Goal: Communication & Community: Ask a question

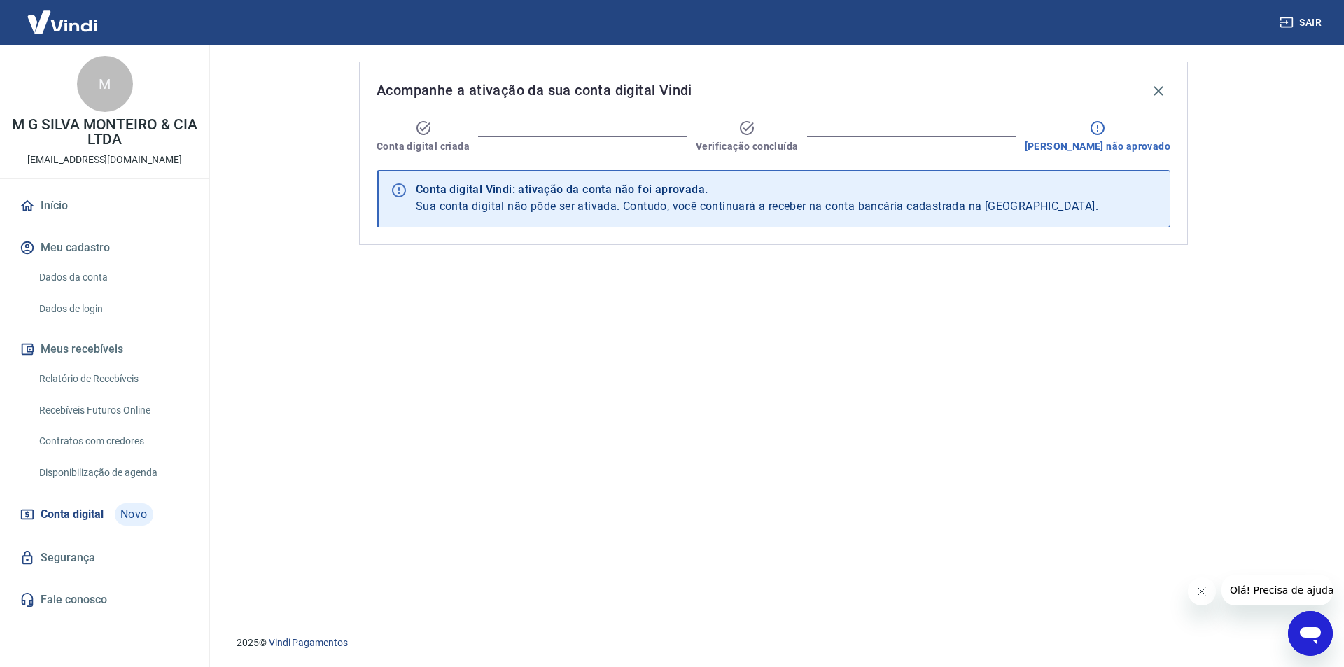
click at [531, 189] on div "Conta digital Vindi: ativação da conta não foi aprovada." at bounding box center [757, 189] width 682 height 17
click at [582, 196] on div "Conta digital Vindi: ativação da conta não foi aprovada." at bounding box center [757, 189] width 682 height 17
click at [545, 206] on span "Sua conta digital não pôde ser ativada. Contudo, você continuará a receber na c…" at bounding box center [757, 205] width 682 height 13
click at [561, 213] on div "Conta digital Vindi: ativação da conta não foi aprovada. Sua conta digital não …" at bounding box center [757, 198] width 682 height 43
click at [569, 212] on span "Sua conta digital não pôde ser ativada. Contudo, você continuará a receber na c…" at bounding box center [757, 205] width 682 height 13
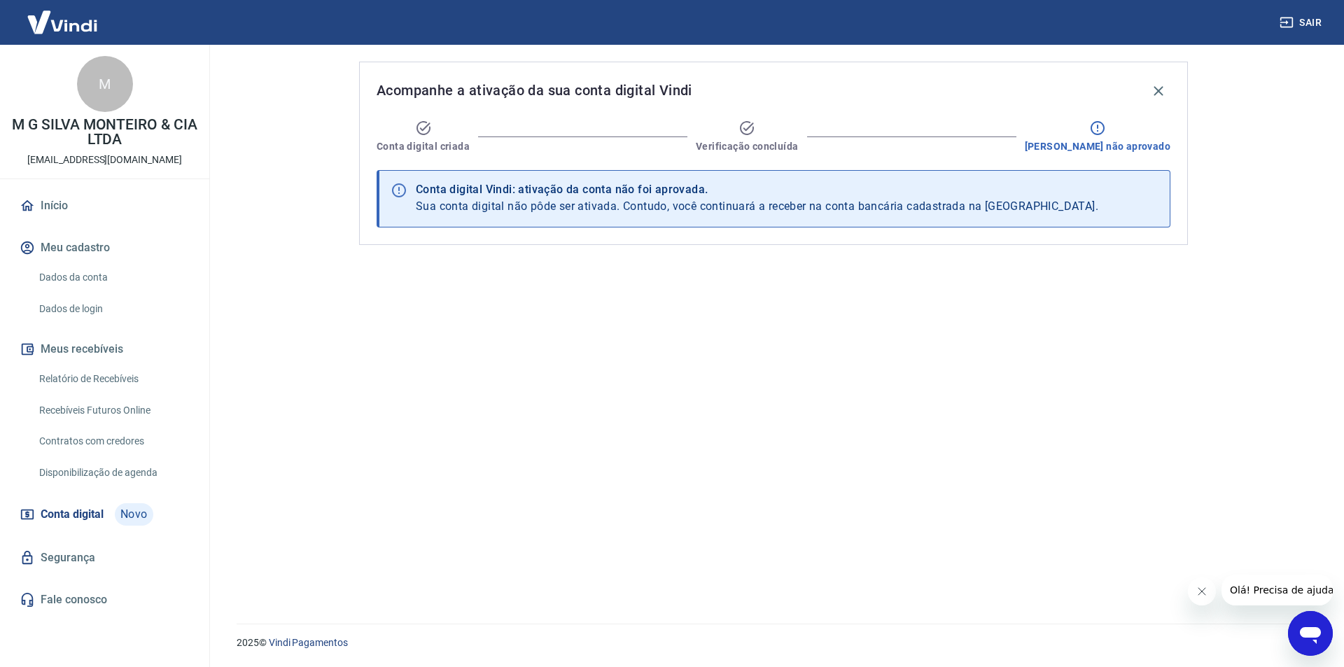
click at [758, 211] on span "Sua conta digital não pôde ser ativada. Contudo, você continuará a receber na c…" at bounding box center [757, 205] width 682 height 13
click at [856, 205] on span "Sua conta digital não pôde ser ativada. Contudo, você continuará a receber na c…" at bounding box center [757, 205] width 682 height 13
click at [936, 204] on span "Sua conta digital não pôde ser ativada. Contudo, você continuará a receber na c…" at bounding box center [757, 205] width 682 height 13
click at [990, 211] on span "Sua conta digital não pôde ser ativada. Contudo, você continuará a receber na c…" at bounding box center [757, 205] width 682 height 13
click at [1286, 640] on p "2025 © Vindi Pagamentos" at bounding box center [774, 643] width 1074 height 15
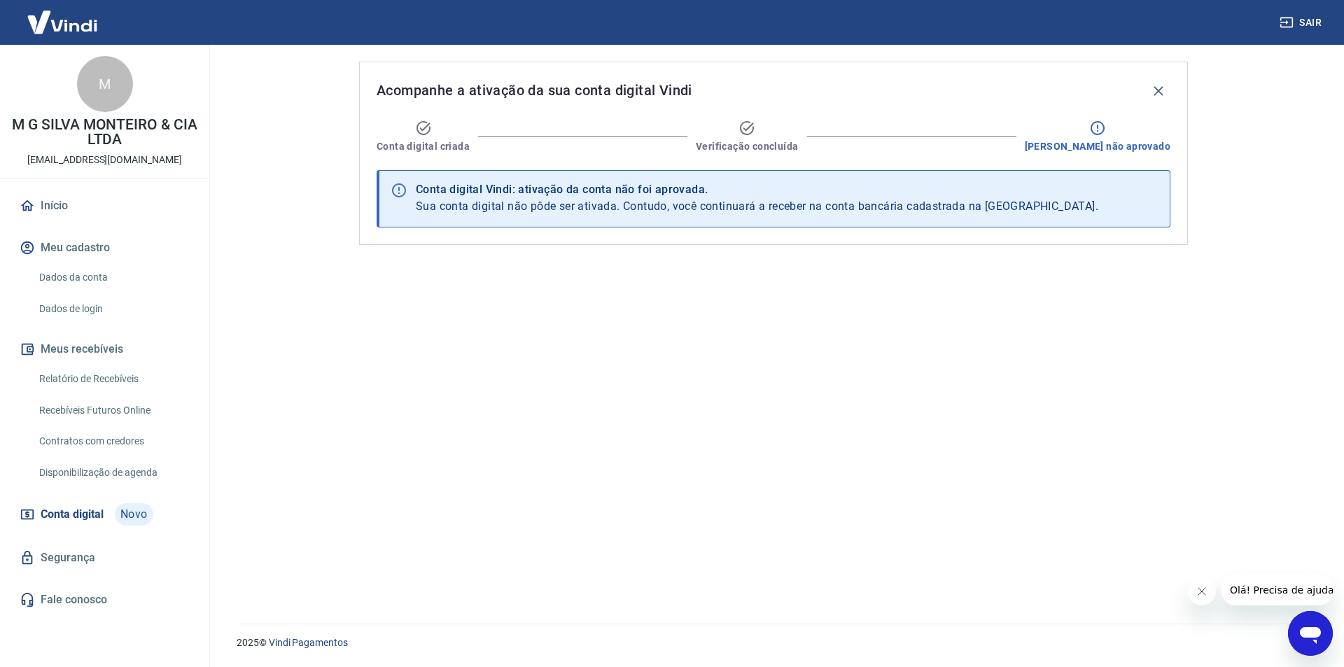
click at [1327, 612] on div "2025 © Vindi Pagamentos" at bounding box center [773, 637] width 1141 height 60
click at [1318, 624] on icon "Abrir janela de mensagens" at bounding box center [1310, 633] width 25 height 25
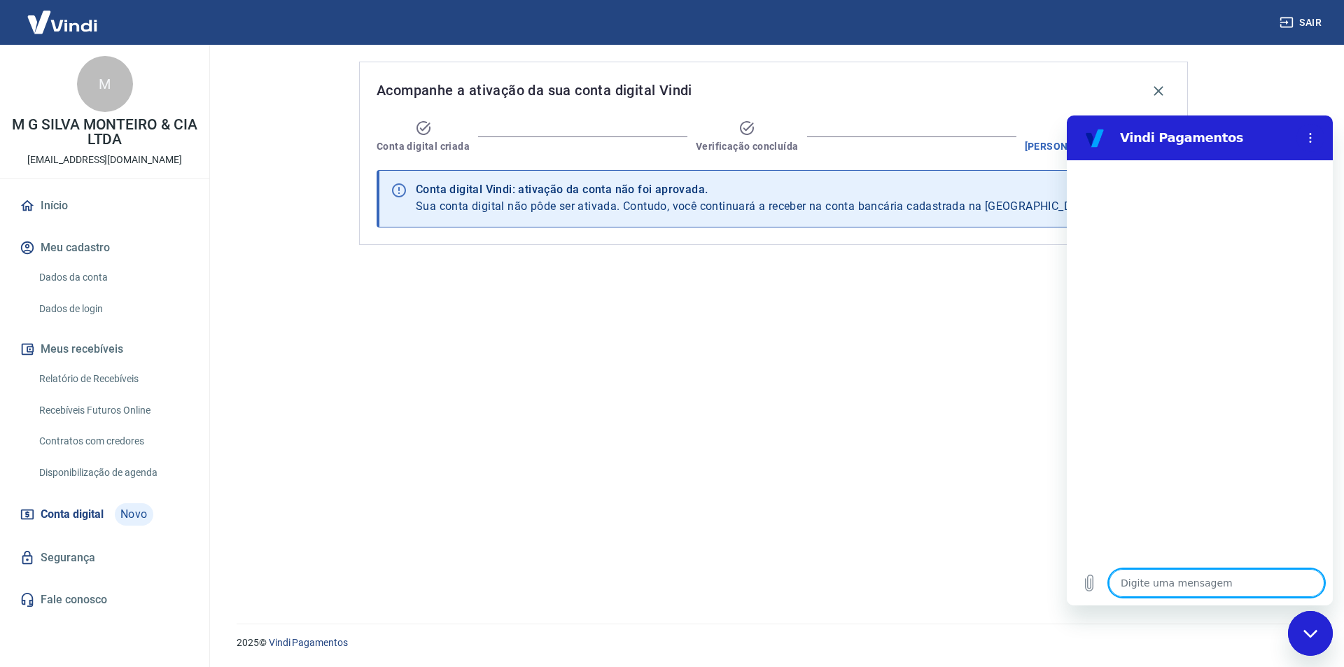
type textarea "a"
type textarea "x"
type textarea "af"
type textarea "x"
type textarea "a"
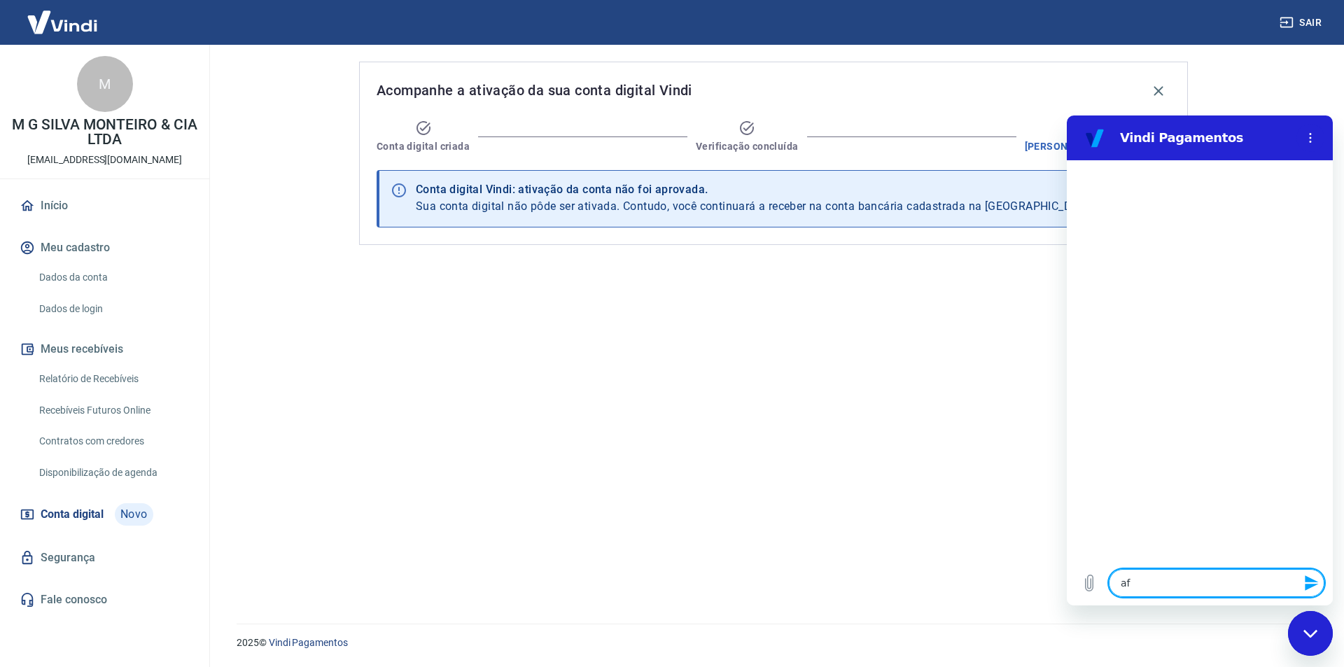
type textarea "x"
type textarea "g"
type textarea "x"
type textarea "gf"
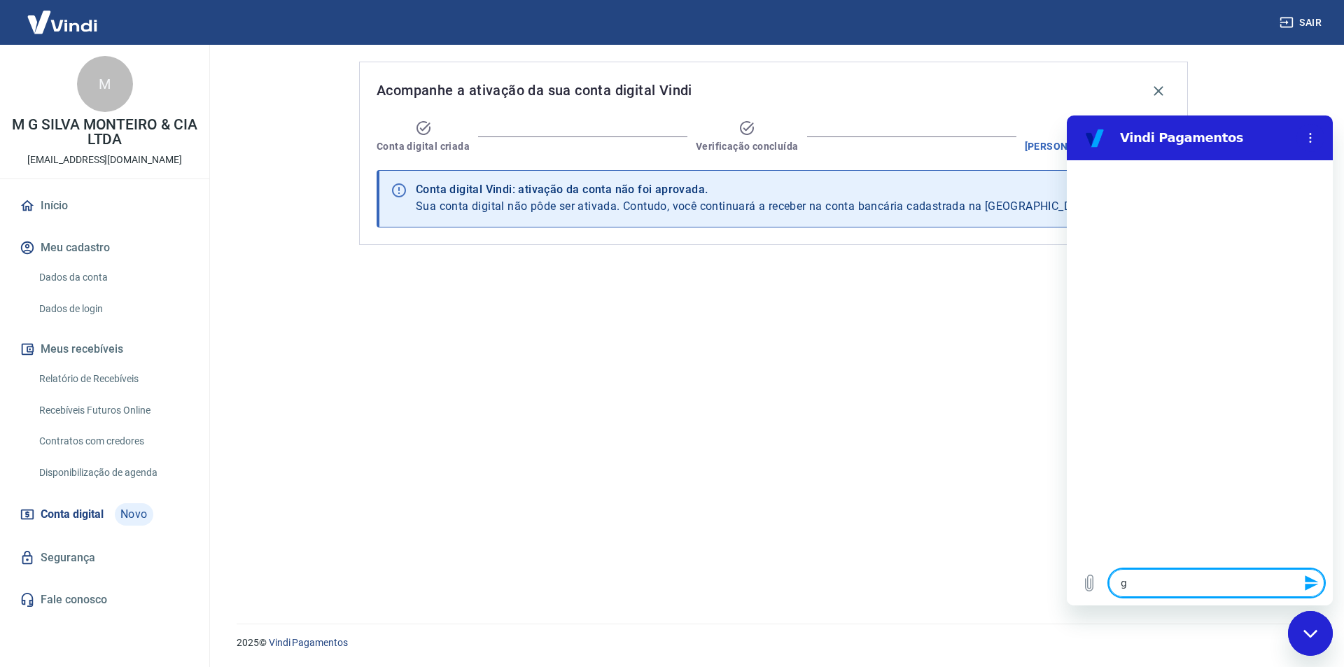
type textarea "x"
type textarea "g"
type textarea "x"
type textarea "f"
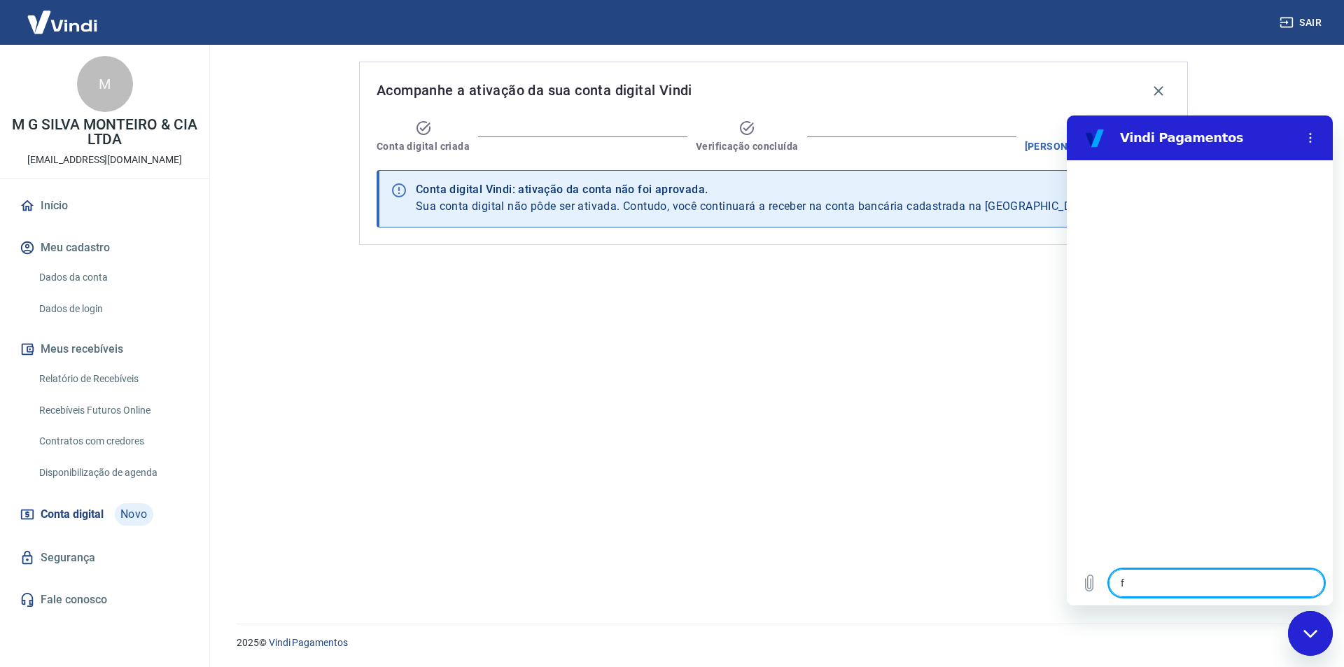
type textarea "x"
type textarea "fa"
type textarea "x"
type textarea "fal"
type textarea "x"
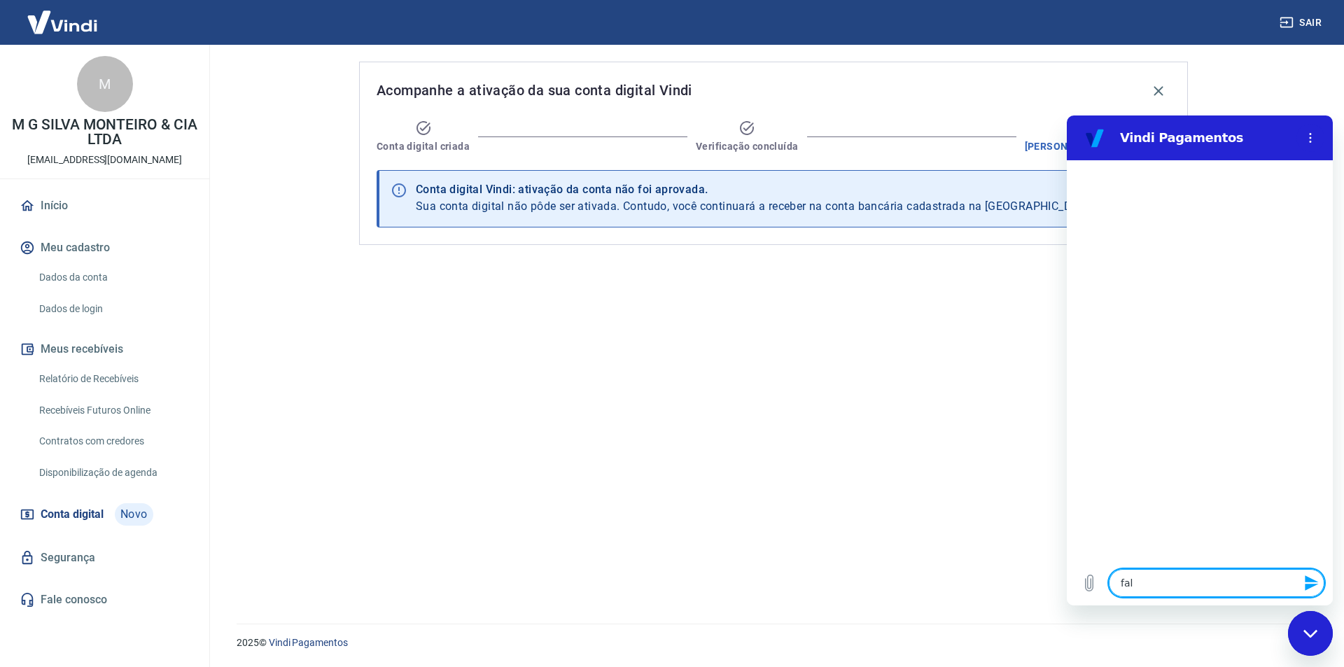
type textarea "fala"
type textarea "x"
type textarea "falar"
type textarea "x"
type textarea "falar"
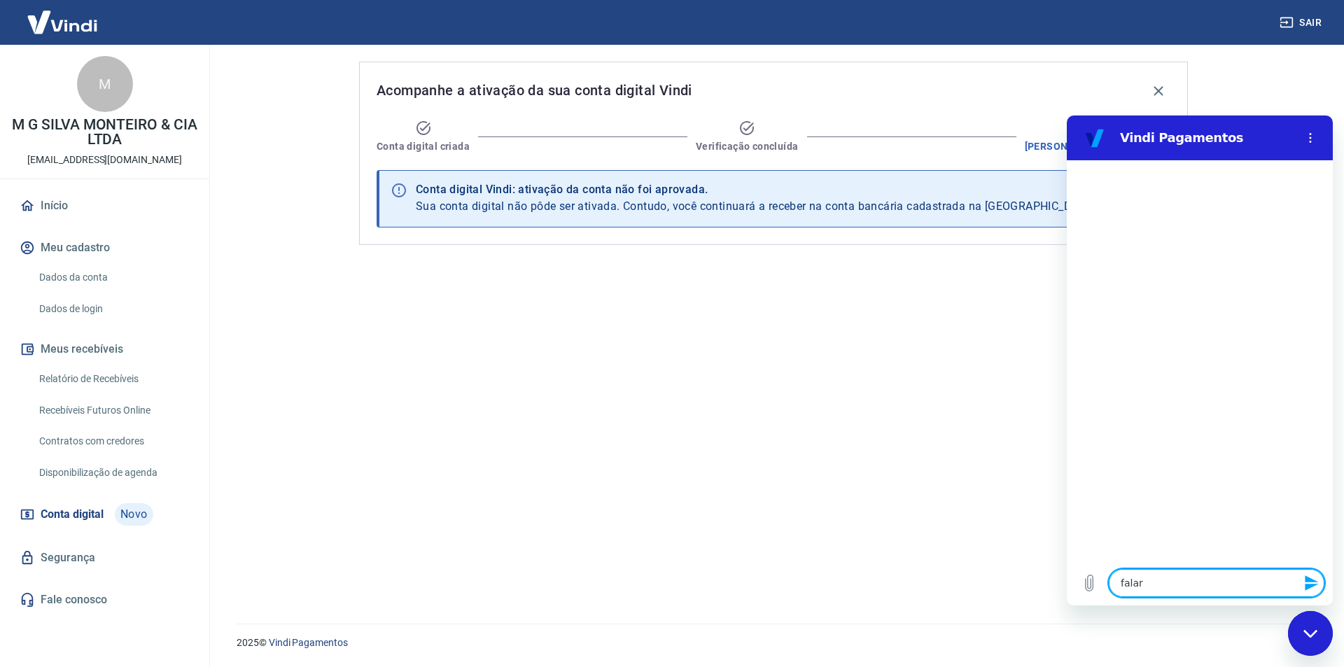
type textarea "x"
type textarea "falar c"
type textarea "x"
type textarea "falar co"
type textarea "x"
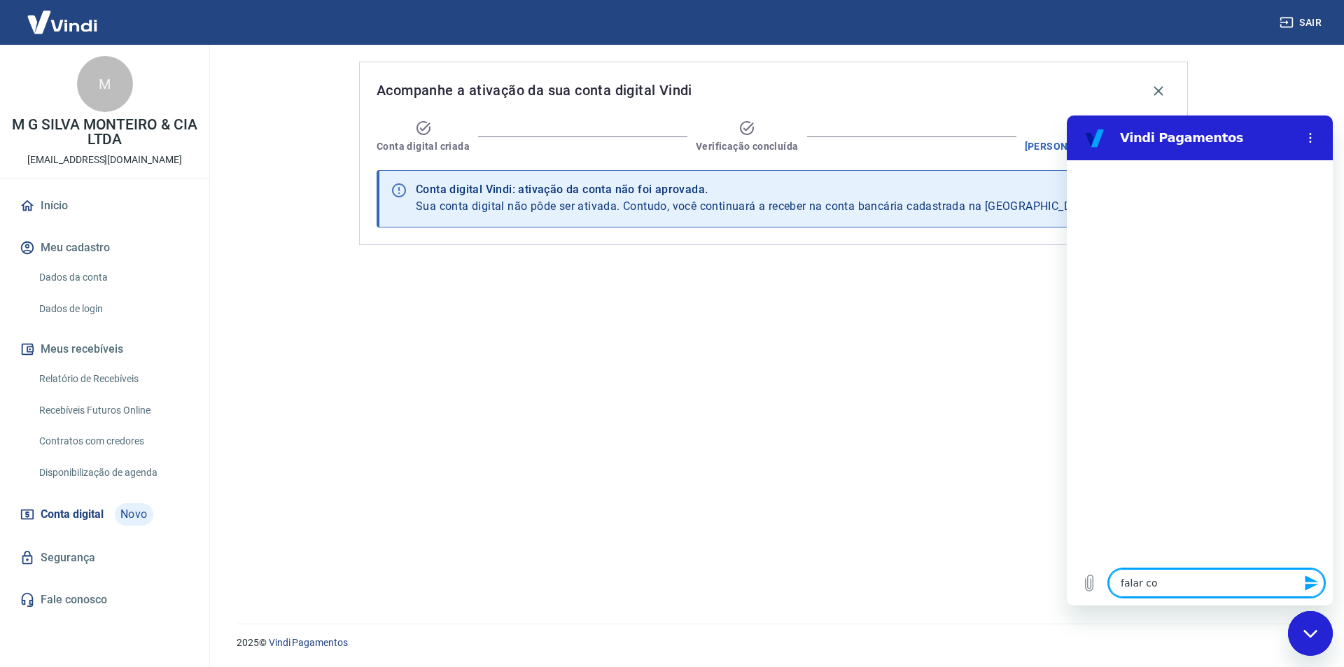
type textarea "falar com"
type textarea "x"
type textarea "falar com"
type textarea "x"
type textarea "falar com a"
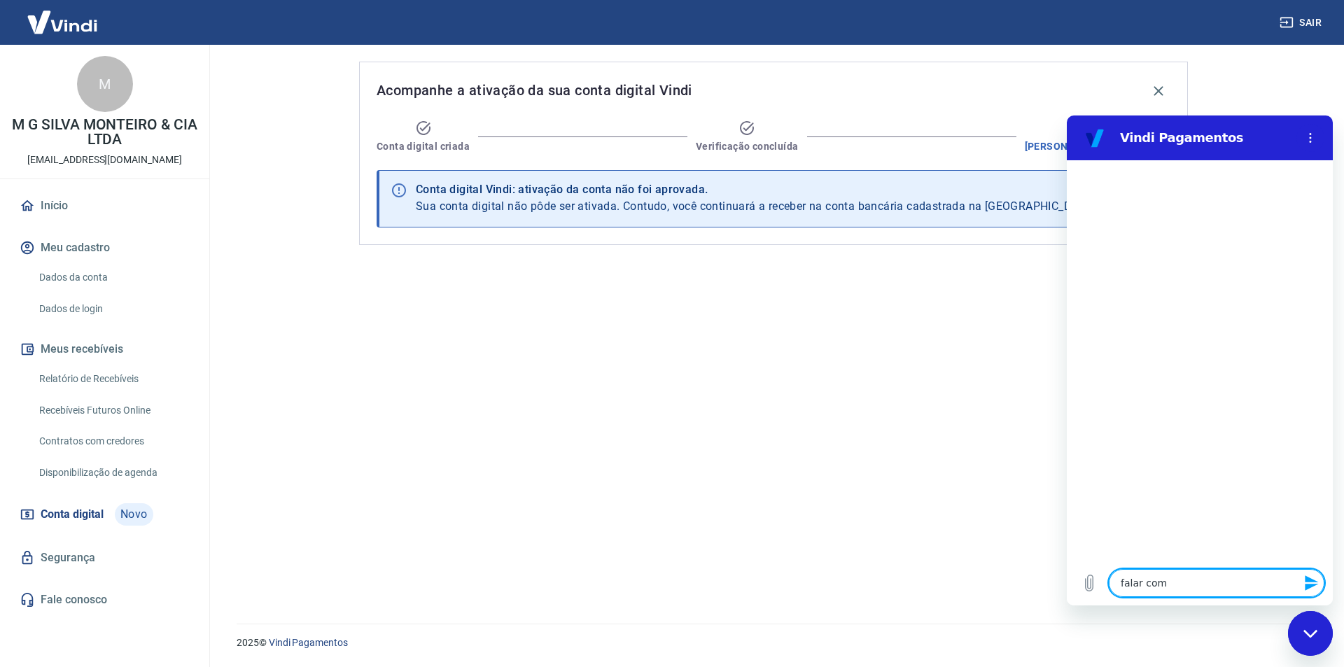
type textarea "x"
type textarea "falar com at"
type textarea "x"
type textarea "falar com ate"
type textarea "x"
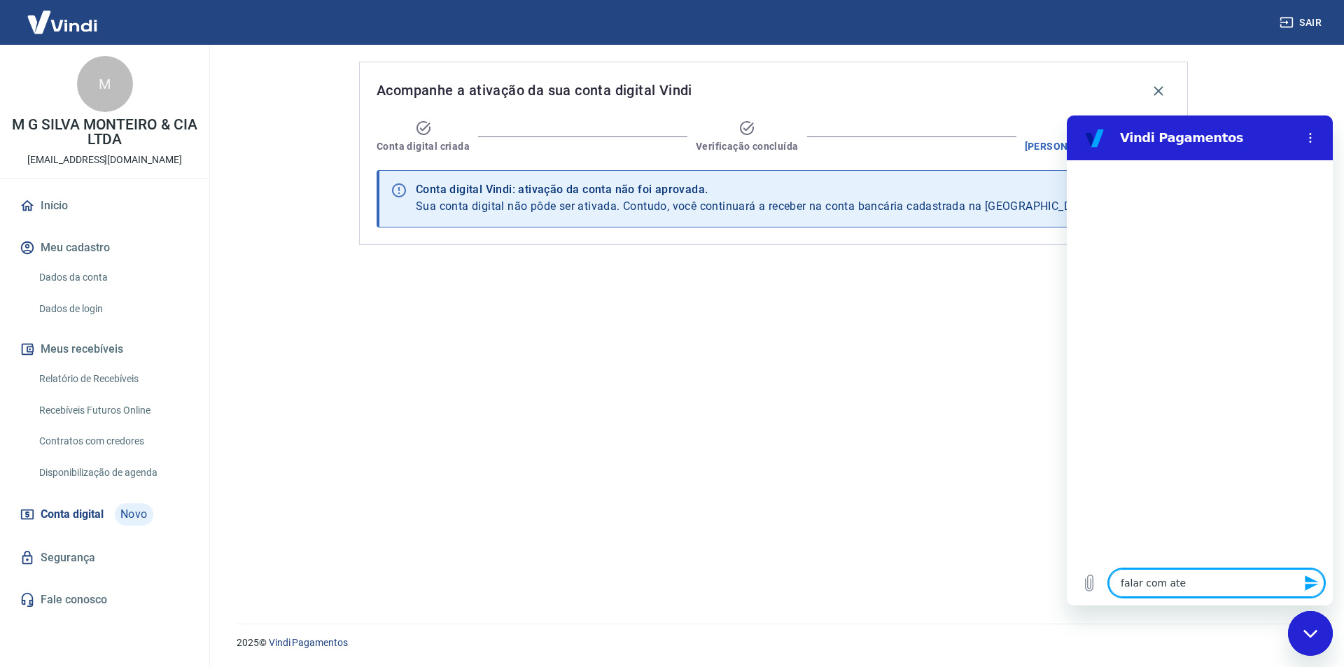
type textarea "falar com [GEOGRAPHIC_DATA]"
type textarea "x"
type textarea "falar com atend"
type textarea "x"
type textarea "falar com atende"
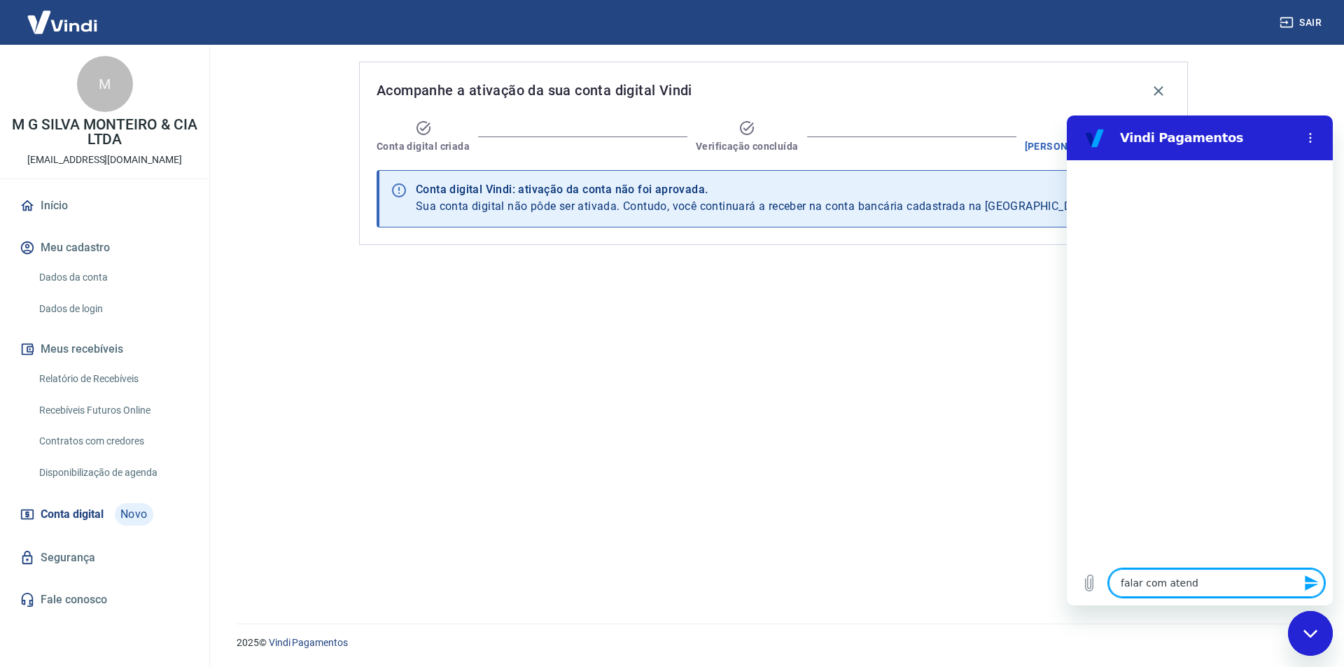
type textarea "x"
type textarea "falar com atenden"
type textarea "x"
type textarea "falar com atendent"
type textarea "x"
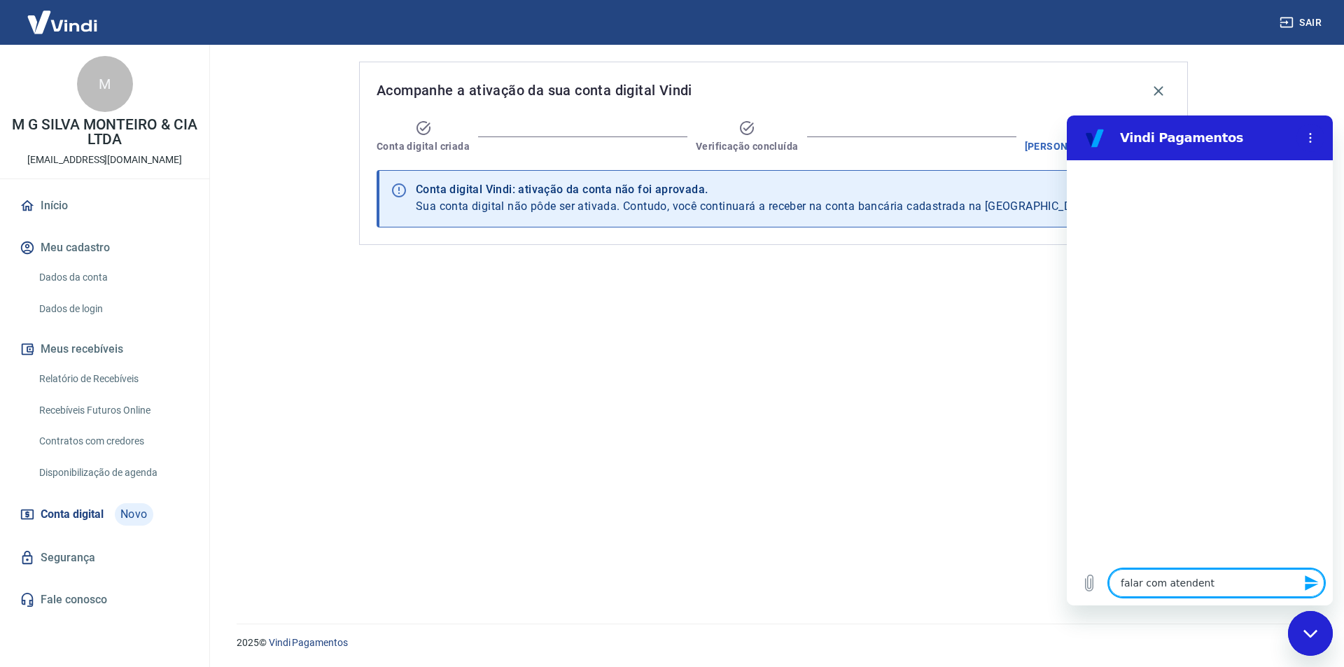
type textarea "falar com atendente"
type textarea "x"
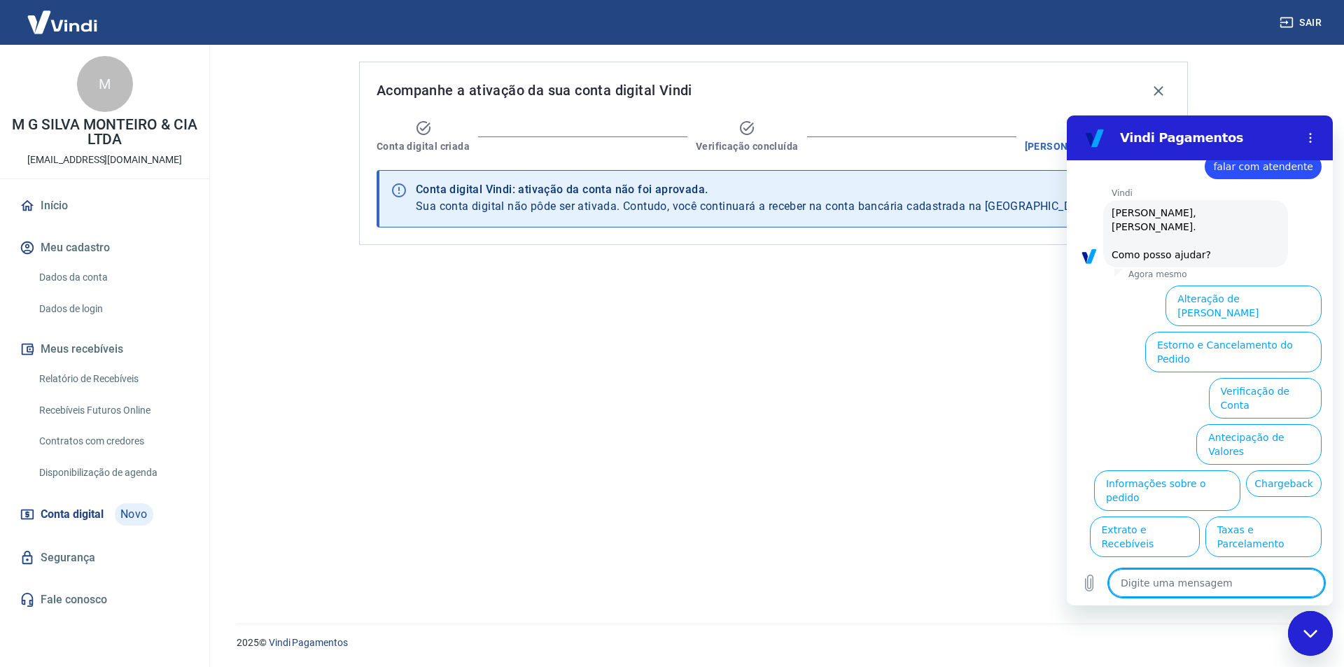
scroll to position [33, 0]
click at [1163, 578] on textarea at bounding box center [1217, 583] width 216 height 28
type textarea "f"
type textarea "x"
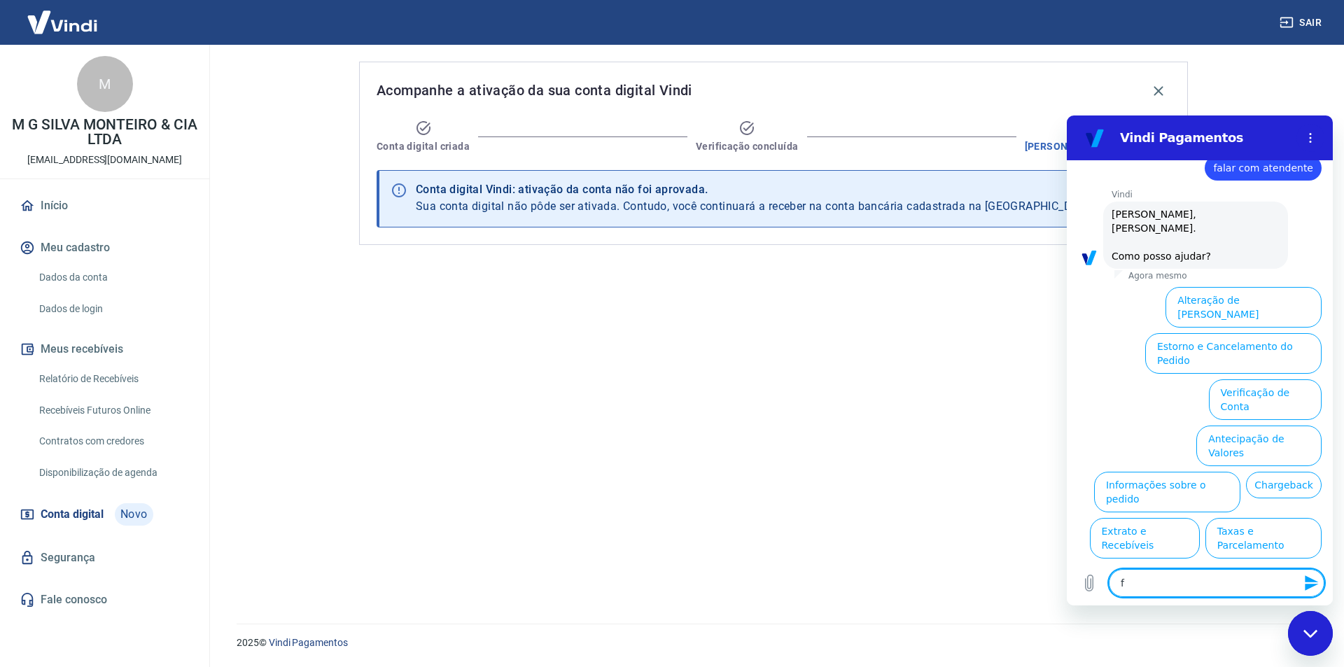
type textarea "fa"
type textarea "x"
type textarea "fal"
type textarea "x"
type textarea "fala"
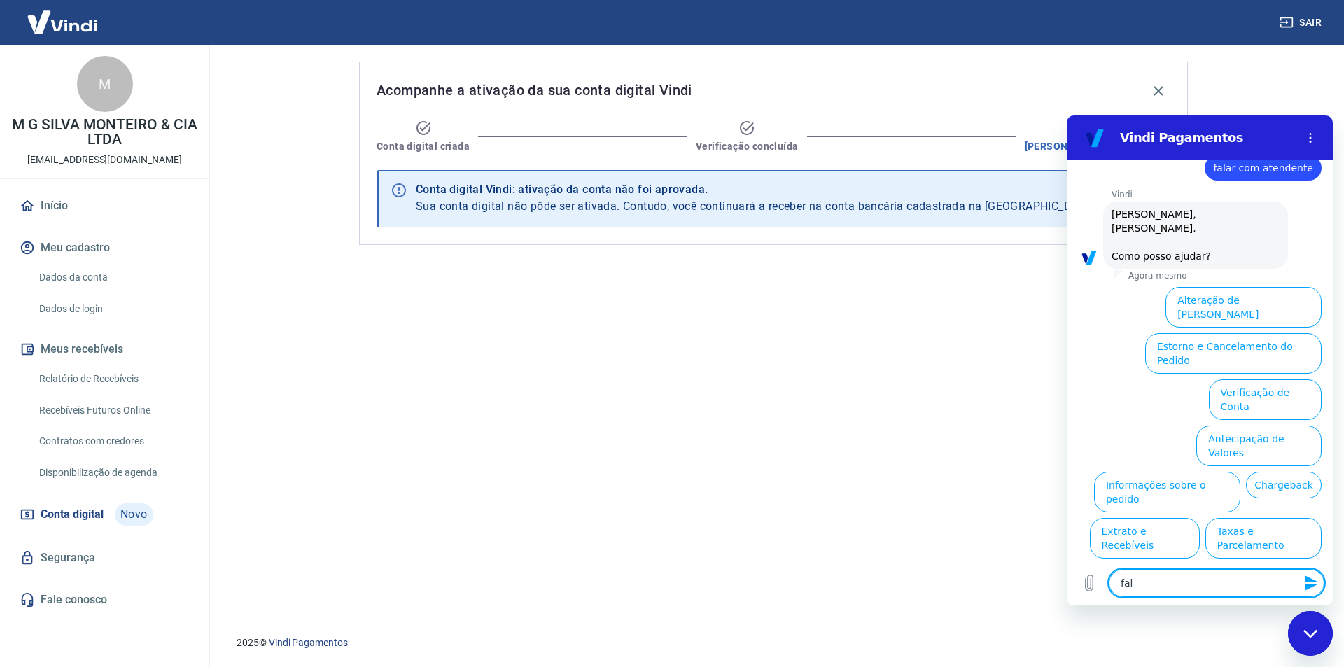
type textarea "x"
type textarea "falar"
type textarea "x"
type textarea "falar"
type textarea "x"
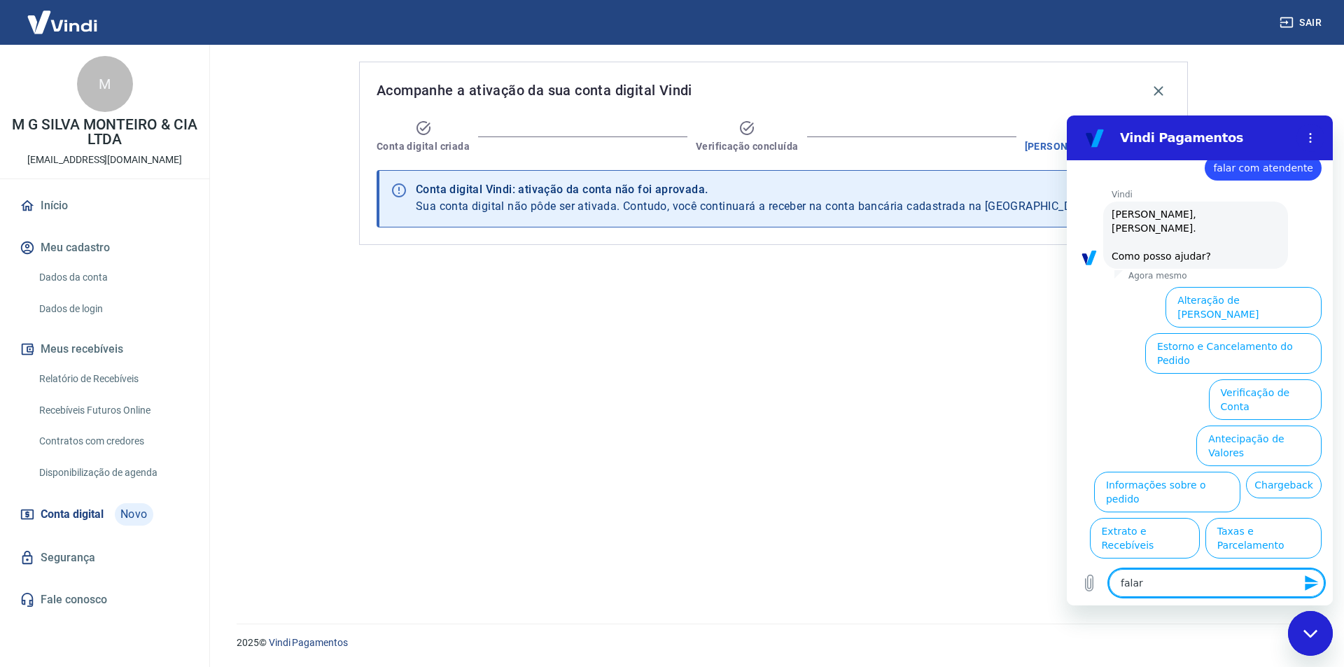
type textarea "falar c"
type textarea "x"
type textarea "falar co"
type textarea "x"
type textarea "falar com"
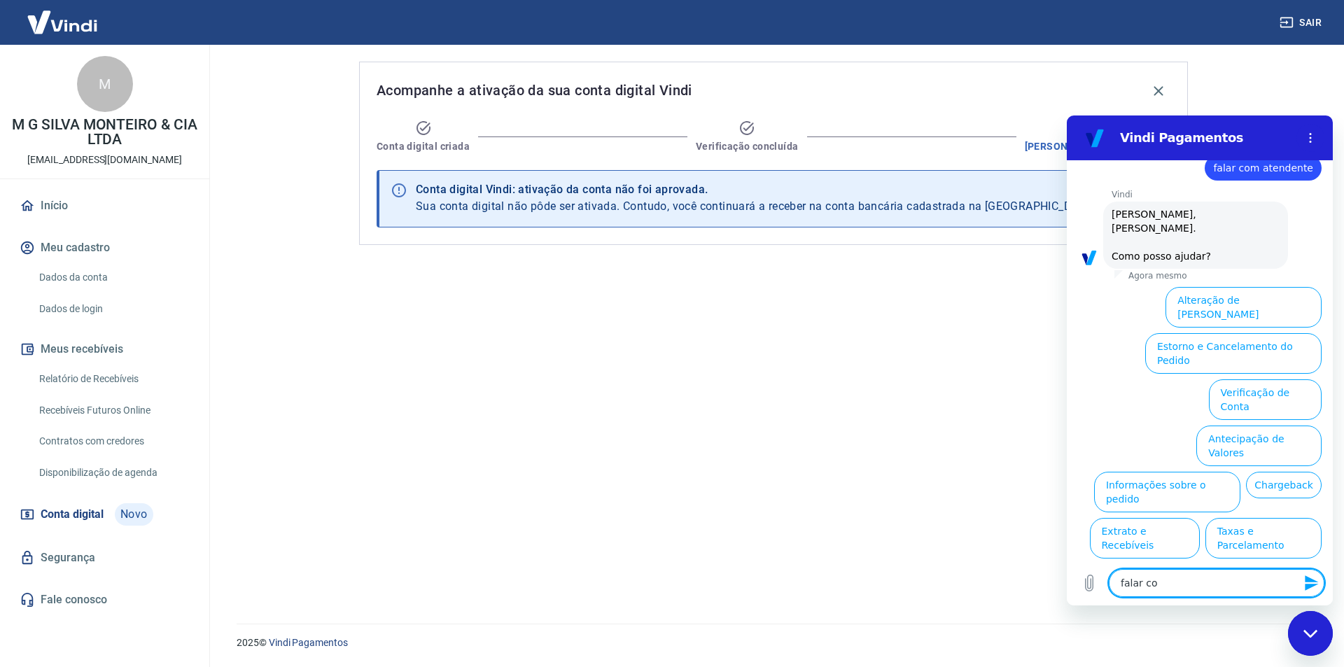
type textarea "x"
type textarea "falar com"
type textarea "x"
type textarea "falar com a"
type textarea "x"
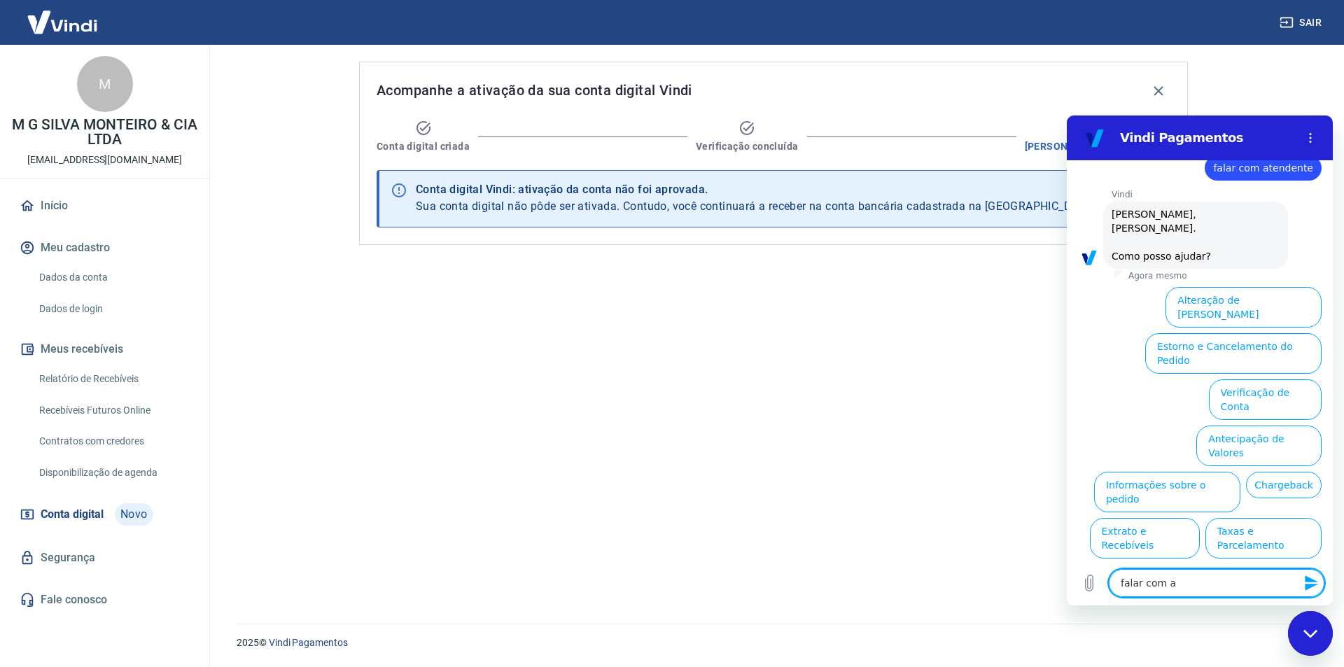
type textarea "falar com at"
type textarea "x"
type textarea "falar com ate"
type textarea "x"
type textarea "falar com [GEOGRAPHIC_DATA]"
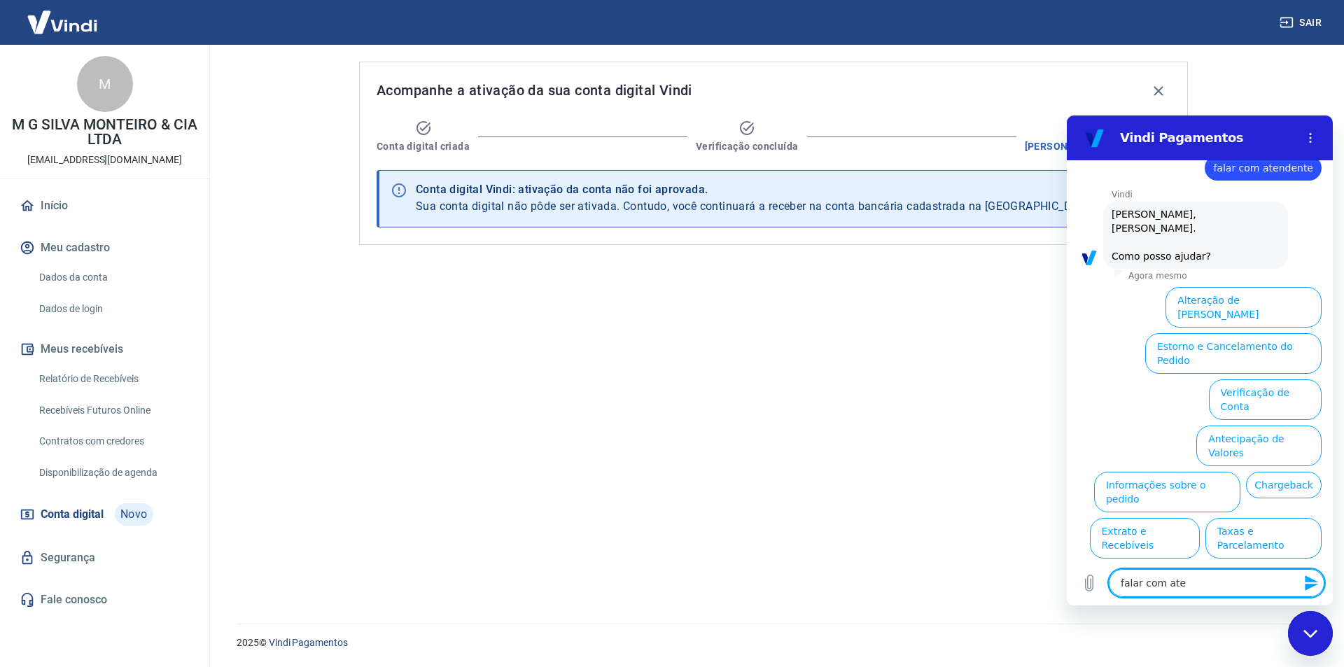
type textarea "x"
type textarea "falar com atend"
type textarea "x"
type textarea "falar com atende"
type textarea "x"
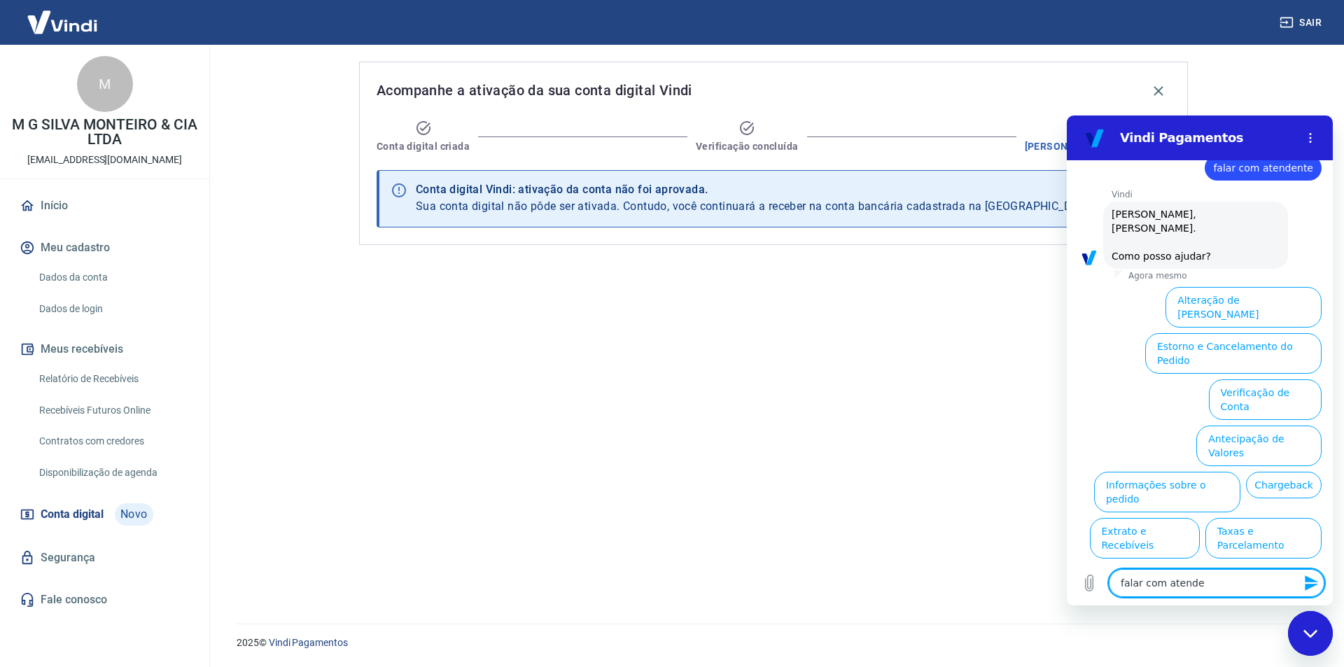
type textarea "falar com atenden"
type textarea "x"
type textarea "falar com atendent"
type textarea "x"
type textarea "falar com atendente"
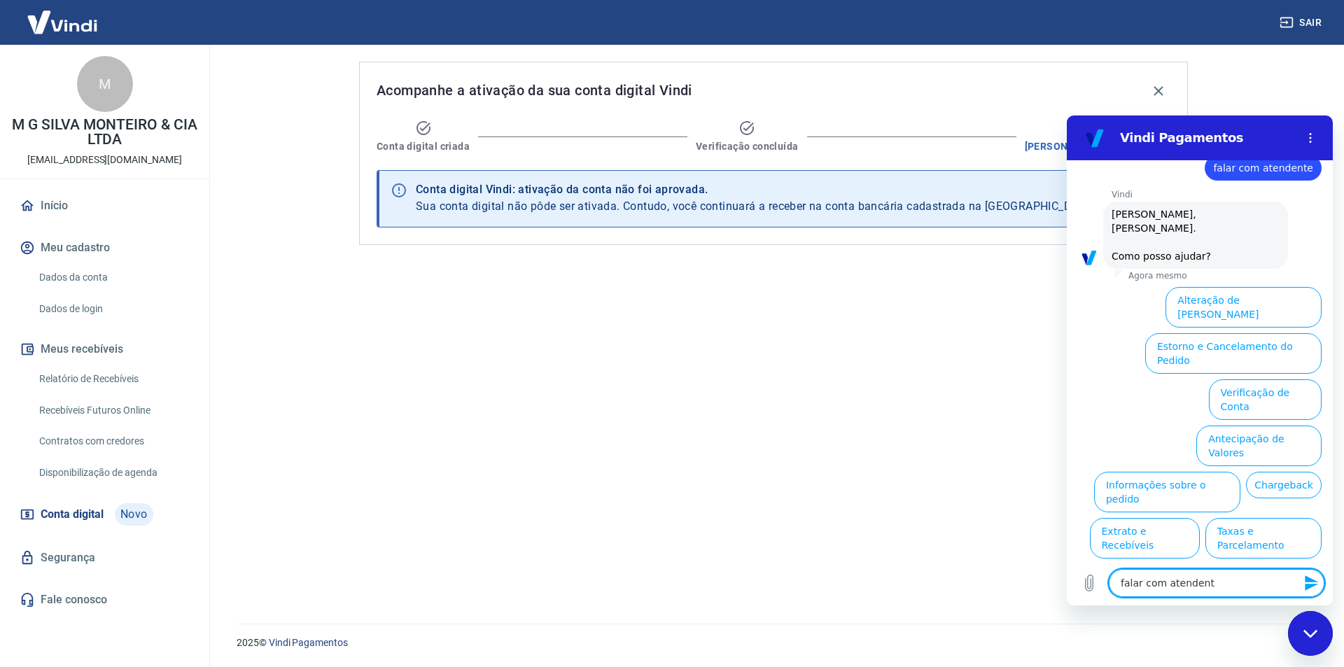
type textarea "x"
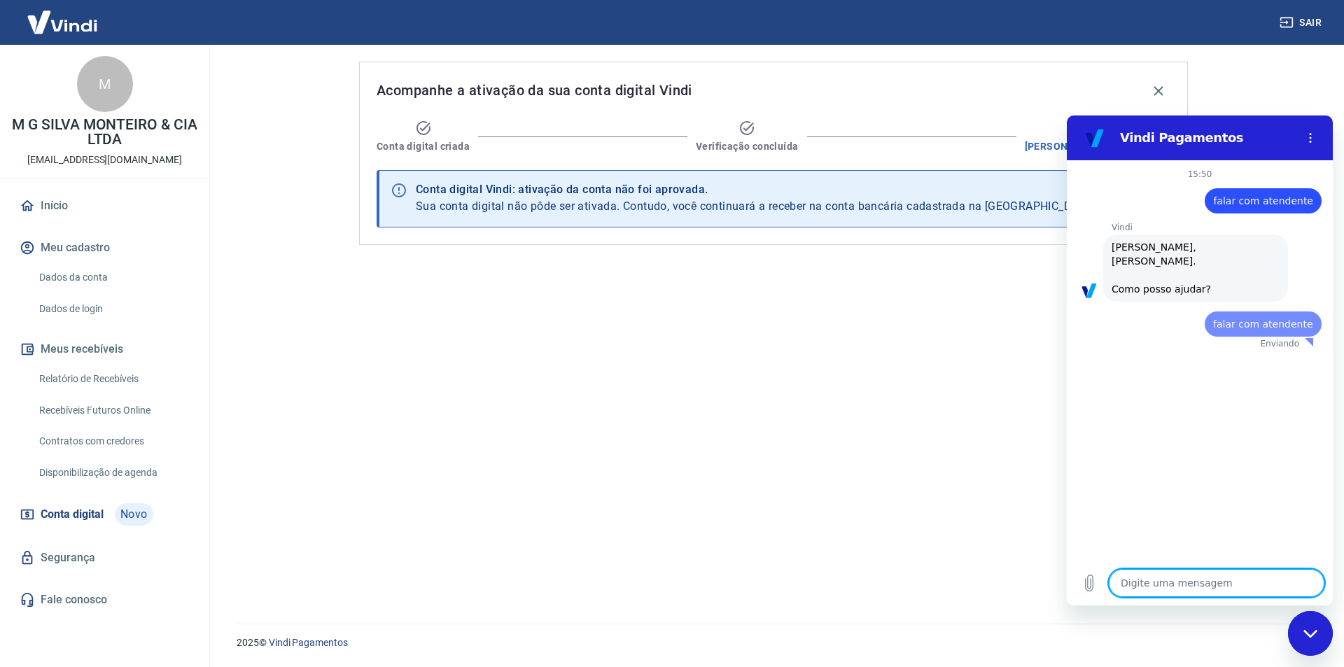
scroll to position [0, 0]
type textarea "x"
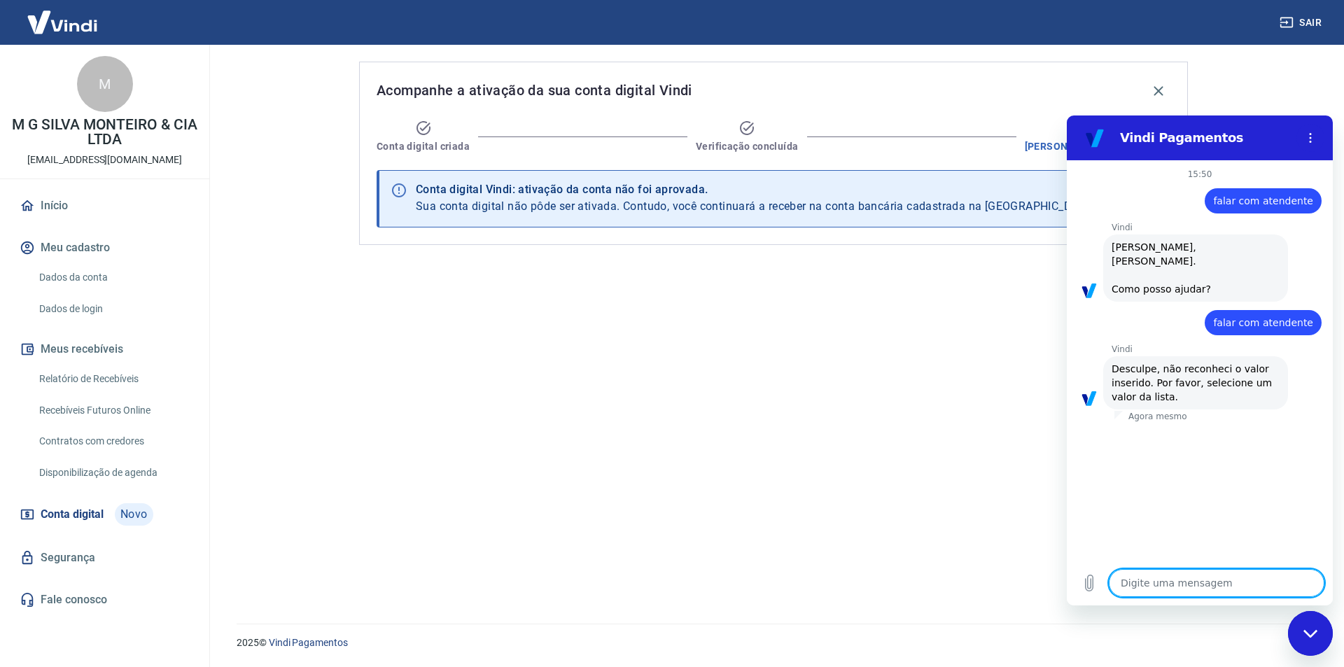
click at [1226, 576] on textarea at bounding box center [1217, 583] width 216 height 28
click at [1151, 411] on p "Agora mesmo" at bounding box center [1157, 416] width 59 height 11
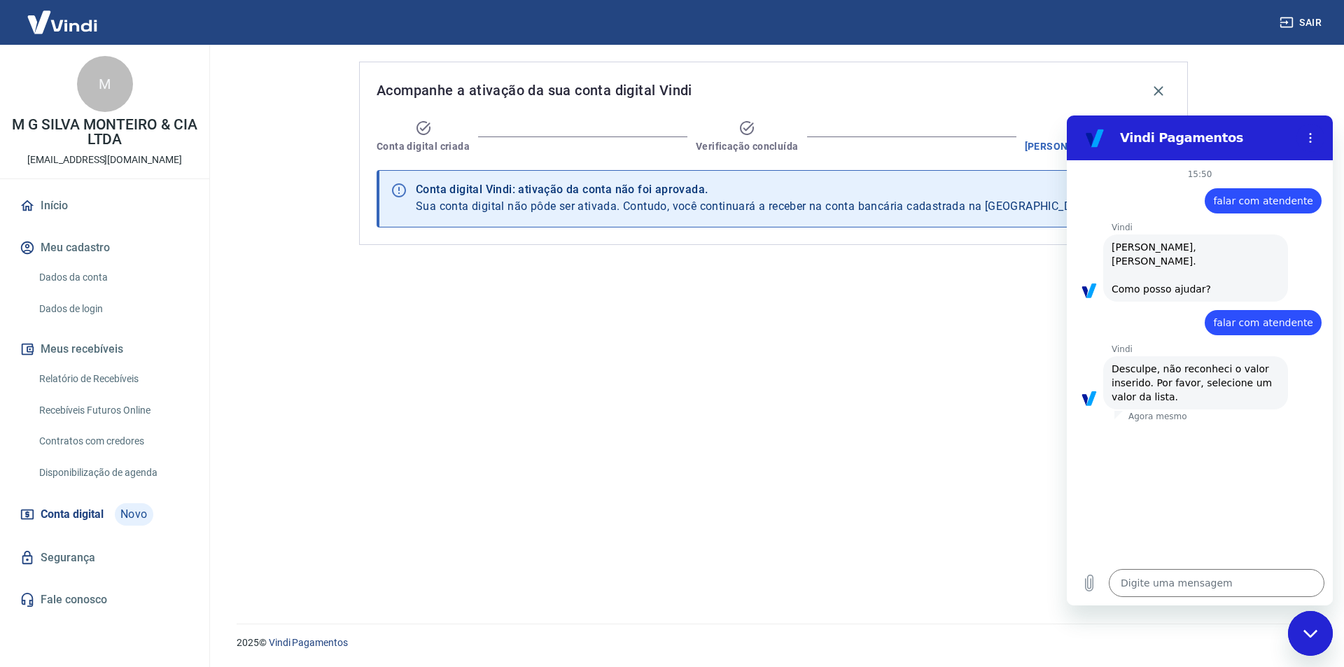
click at [1144, 379] on span "Desculpe, não reconheci o valor inserido. Por favor, selecione um valor da list…" at bounding box center [1196, 383] width 168 height 42
click at [1207, 575] on textarea at bounding box center [1217, 583] width 216 height 28
type textarea "o"
type textarea "x"
type textarea "ol"
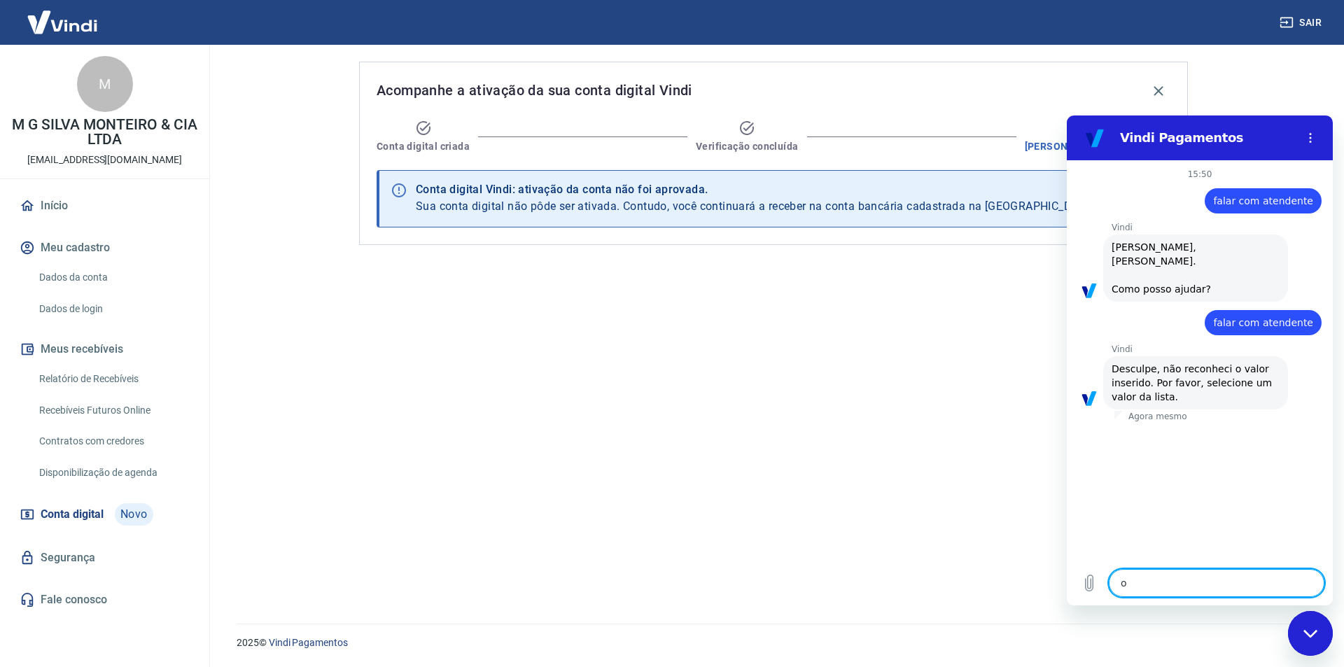
type textarea "x"
type textarea "ola"
type textarea "x"
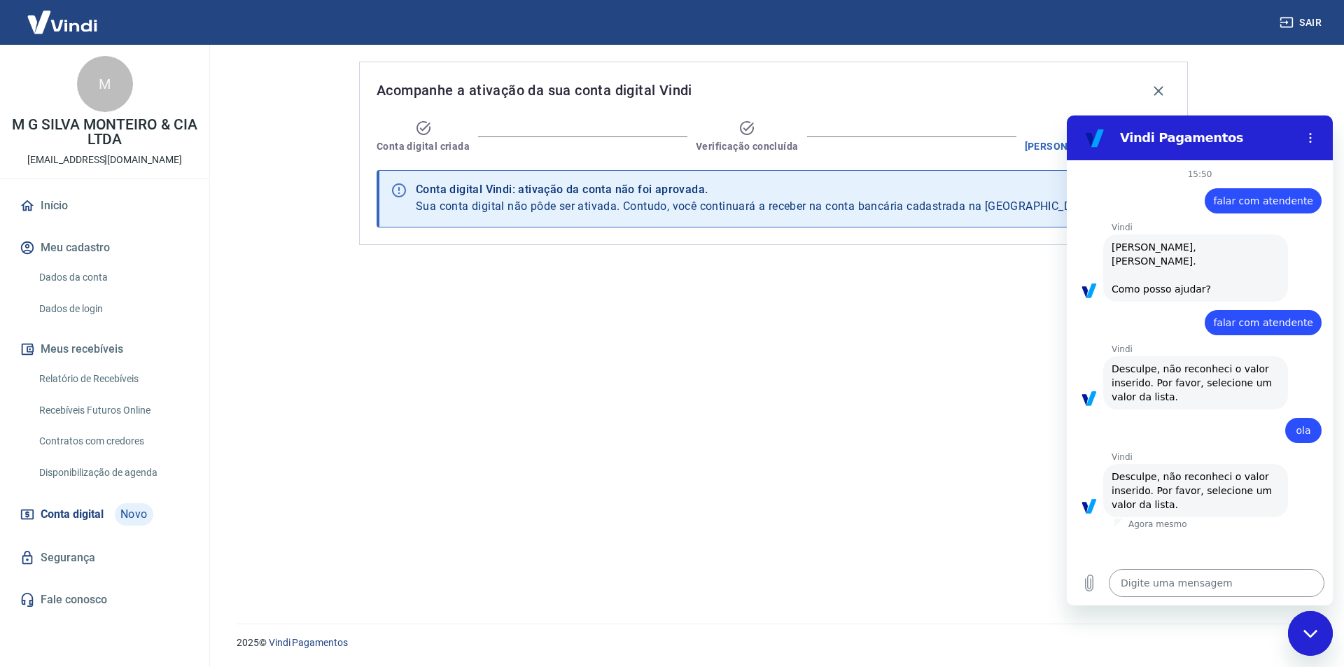
drag, startPoint x: 1221, startPoint y: 495, endPoint x: 1233, endPoint y: 570, distance: 75.9
click at [1220, 498] on div "Vindi diz: Desculpe, não reconheci o valor inserido. Por favor, selecione um va…" at bounding box center [1195, 490] width 185 height 53
drag, startPoint x: 1243, startPoint y: 592, endPoint x: 1270, endPoint y: 592, distance: 26.6
click at [1245, 592] on textarea at bounding box center [1217, 583] width 216 height 28
click at [1309, 138] on icon "Menu de opções" at bounding box center [1310, 137] width 11 height 11
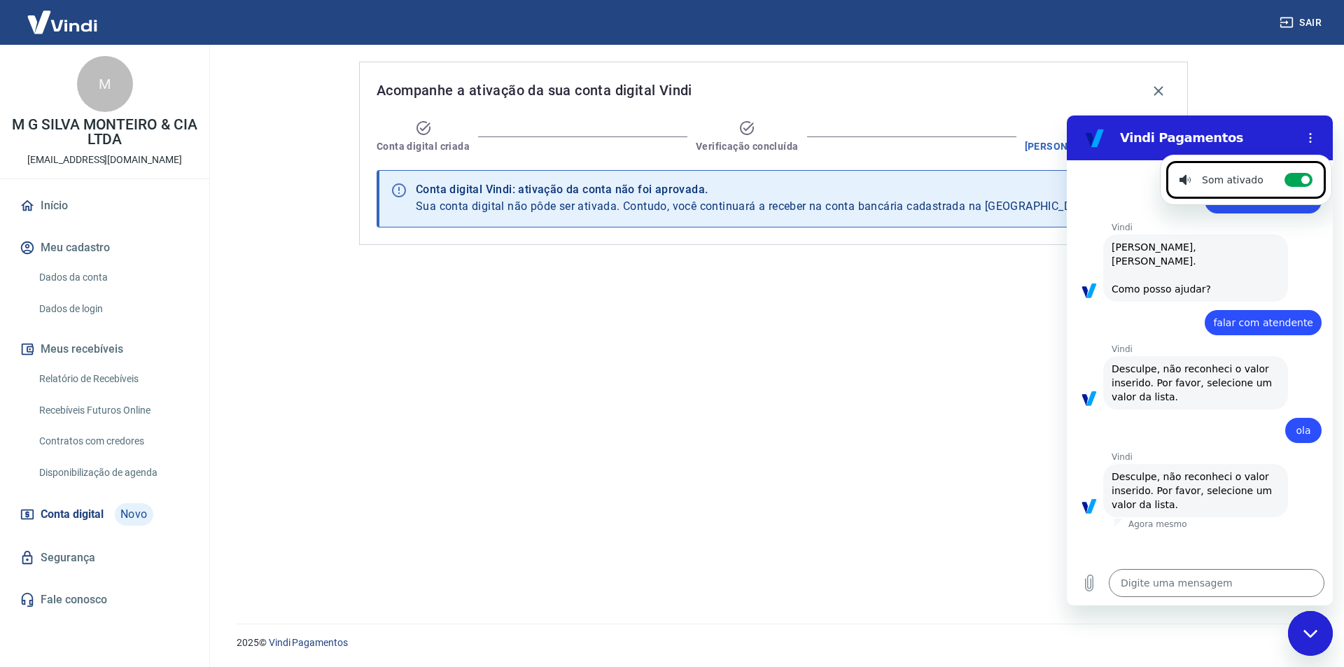
click at [1131, 409] on div "diz: ola" at bounding box center [1194, 426] width 255 height 34
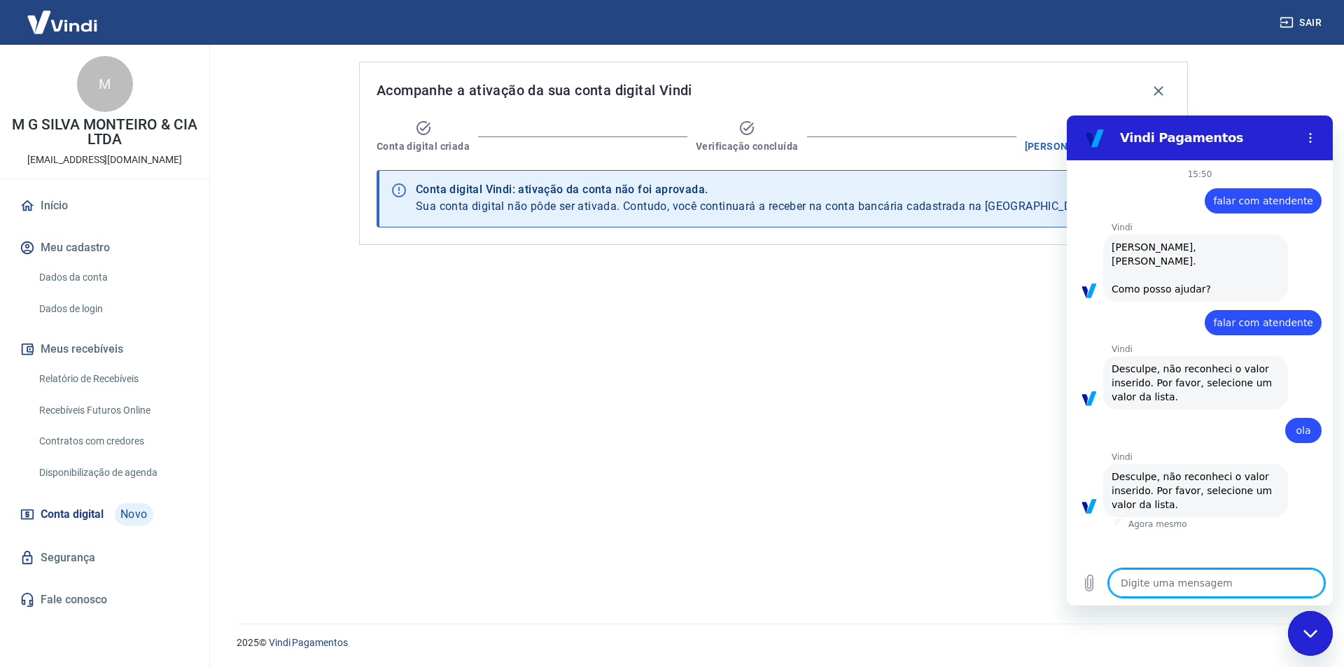
click at [1175, 577] on textarea at bounding box center [1217, 583] width 216 height 28
click at [1184, 583] on textarea at bounding box center [1217, 583] width 216 height 28
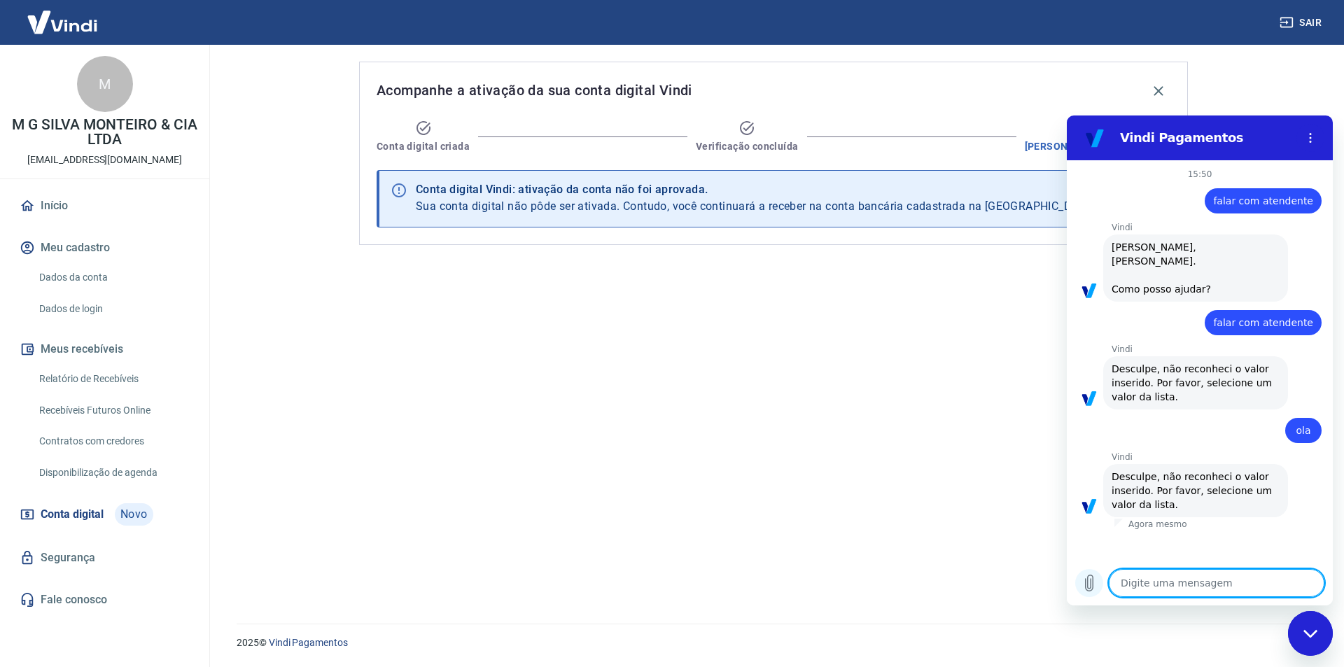
click at [1084, 577] on icon "Carregar arquivo" at bounding box center [1089, 583] width 17 height 17
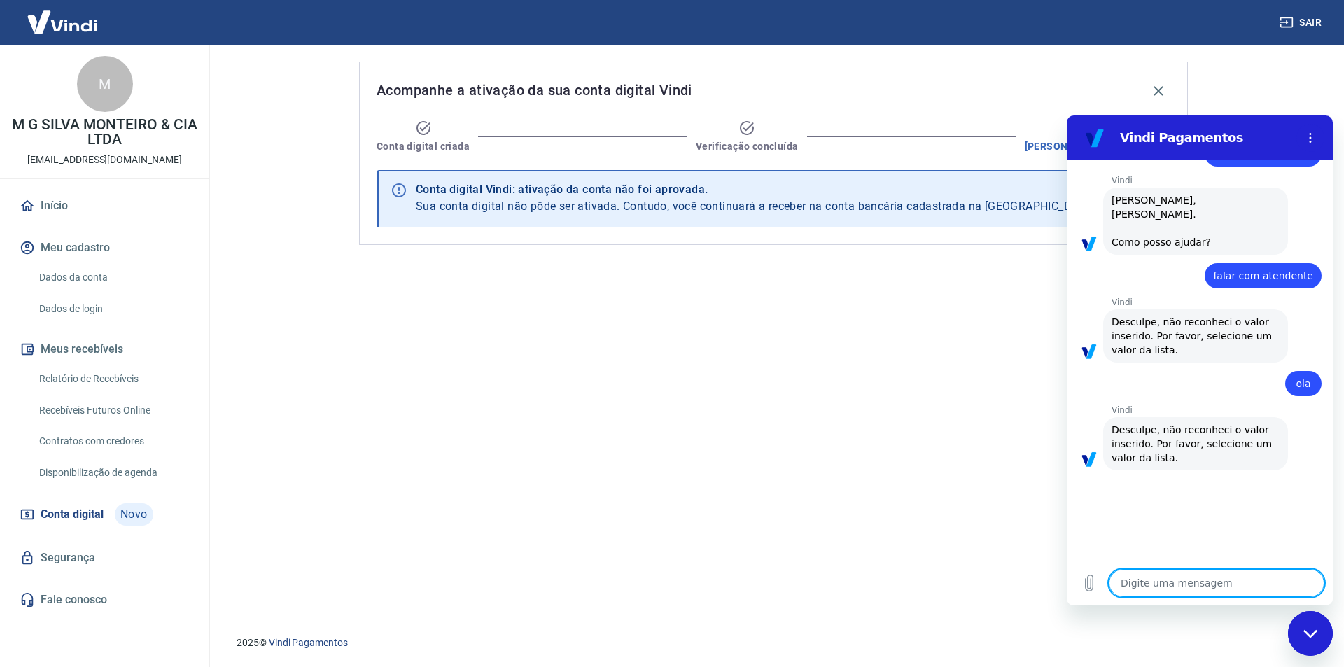
scroll to position [45, 0]
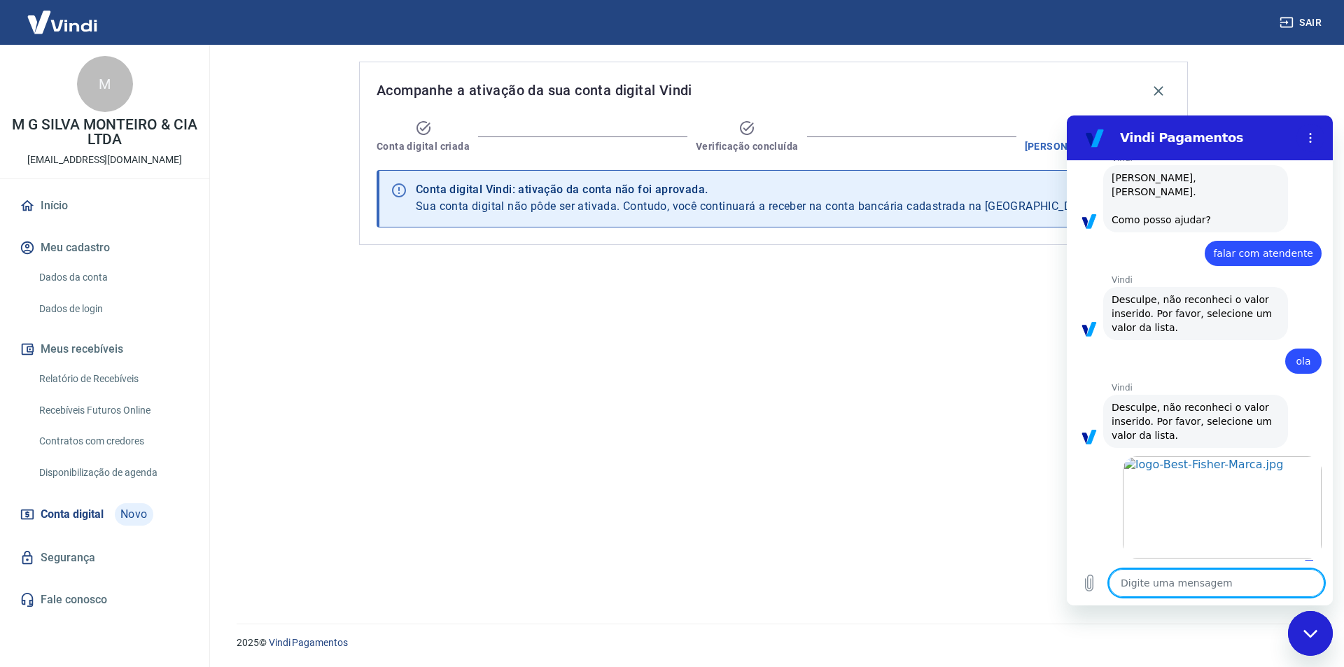
type textarea "x"
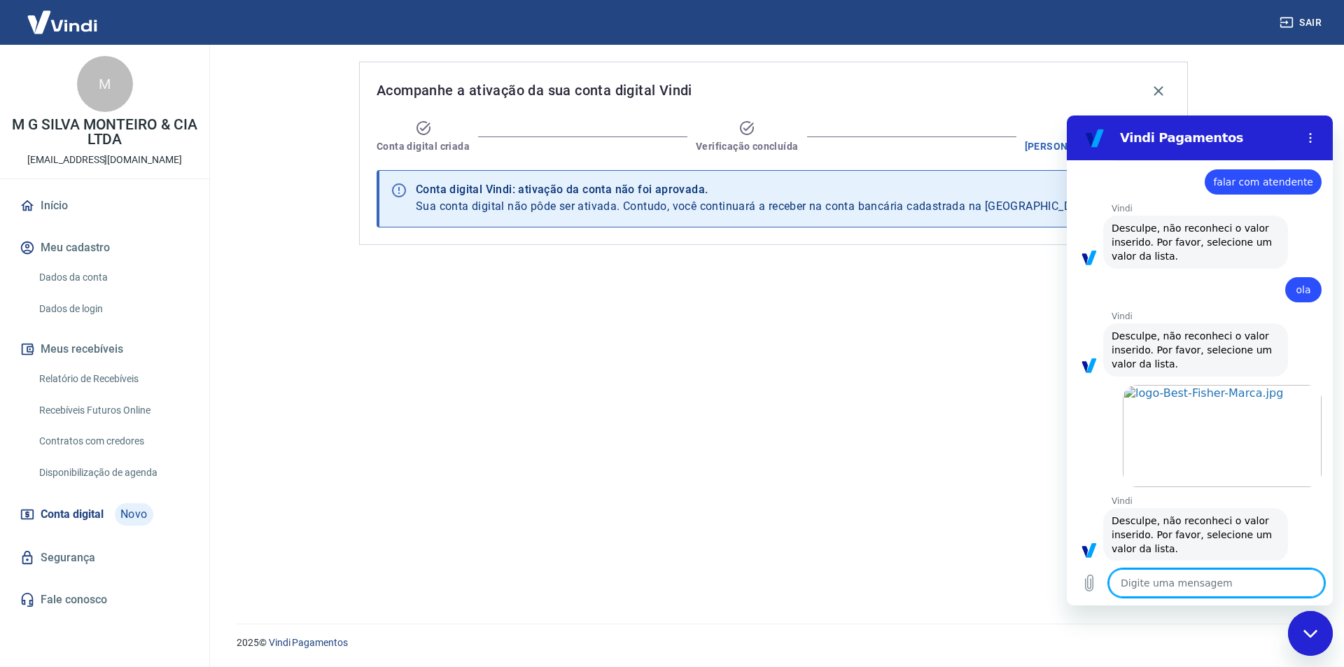
scroll to position [143, 0]
click at [1240, 572] on textarea at bounding box center [1217, 583] width 216 height 28
click at [1224, 579] on textarea at bounding box center [1217, 583] width 216 height 28
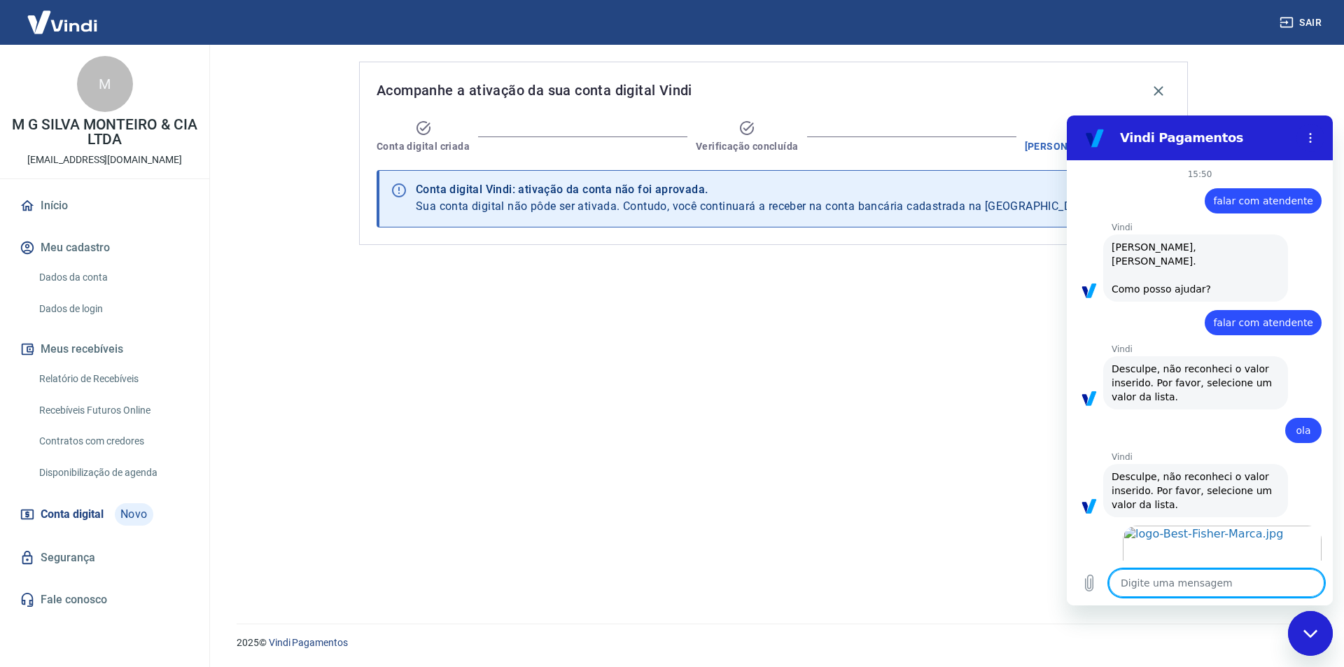
click at [1240, 211] on div "diz: falar com atendente" at bounding box center [1263, 200] width 117 height 25
click at [1196, 302] on div "diz: falar com atendente" at bounding box center [1194, 319] width 255 height 34
drag, startPoint x: 1196, startPoint y: 295, endPoint x: 1195, endPoint y: 272, distance: 23.1
click at [1196, 285] on div "15:50 diz: falar com atendente Enviado · 15:50 [PERSON_NAME] diz: [PERSON_NAME]…" at bounding box center [1200, 360] width 266 height 400
click at [1193, 259] on span "[PERSON_NAME], [PERSON_NAME]. Como posso ajudar?" at bounding box center [1196, 268] width 168 height 56
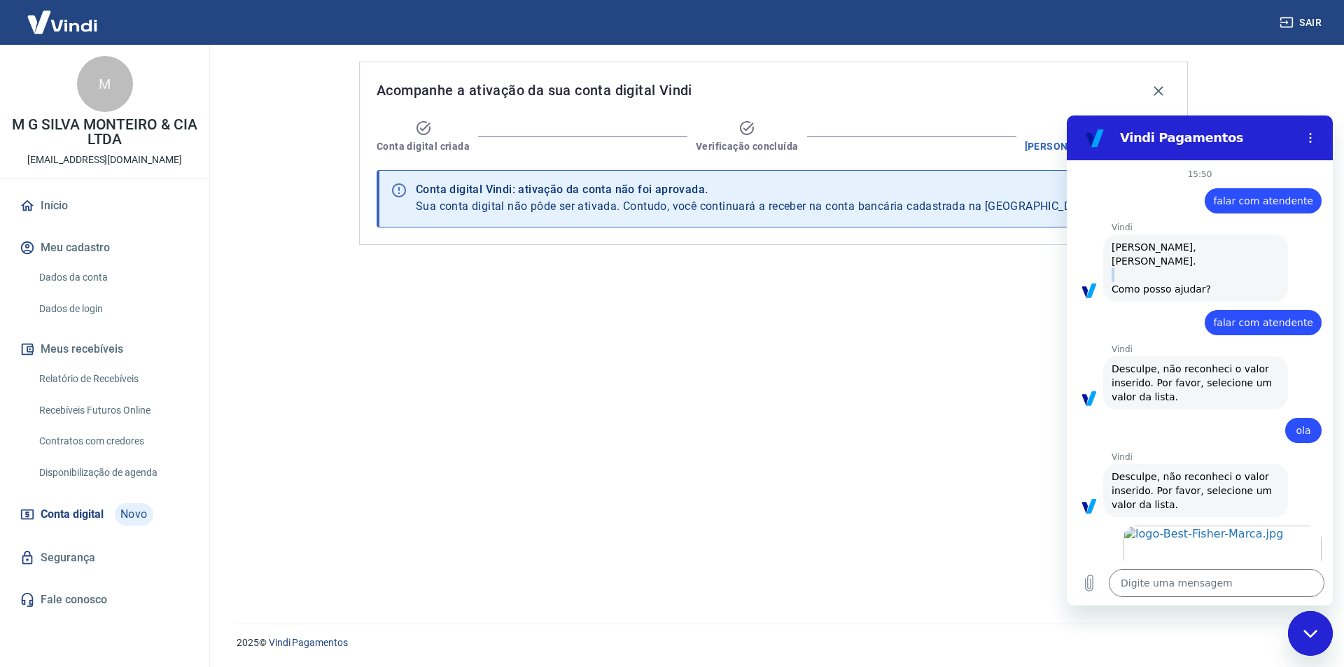
click at [1193, 258] on span "[PERSON_NAME], [PERSON_NAME]. Como posso ajudar?" at bounding box center [1196, 268] width 168 height 56
click at [1197, 257] on span "[PERSON_NAME], [PERSON_NAME]. Como posso ajudar?" at bounding box center [1196, 268] width 168 height 56
drag, startPoint x: 1199, startPoint y: 256, endPoint x: 1256, endPoint y: 174, distance: 100.2
click at [1200, 256] on span "[PERSON_NAME], [PERSON_NAME]. Como posso ajudar?" at bounding box center [1196, 268] width 168 height 56
click at [1311, 135] on icon "Menu de opções" at bounding box center [1310, 137] width 11 height 11
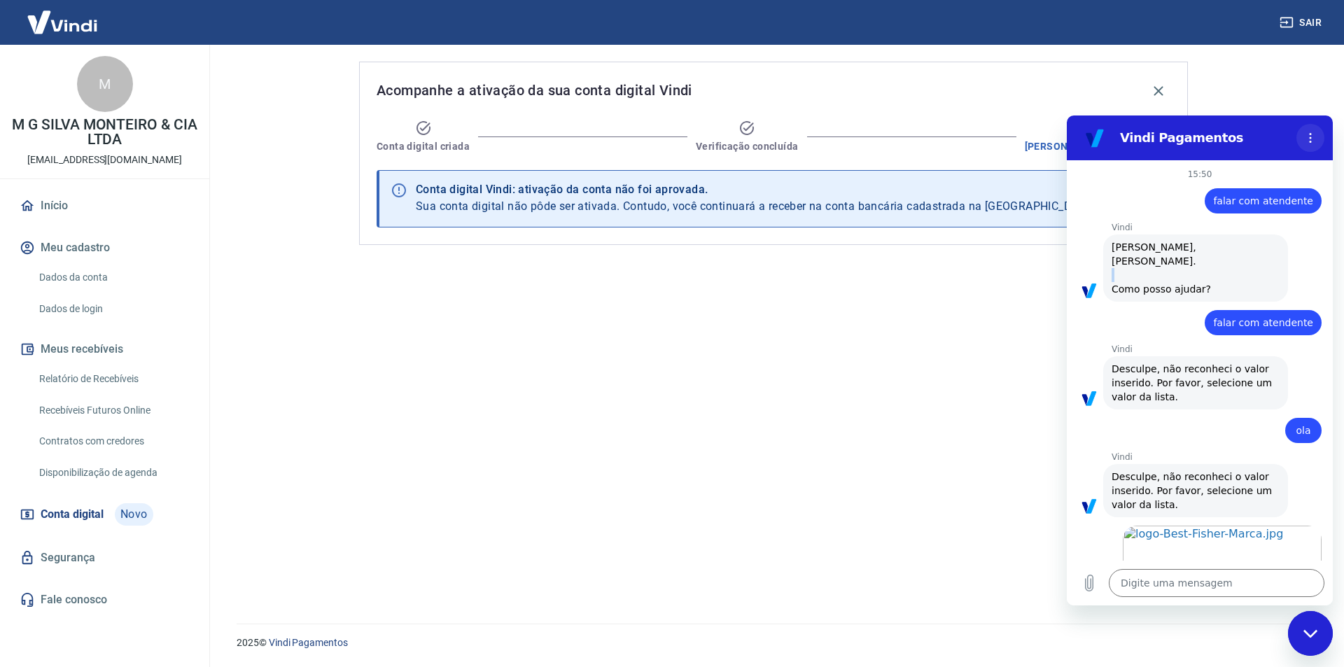
click at [1311, 135] on icon "Menu de opções" at bounding box center [1310, 137] width 11 height 11
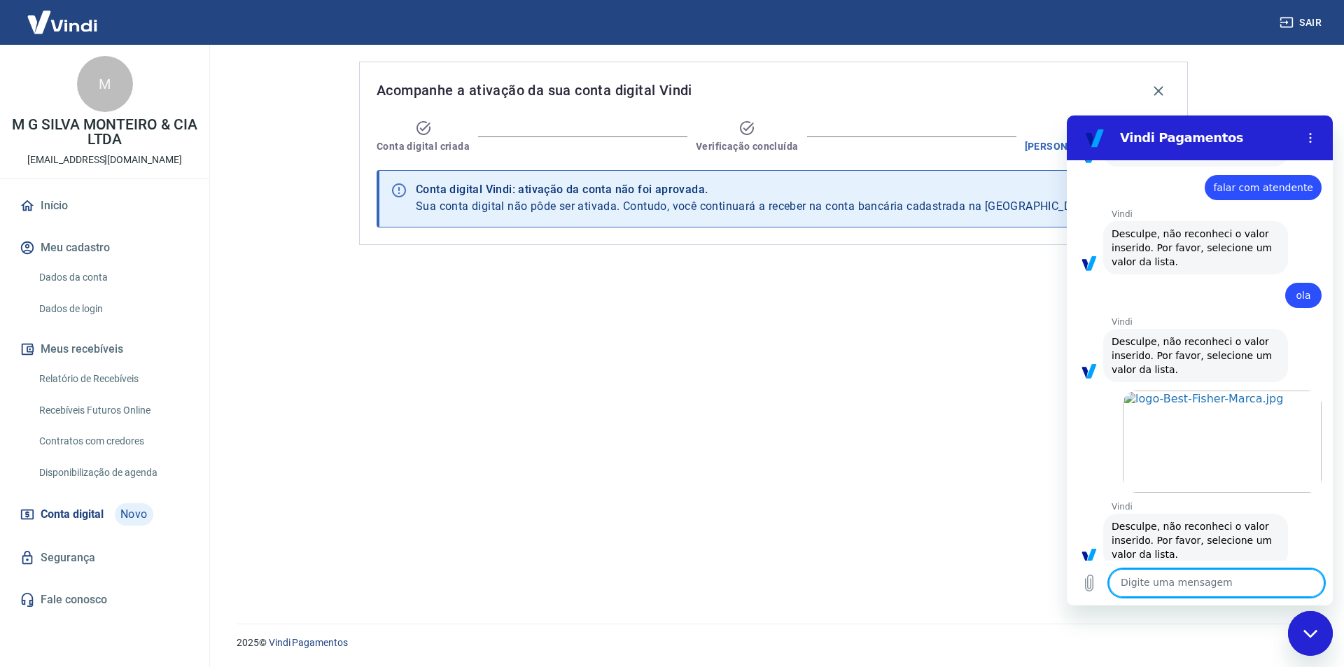
scroll to position [143, 0]
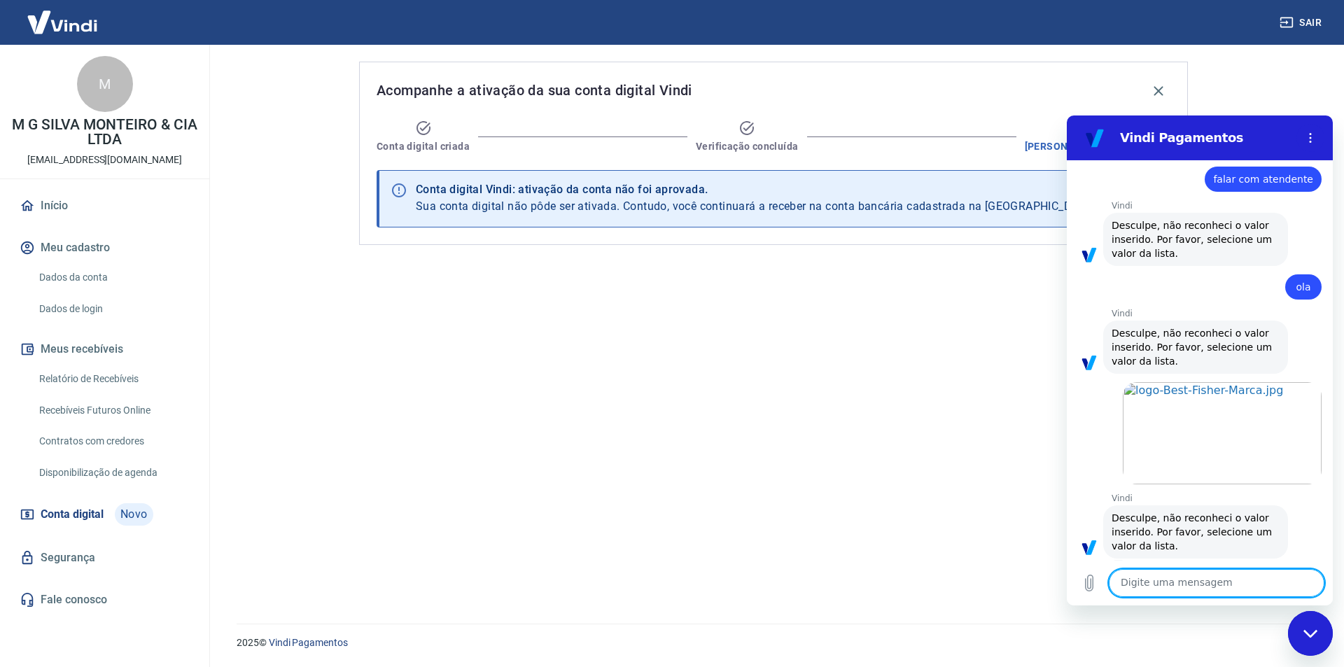
click at [1254, 563] on div "Digite uma mensagem x" at bounding box center [1200, 583] width 266 height 45
click at [1251, 576] on textarea at bounding box center [1217, 583] width 216 height 28
click at [1253, 580] on textarea at bounding box center [1217, 583] width 216 height 28
click at [1317, 130] on button "Menu de opções" at bounding box center [1310, 138] width 28 height 28
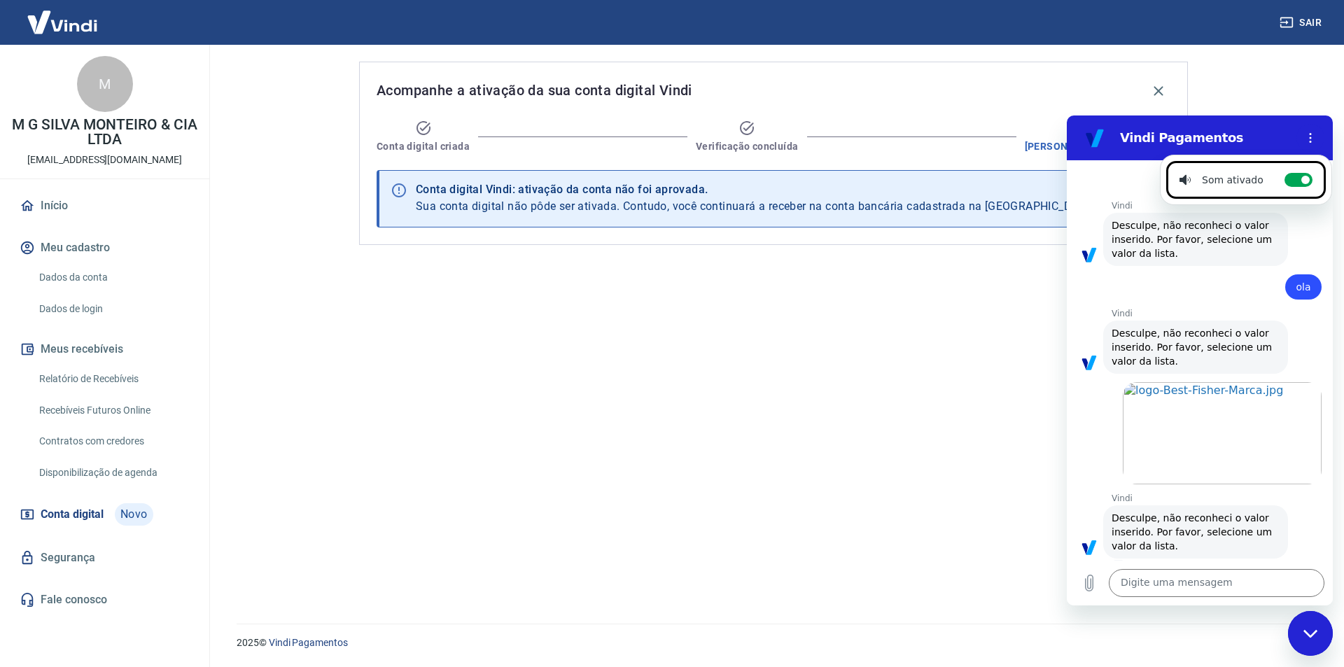
click at [1086, 155] on section "Vindi Pagamentos Som ativado Alternar notificações sonoras" at bounding box center [1200, 137] width 266 height 45
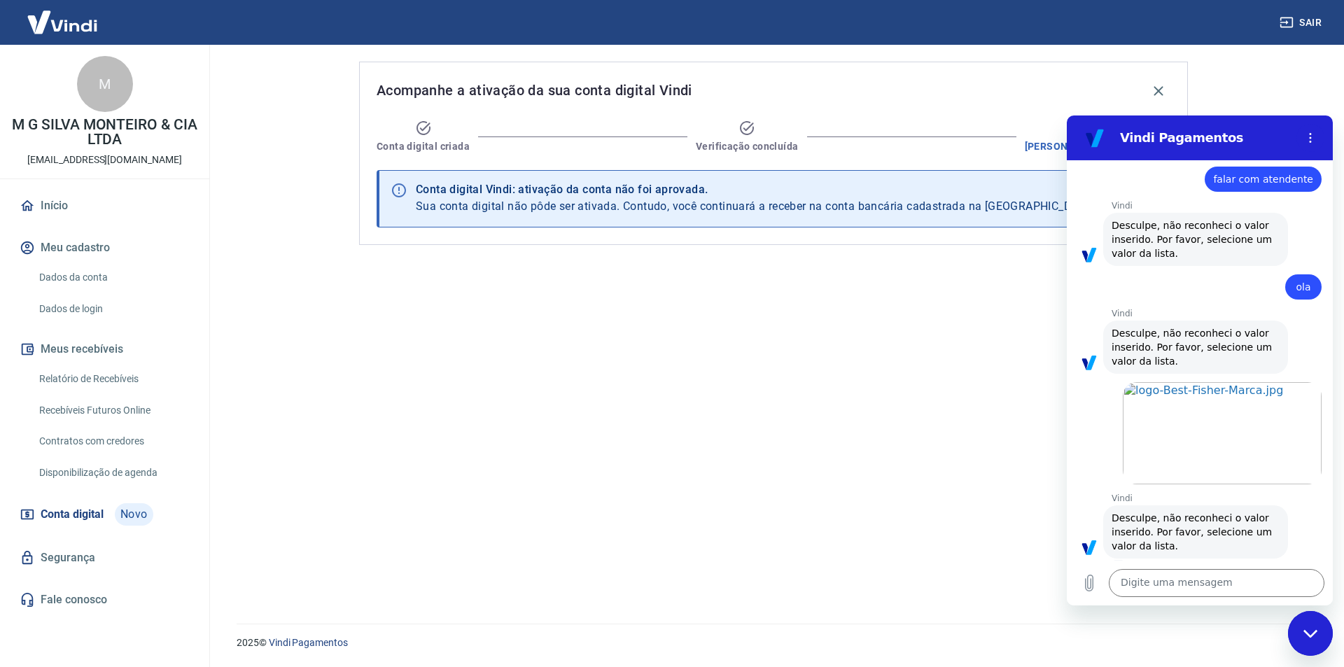
click at [44, 607] on link "Fale conosco" at bounding box center [105, 599] width 176 height 31
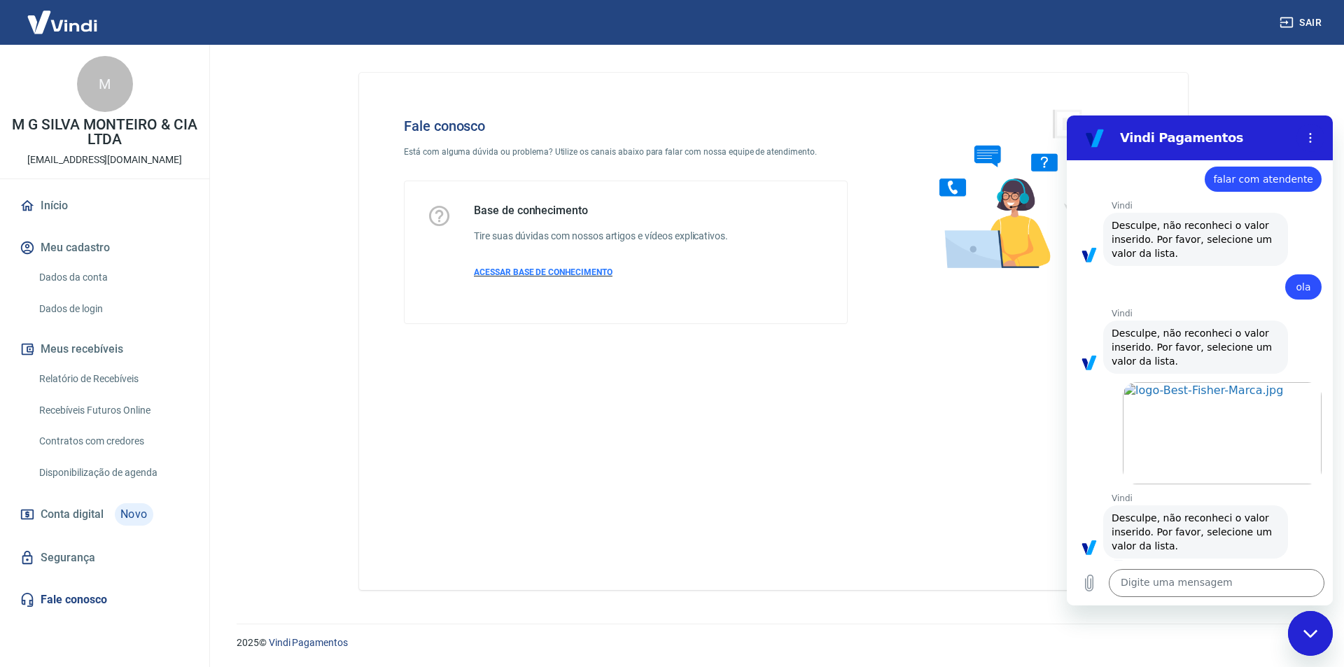
click at [526, 271] on span "ACESSAR BASE DE CONHECIMENTO" at bounding box center [543, 272] width 139 height 10
click at [1247, 596] on textarea at bounding box center [1217, 583] width 216 height 28
type textarea "o"
type textarea "x"
type textarea "ol"
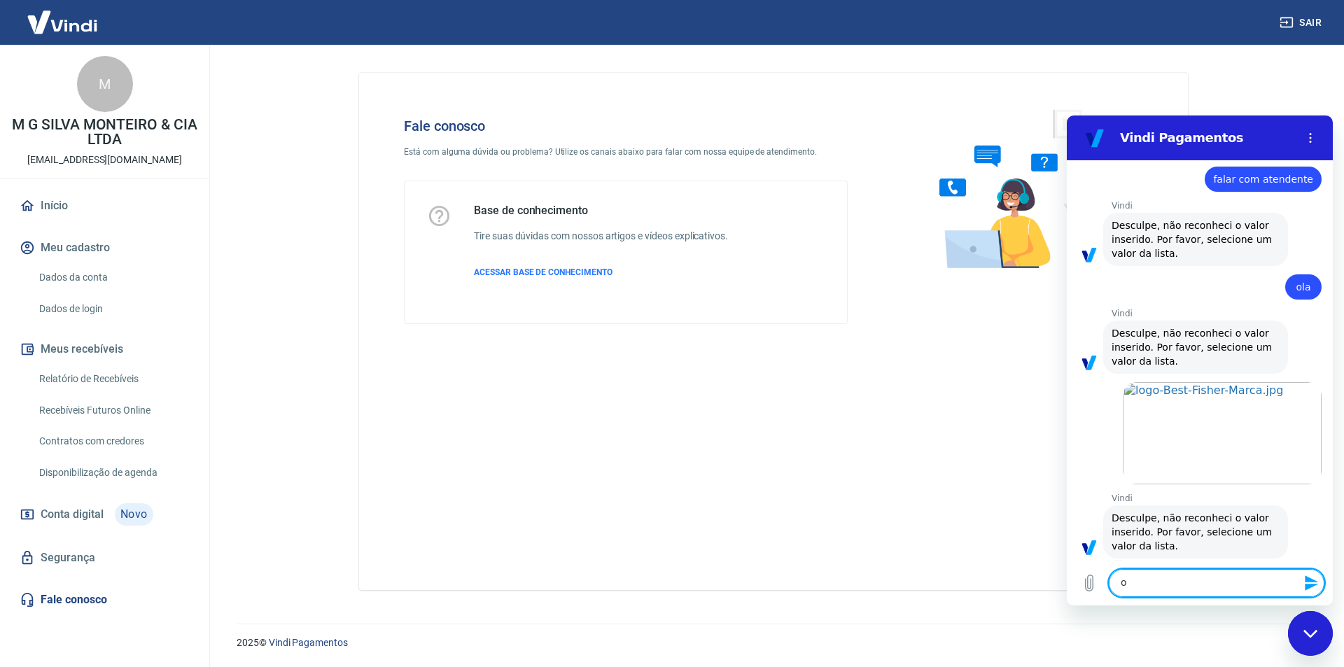
type textarea "x"
type textarea "olá"
type textarea "x"
type textarea "olá7"
type textarea "x"
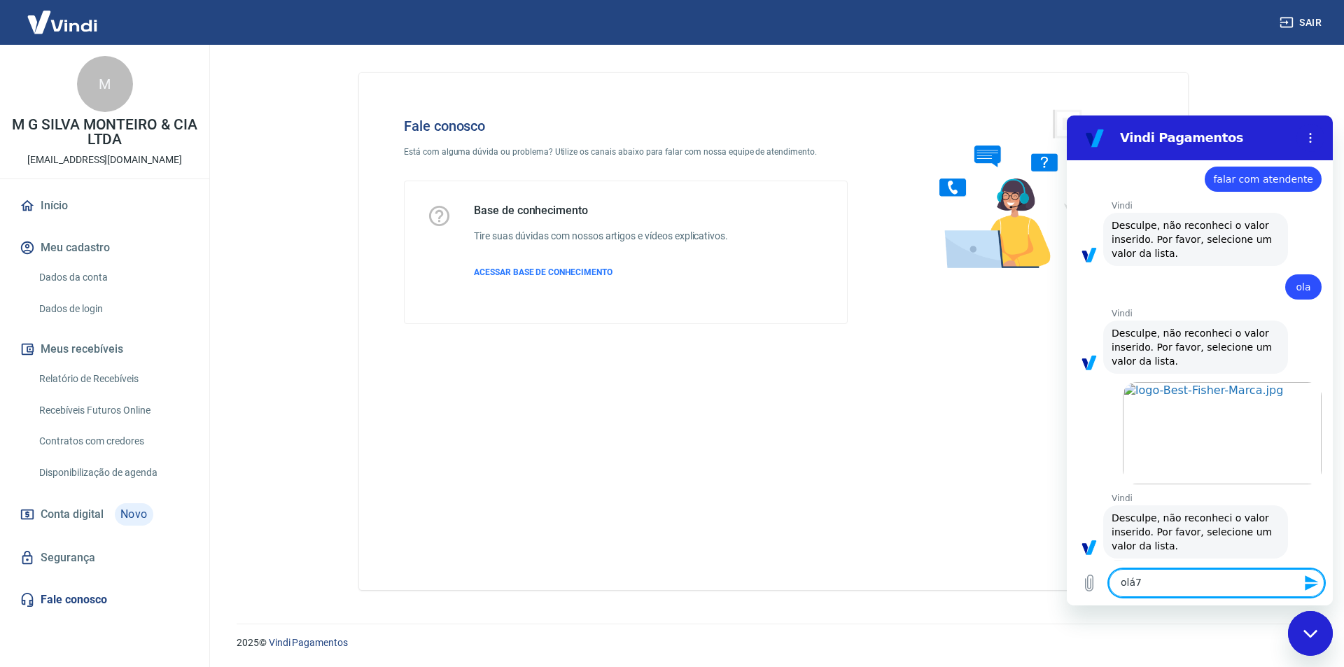
type textarea "olá"
type textarea "x"
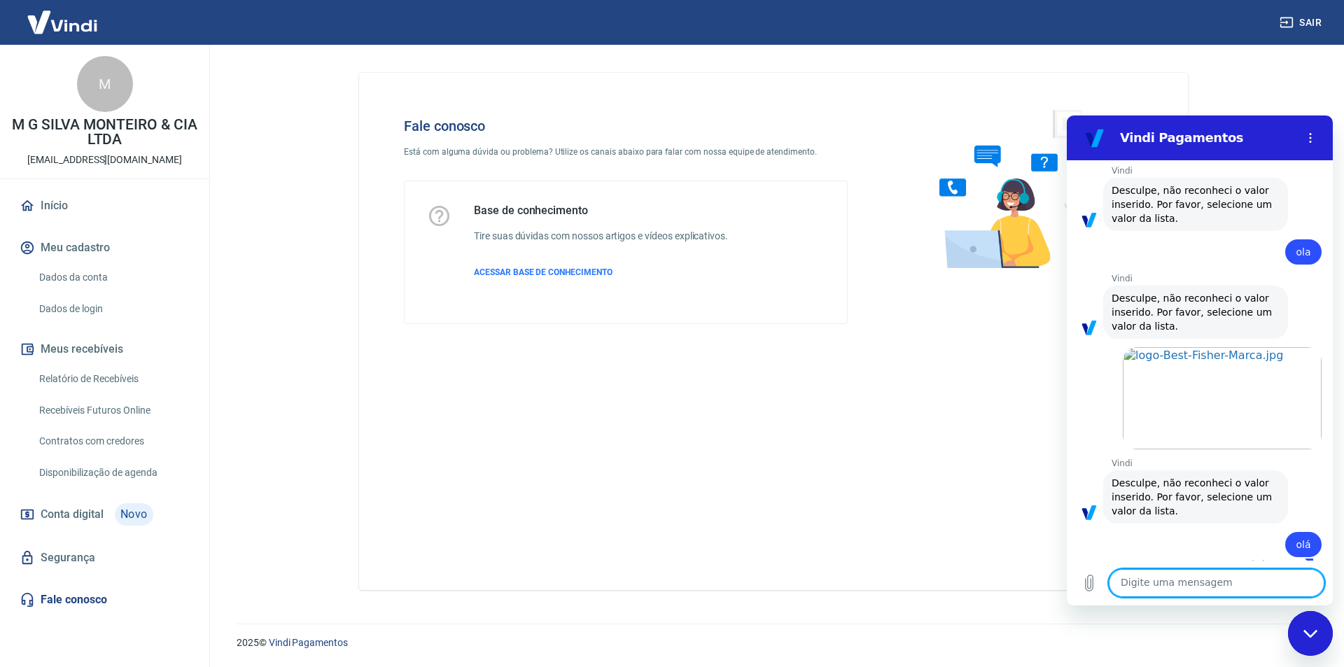
scroll to position [177, 0]
type textarea "x"
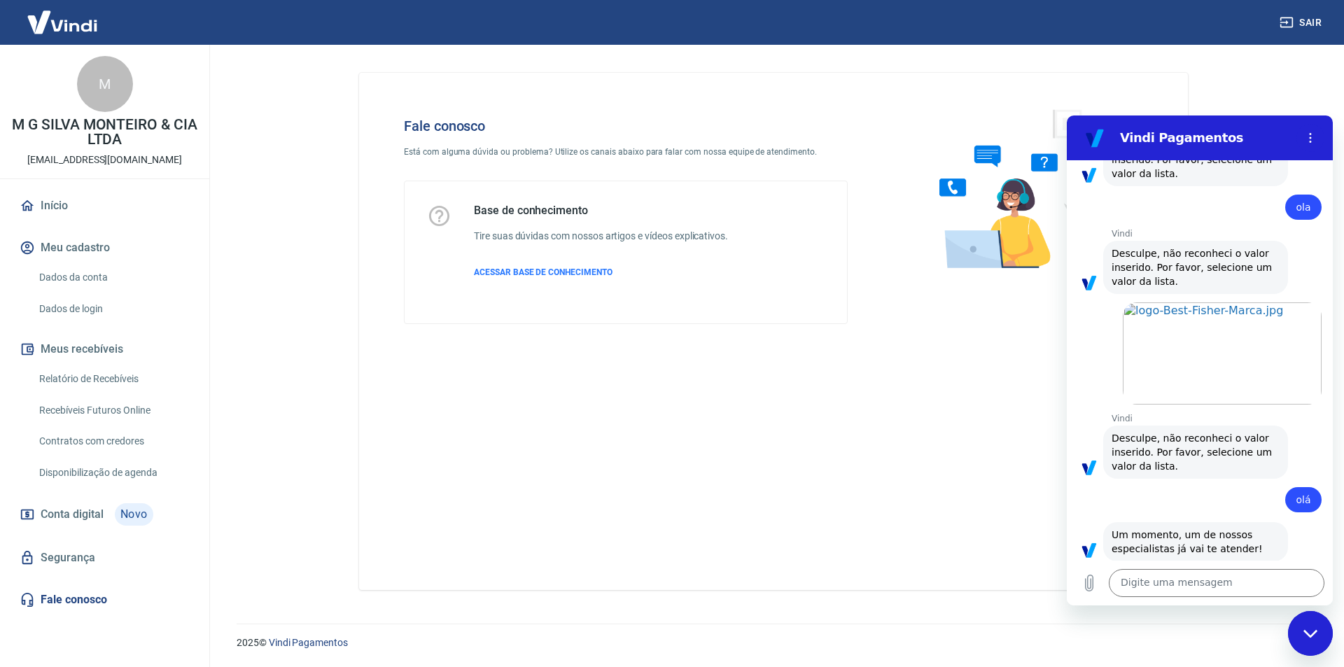
scroll to position [226, 0]
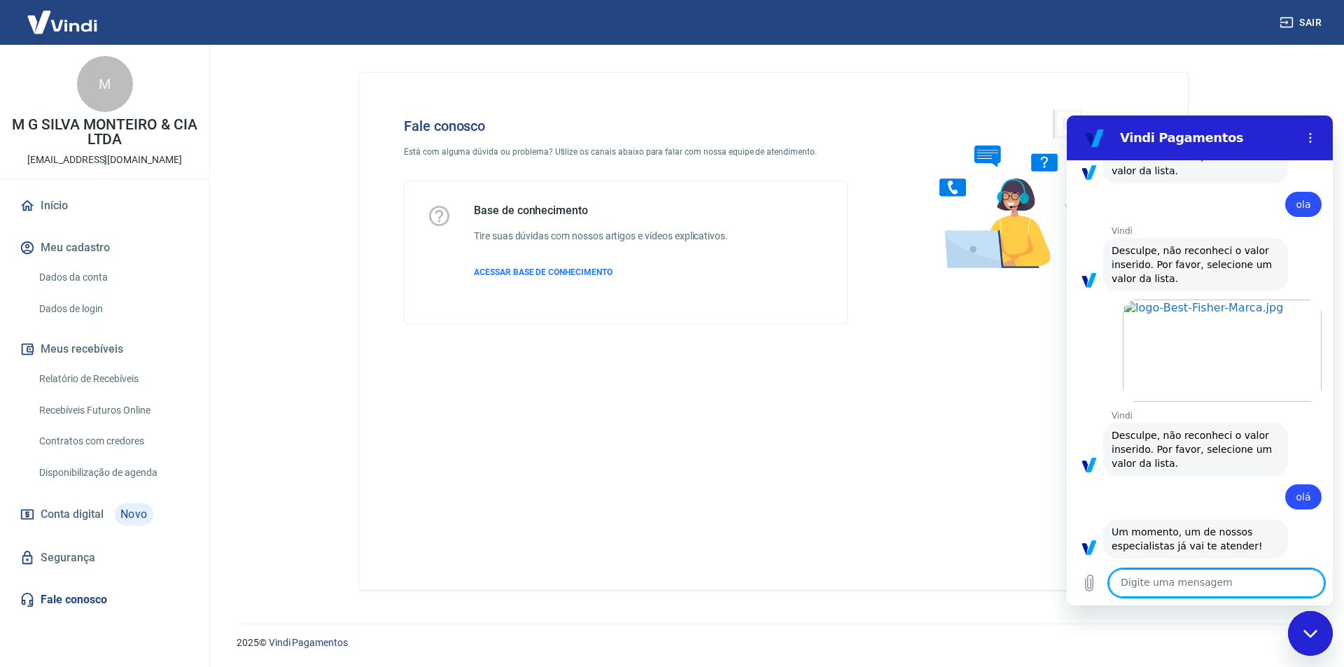
click at [1175, 573] on textarea at bounding box center [1217, 583] width 216 height 28
type textarea "o"
type textarea "x"
type textarea "ok"
type textarea "x"
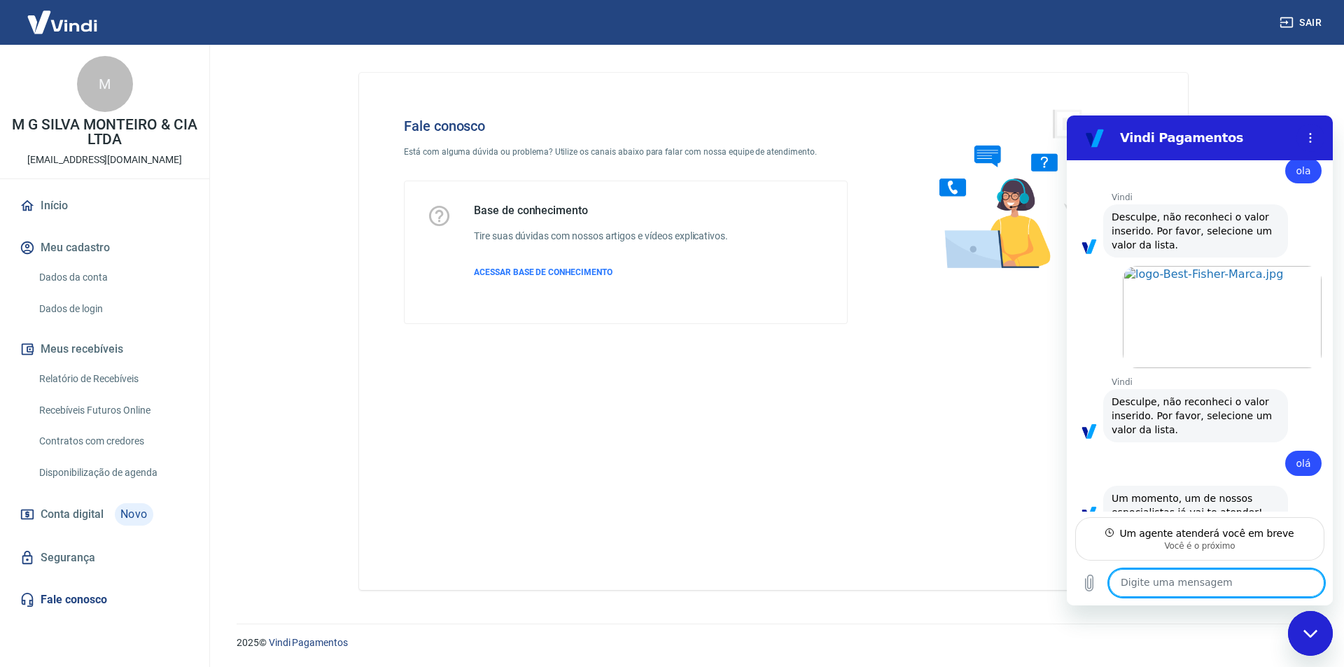
scroll to position [309, 0]
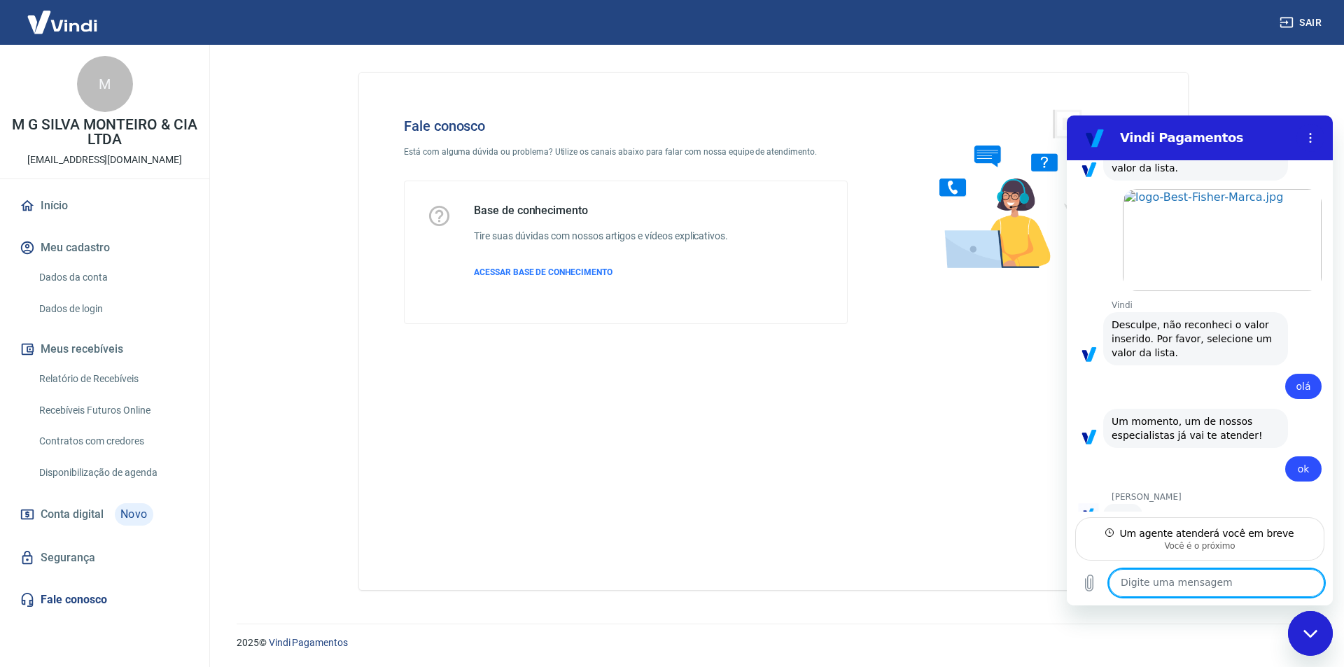
type textarea "x"
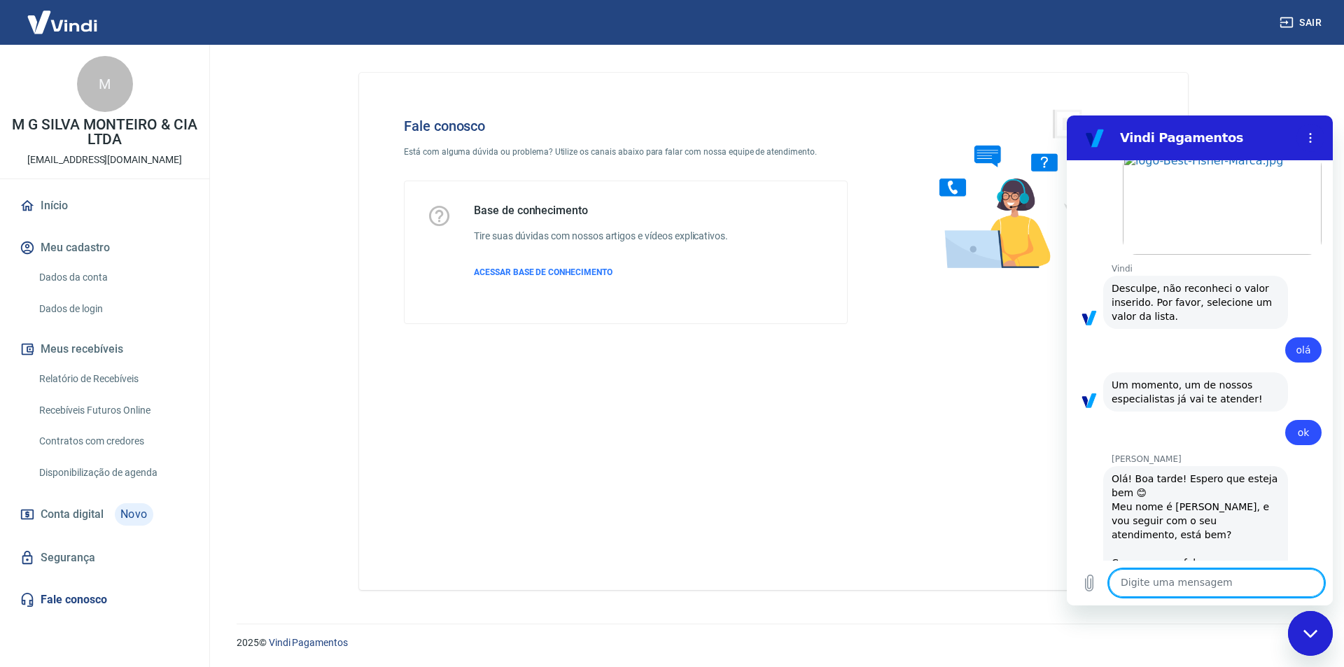
scroll to position [376, 0]
click at [1173, 594] on textarea at bounding box center [1217, 583] width 216 height 28
click at [1170, 594] on textarea at bounding box center [1217, 583] width 216 height 28
type textarea "O"
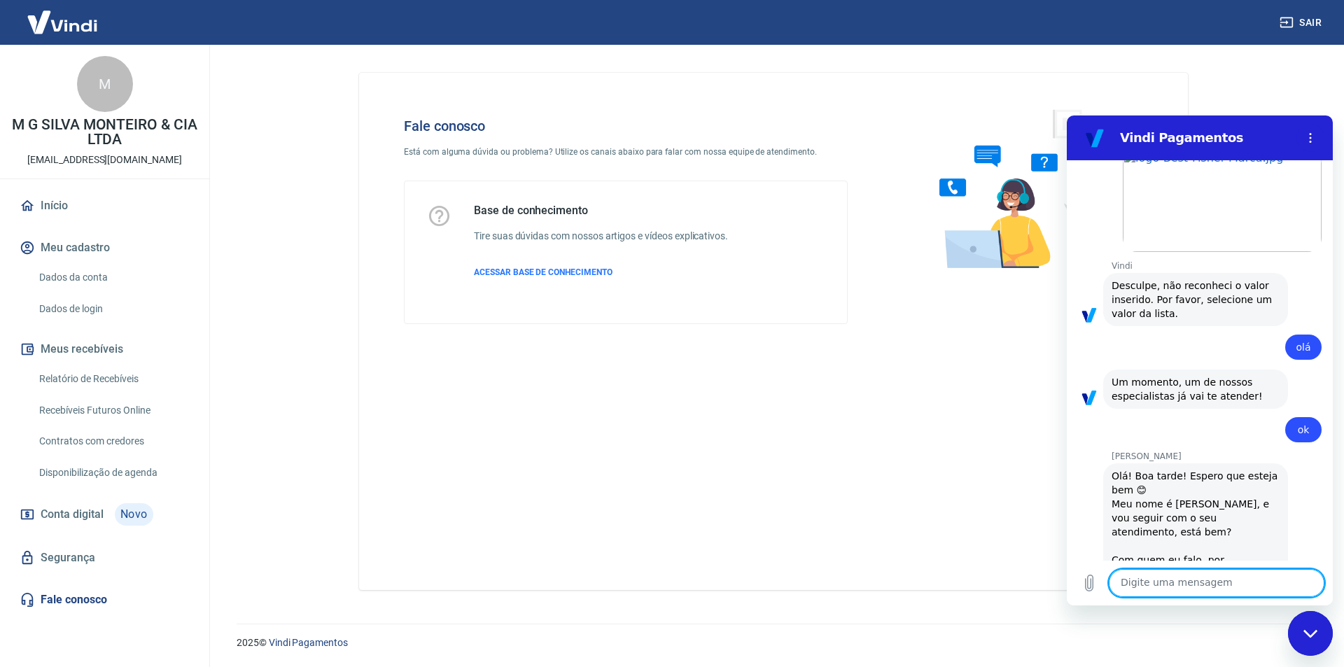
type textarea "x"
type textarea "Ol"
type textarea "x"
type textarea "Olá"
type textarea "x"
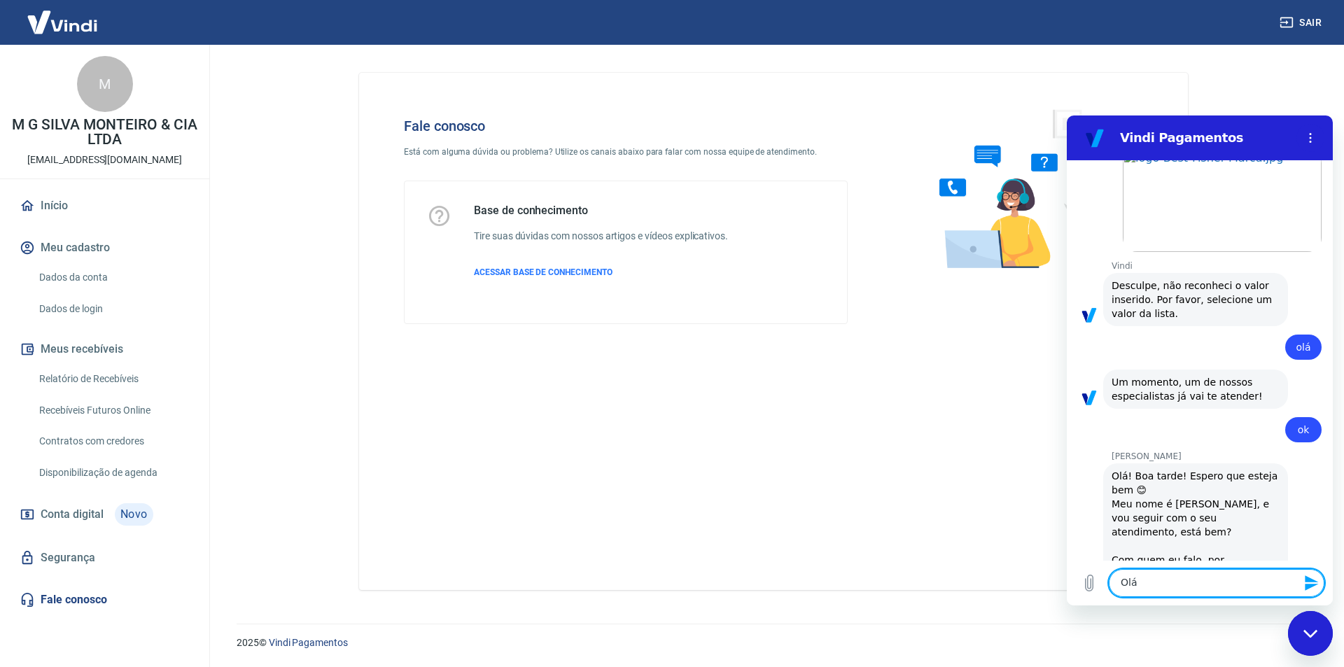
type textarea "Olá,"
type textarea "x"
type textarea "Olá,"
type textarea "x"
type textarea "Olá, M"
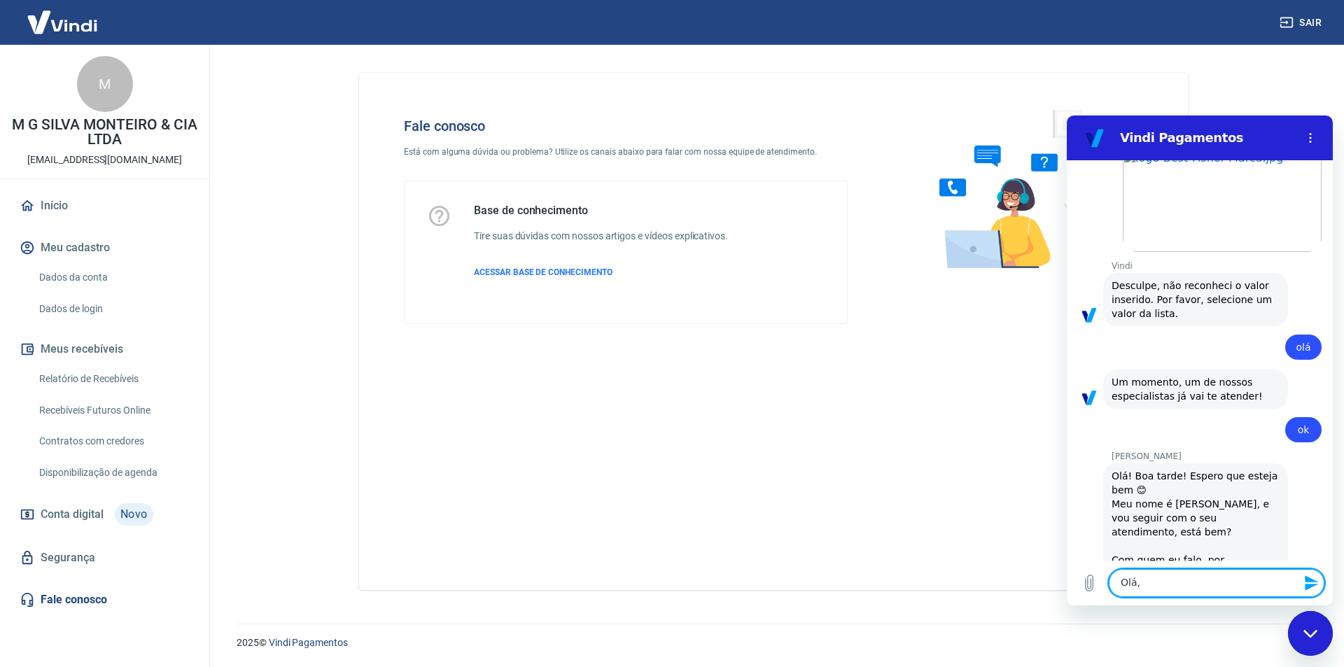
type textarea "x"
type textarea "Olá, Ma"
type textarea "x"
type textarea "Olá, Mac"
type textarea "x"
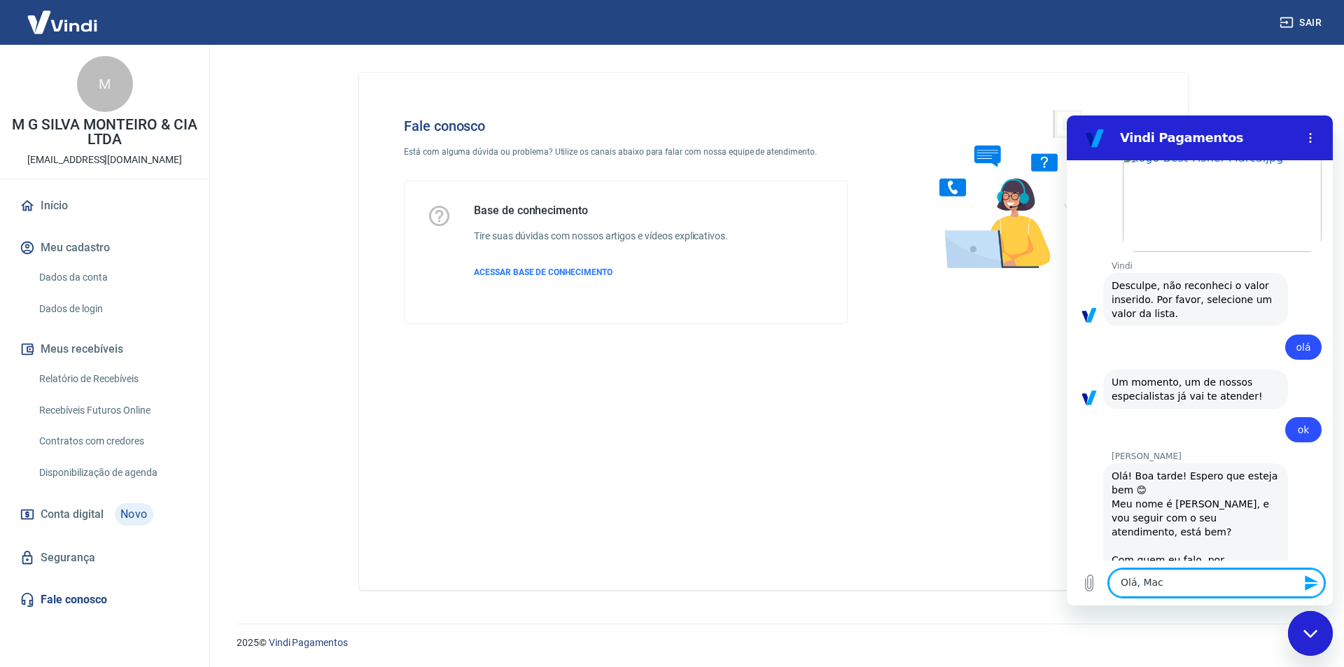
type textarea "Olá, Macr"
type textarea "x"
type textarea "Olá, Mac"
type textarea "x"
type textarea "Olá, Ma"
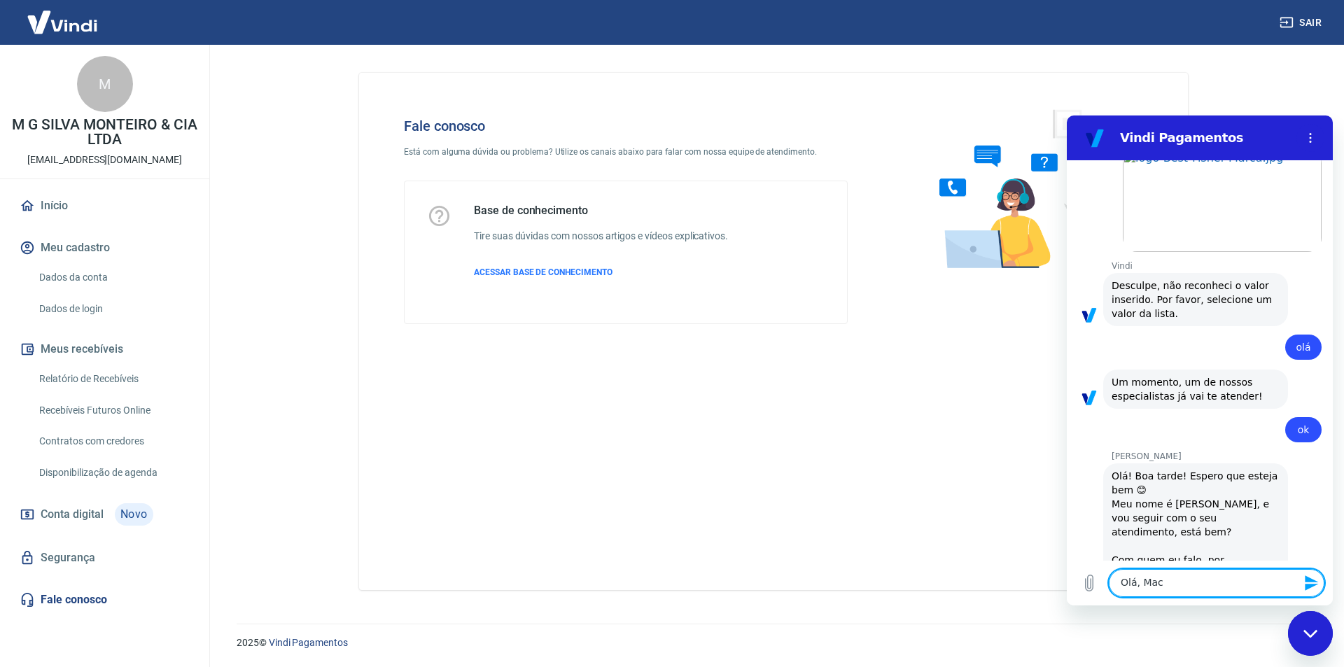
type textarea "x"
type textarea "Olá, Mar"
type textarea "x"
type textarea "Olá, Marc"
type textarea "x"
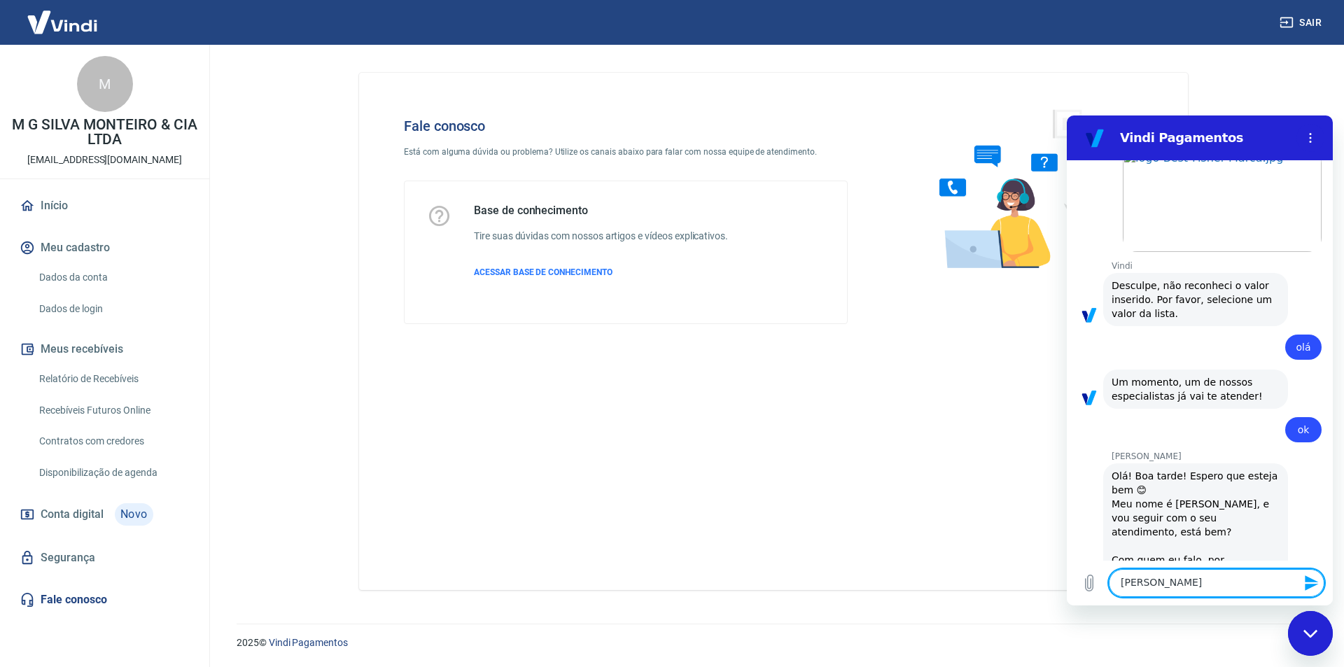
type textarea "Olá, Marce"
type textarea "x"
type textarea "Olá, Marcel"
type textarea "x"
type textarea "Olá, Marcele"
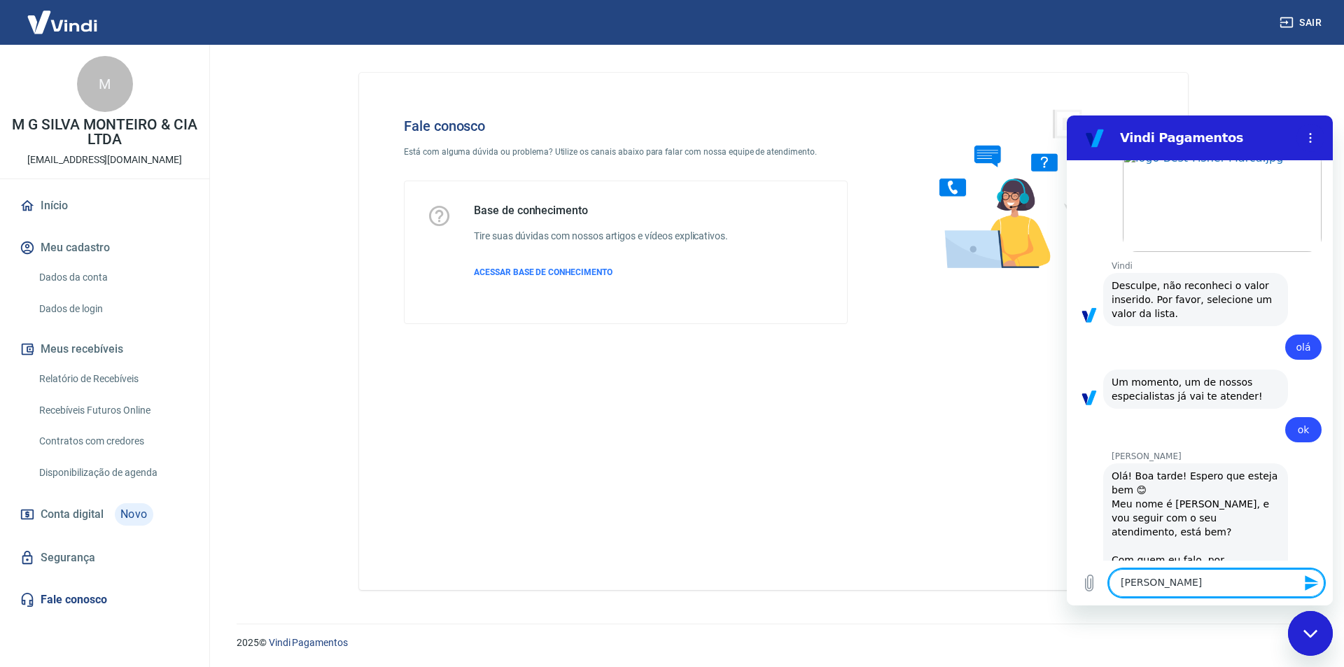
type textarea "x"
type textarea "Olá, Marcele!"
type textarea "x"
type textarea "Olá, Marcele!"
type textarea "x"
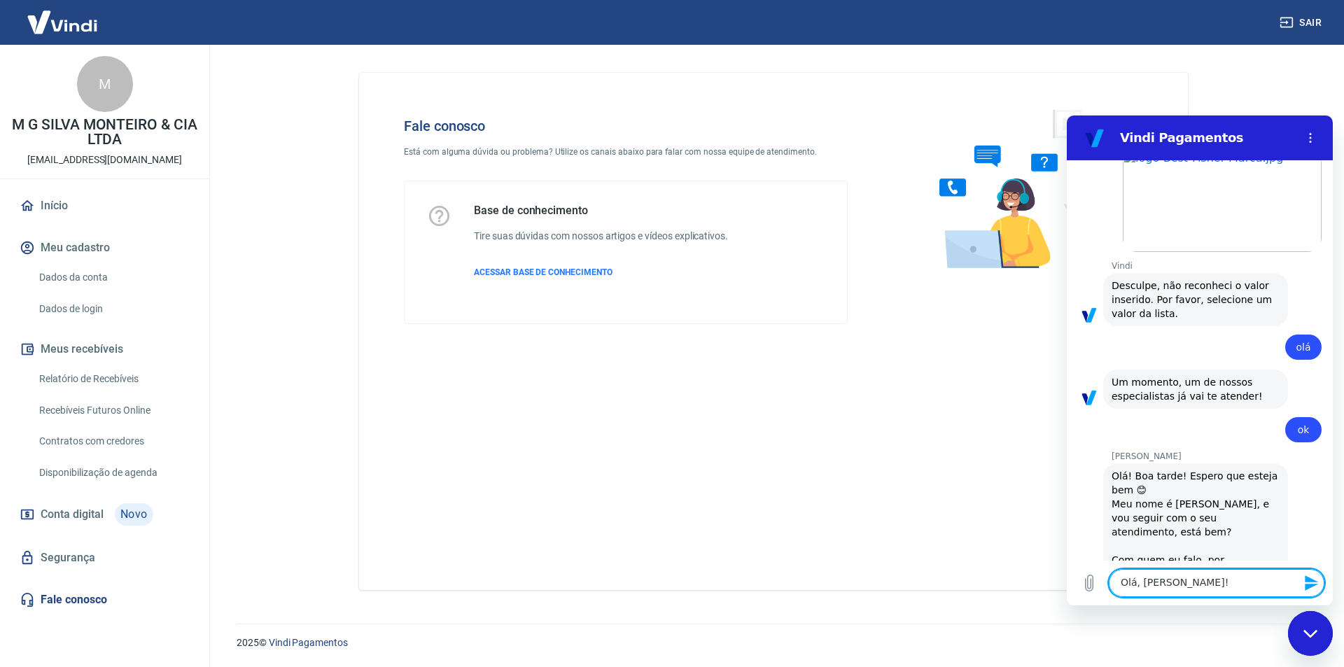
type textarea "Olá, Marcele! B"
type textarea "x"
type textarea "Olá, Marcele! Bo"
type textarea "x"
type textarea "Olá, Marcele! Boa"
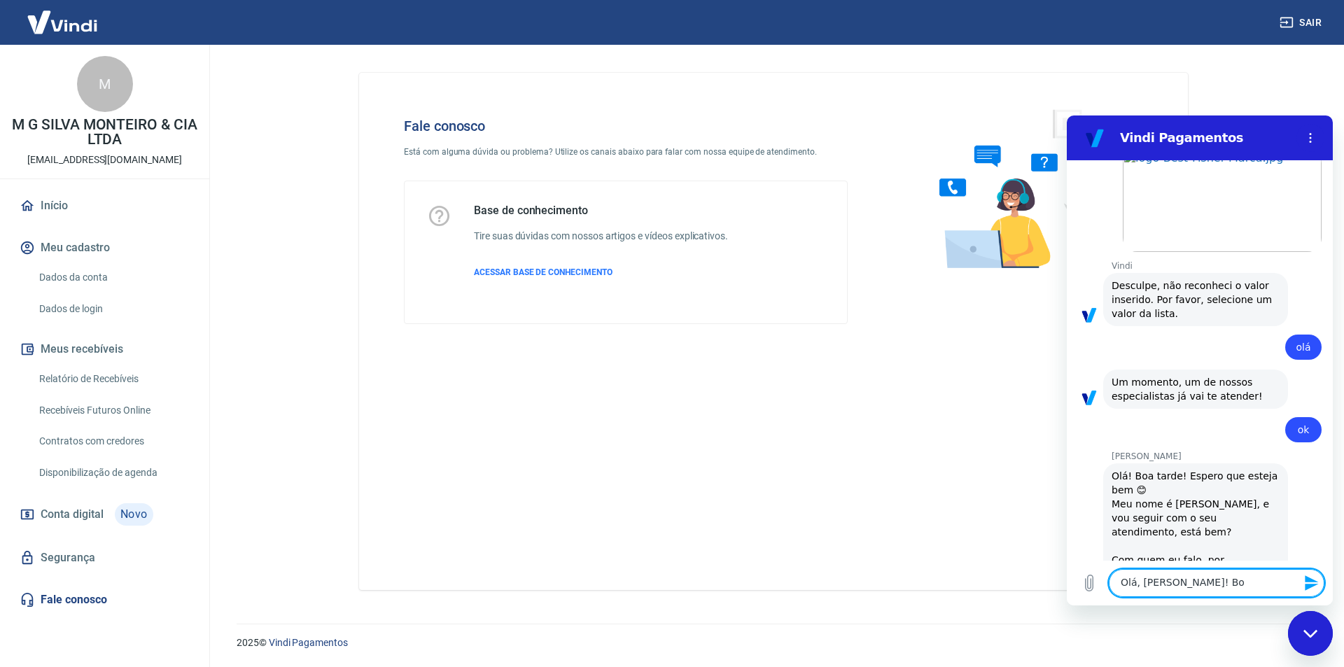
type textarea "x"
type textarea "Olá, Marcele! Boa"
type textarea "x"
type textarea "Olá, Marcele! Boa t"
type textarea "x"
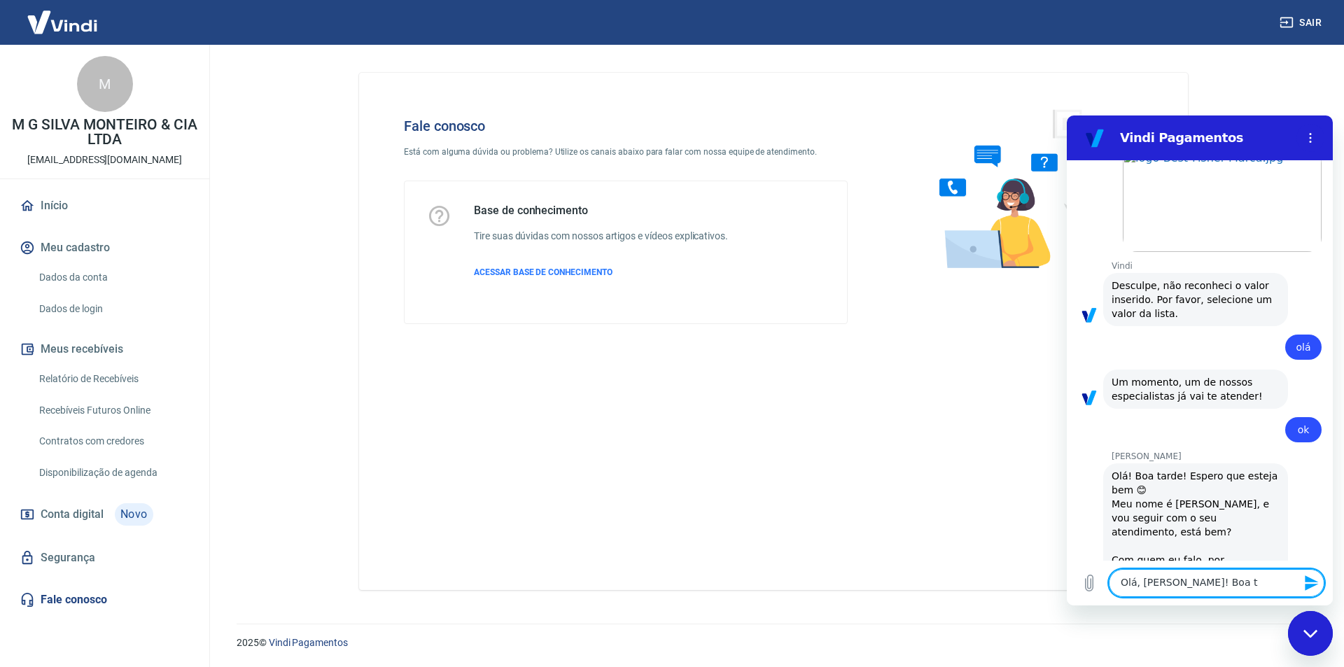
type textarea "Olá, Marcele! Boa ta"
type textarea "x"
type textarea "Olá, Marcele! Boa tar"
type textarea "x"
type textarea "Olá, Marcele! Boa tard"
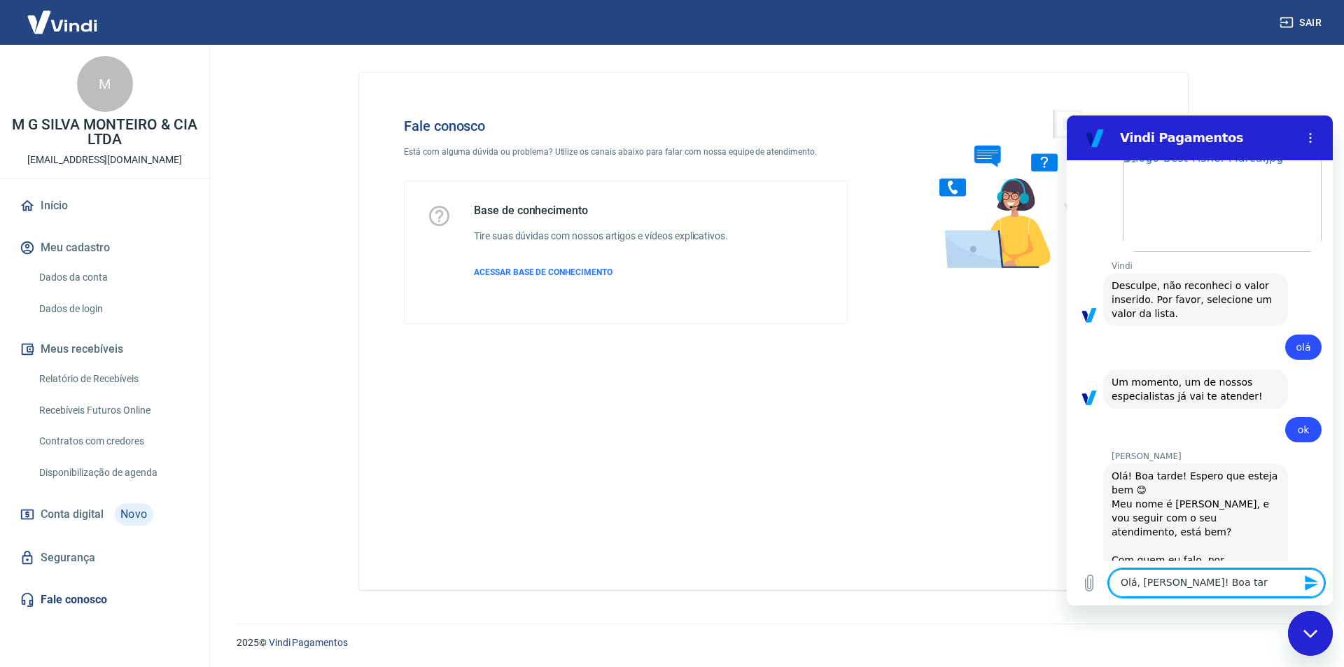
type textarea "x"
type textarea "Olá, Marcele! Boa tarde"
type textarea "x"
type textarea "Olá, Marcele! Boa tarde,"
type textarea "x"
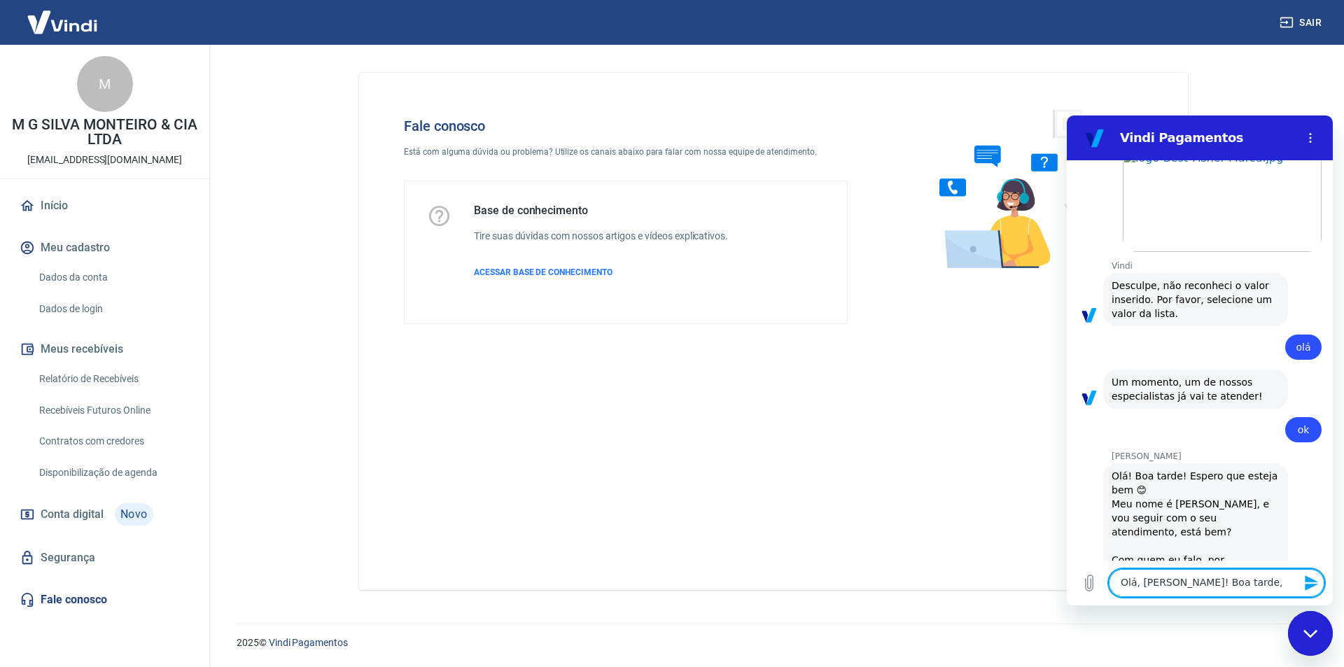
type textarea "Olá, Marcele! Boa tarde,"
type textarea "x"
type textarea "Olá, Marcele! Boa tarde, t"
type textarea "x"
type textarea "Olá, Marcele! Boa tarde, tu"
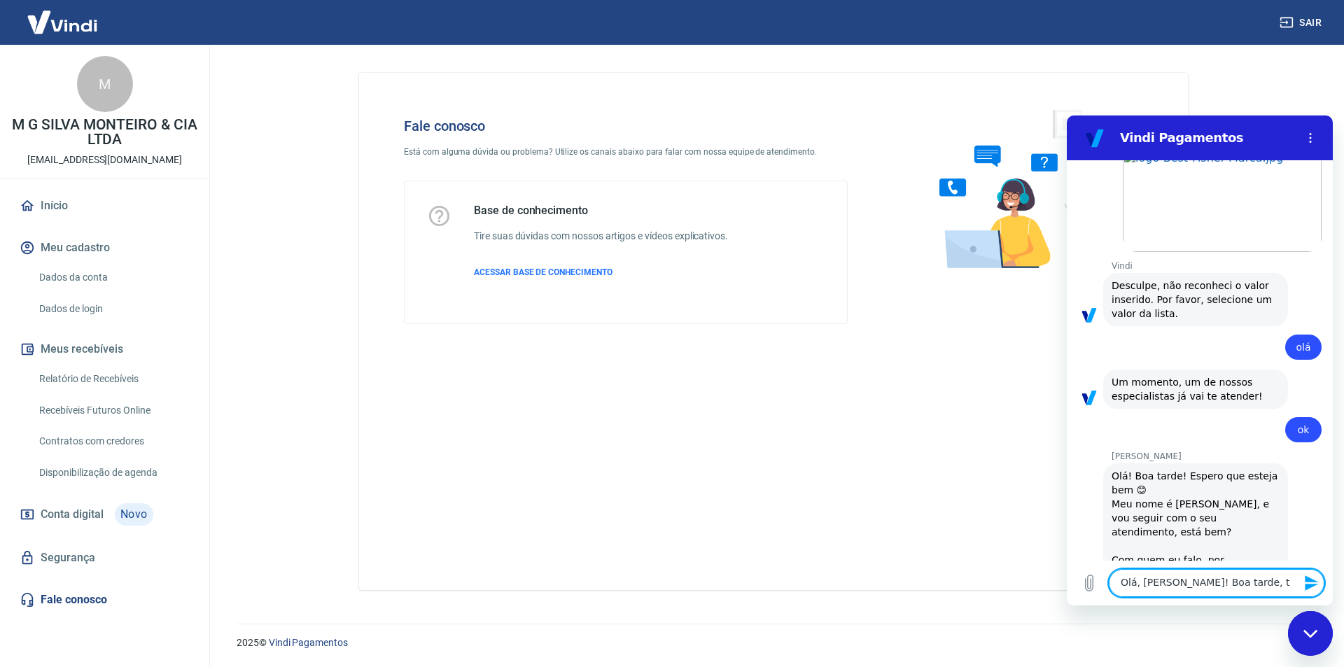
type textarea "x"
type textarea "Olá, Marcele! Boa tarde, tud"
type textarea "x"
type textarea "Olá, Marcele! Boa tarde, tudo"
type textarea "x"
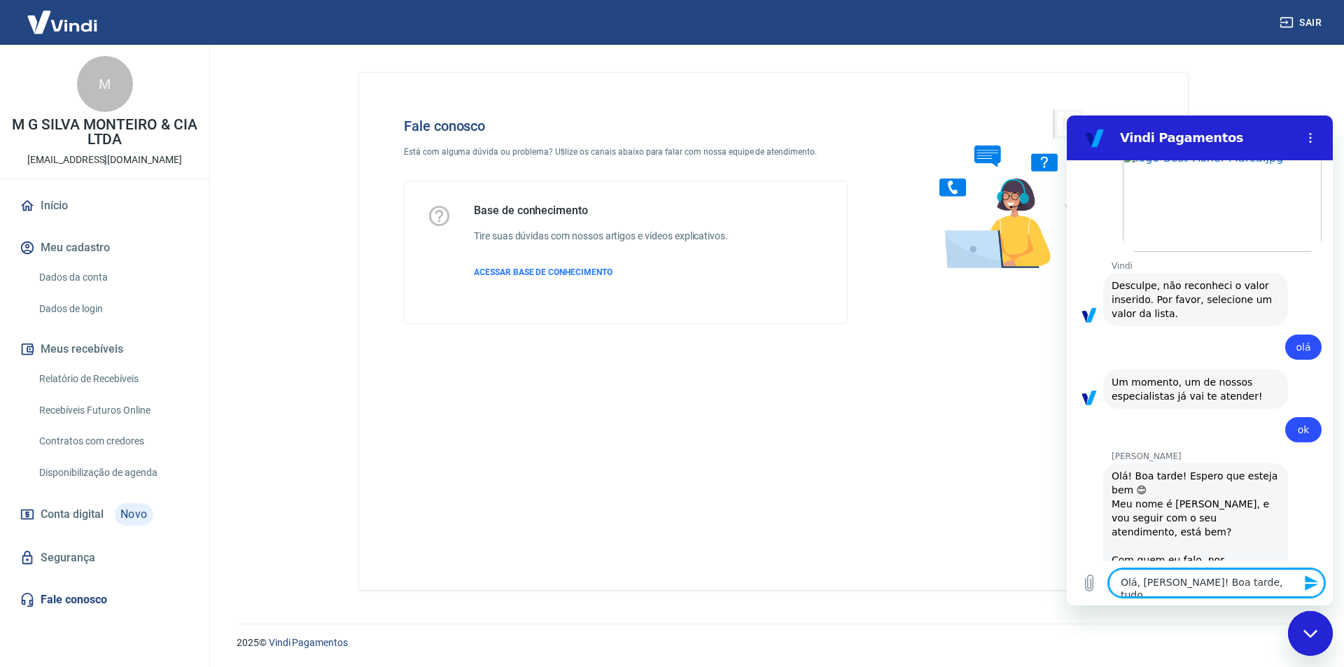
type textarea "Olá, Marcele! Boa tarde, tudo"
type textarea "x"
type textarea "Olá, Marcele! Boa tarde, tudo b"
type textarea "x"
type textarea "Olá, Marcele! Boa tarde, tudo be"
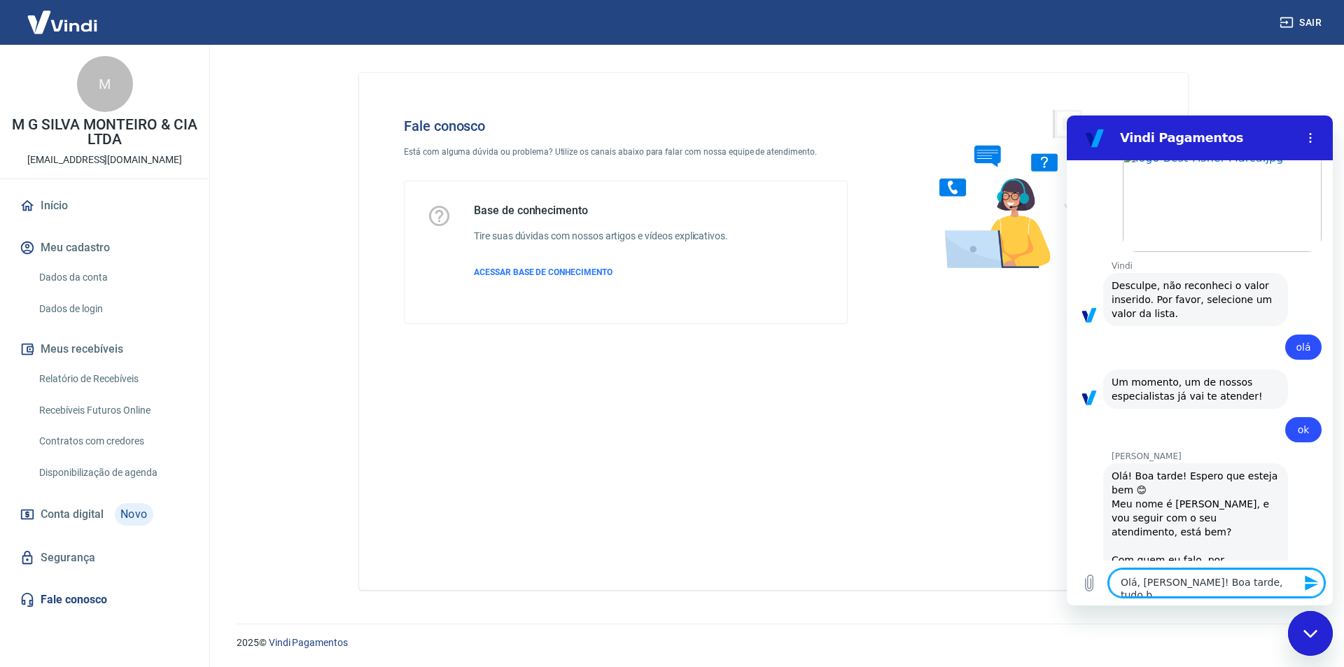
type textarea "x"
type textarea "Olá, Marcele! Boa tarde, tudo bem"
type textarea "x"
type textarea "Olá, Marcele! Boa tarde, tudo bem?"
type textarea "x"
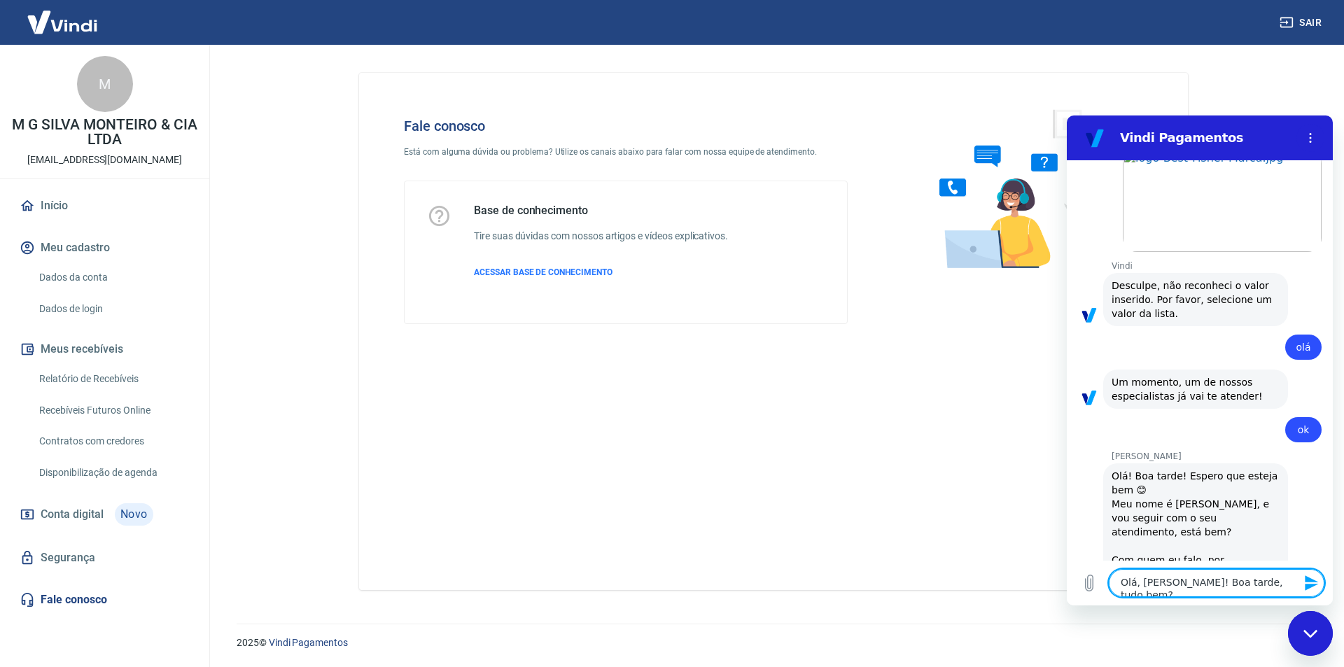
type textarea "Olá, Marcele! Boa tarde, tudo bem?"
type textarea "x"
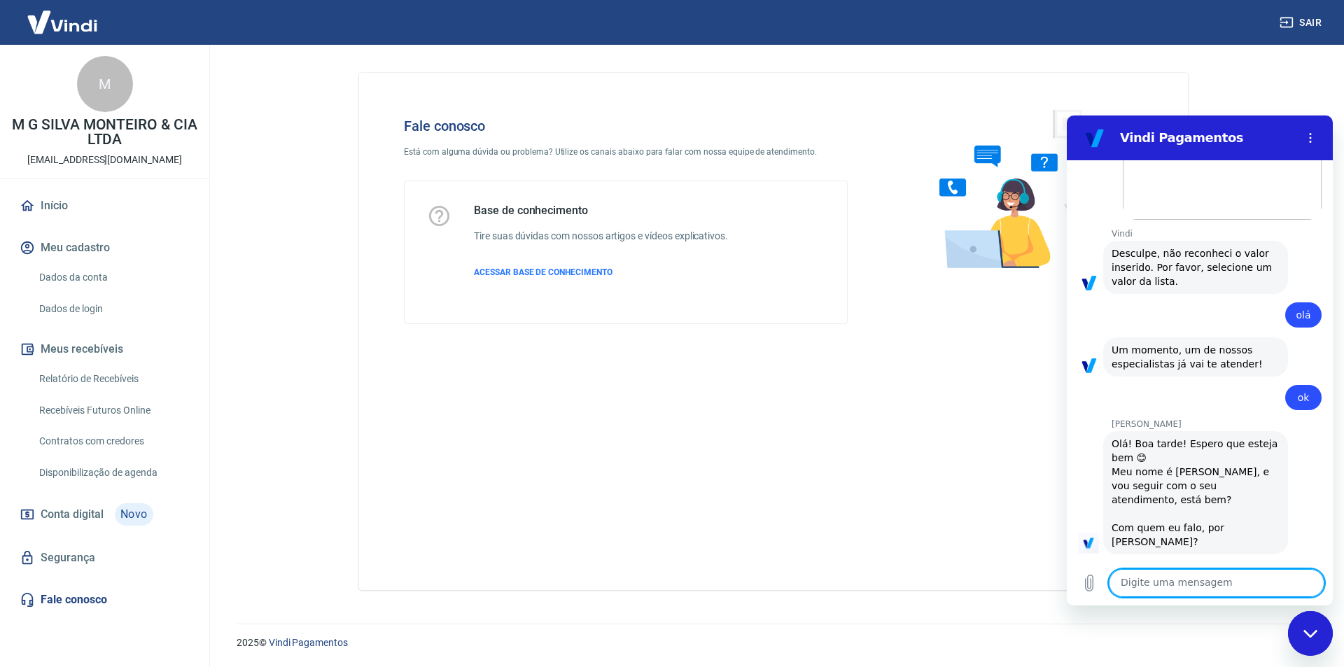
type textarea "P"
type textarea "x"
type textarea "O"
type textarea "x"
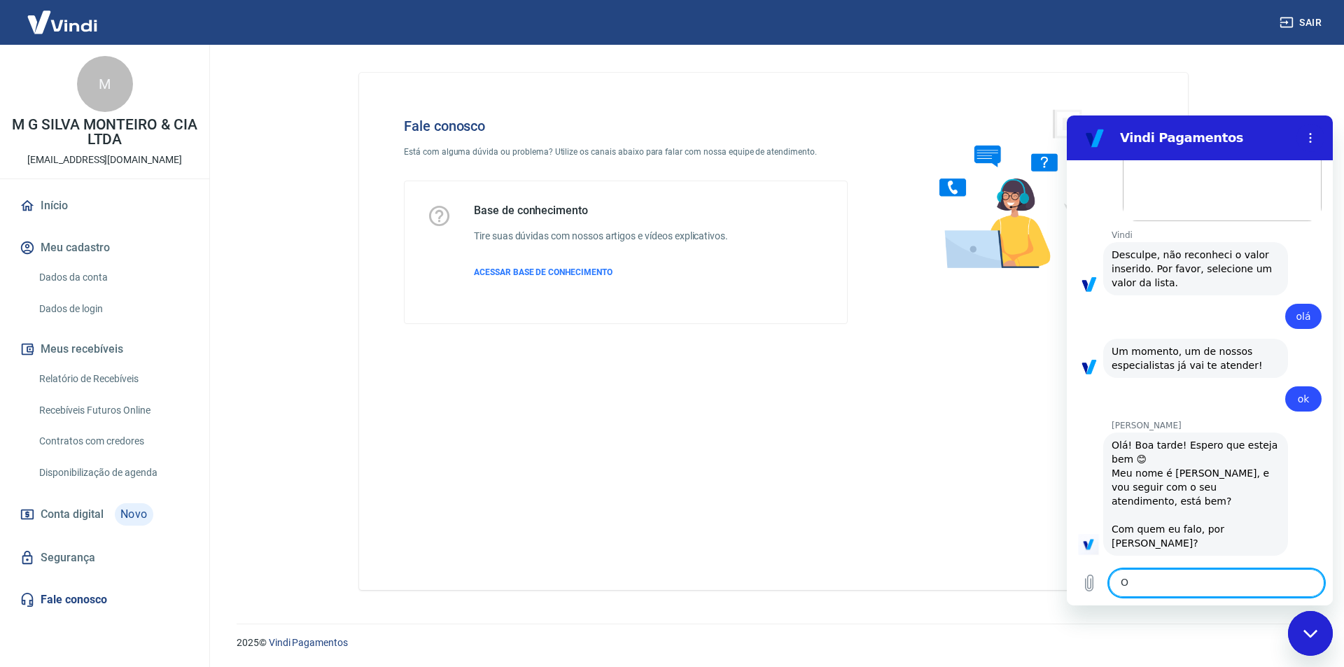
scroll to position [409, 0]
type textarea "O"
type textarea "x"
type textarea "O m"
type textarea "x"
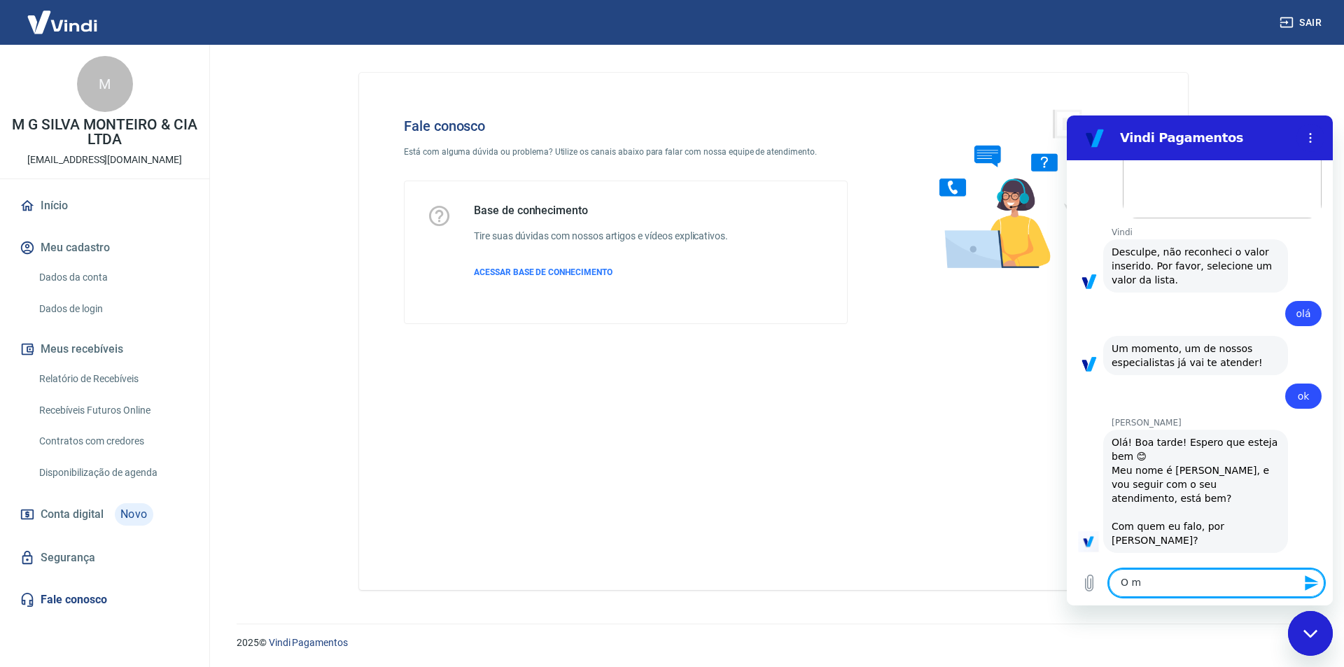
type textarea "O mo"
type textarea "x"
type textarea "O mot"
type textarea "x"
type textarea "O moti"
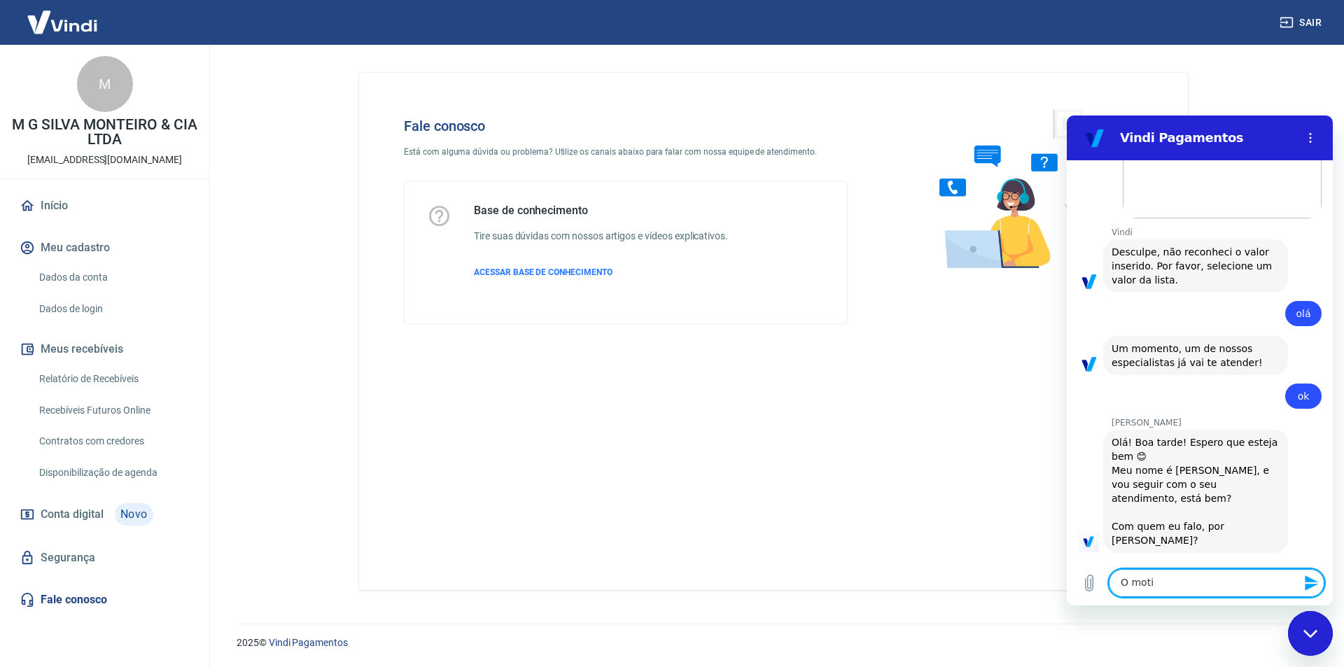
type textarea "x"
type textarea "O motiv"
type textarea "x"
type textarea "O motivo"
type textarea "x"
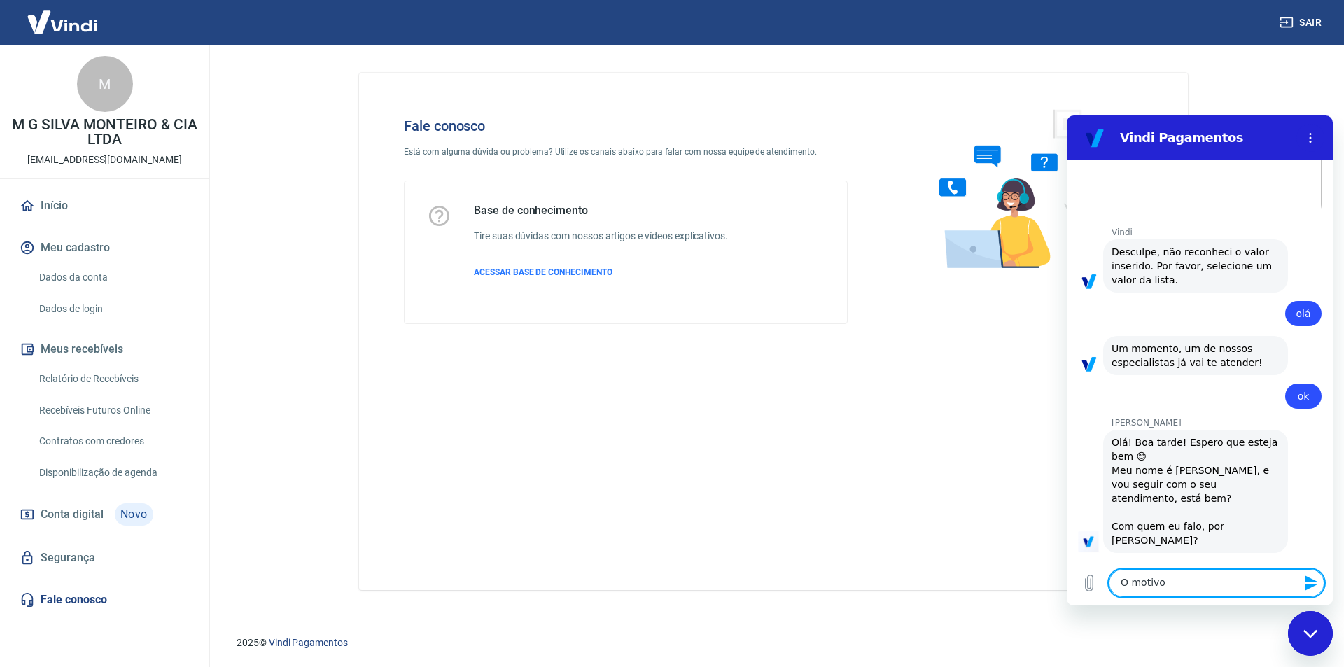
type textarea "O motivo"
type textarea "x"
type textarea "O motivo d"
type textarea "x"
type textarea "O motivo do"
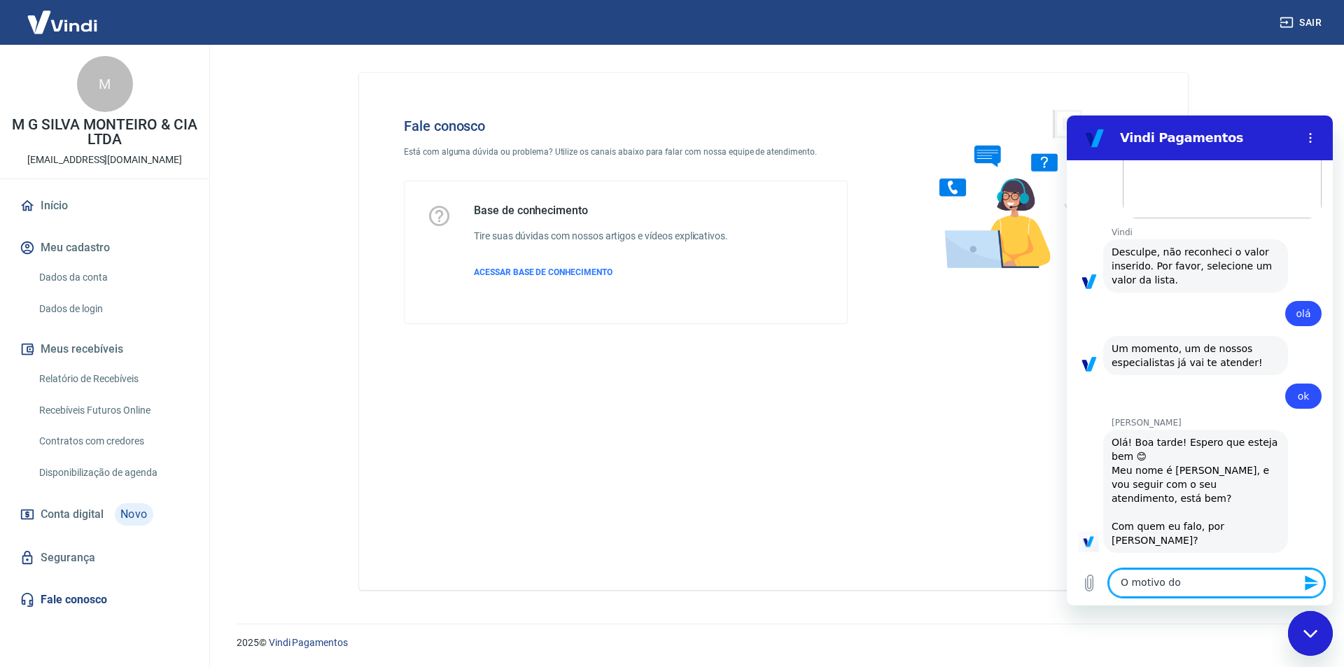
type textarea "x"
type textarea "O motivo do"
type textarea "x"
type textarea "O motivo do c"
type textarea "x"
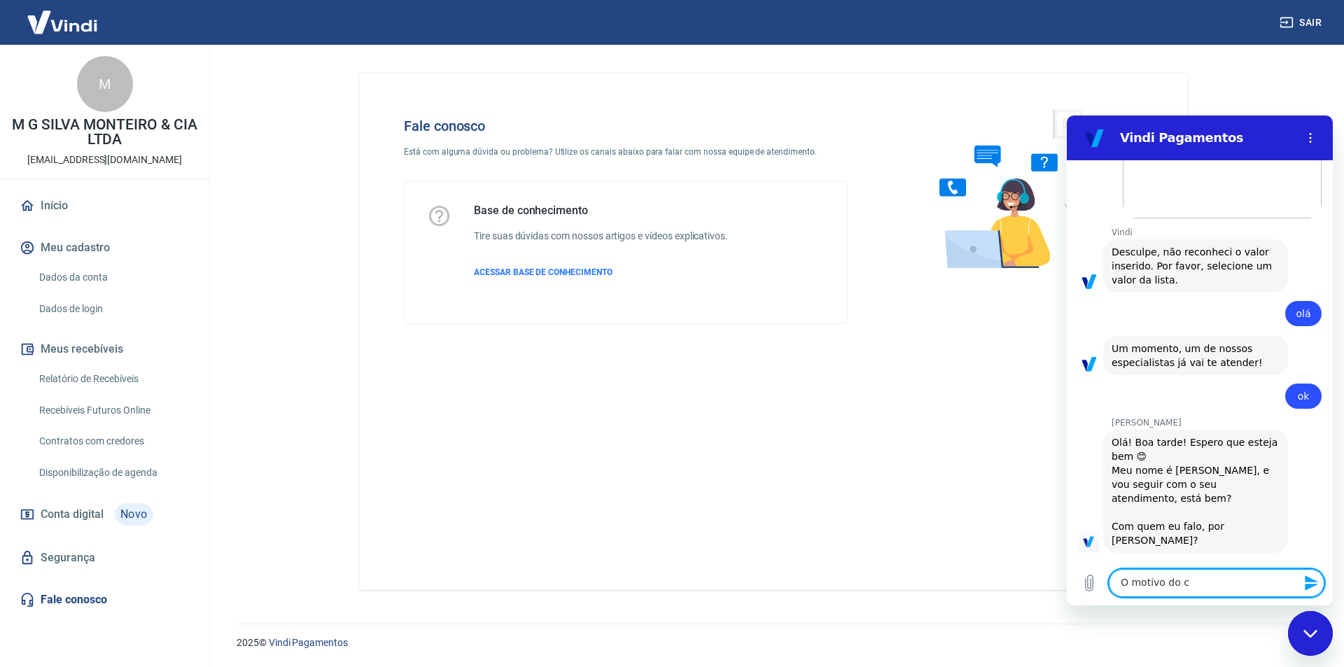
type textarea "O motivo do co"
type textarea "x"
type textarea "O motivo do con"
type textarea "x"
type textarea "O motivo do cont"
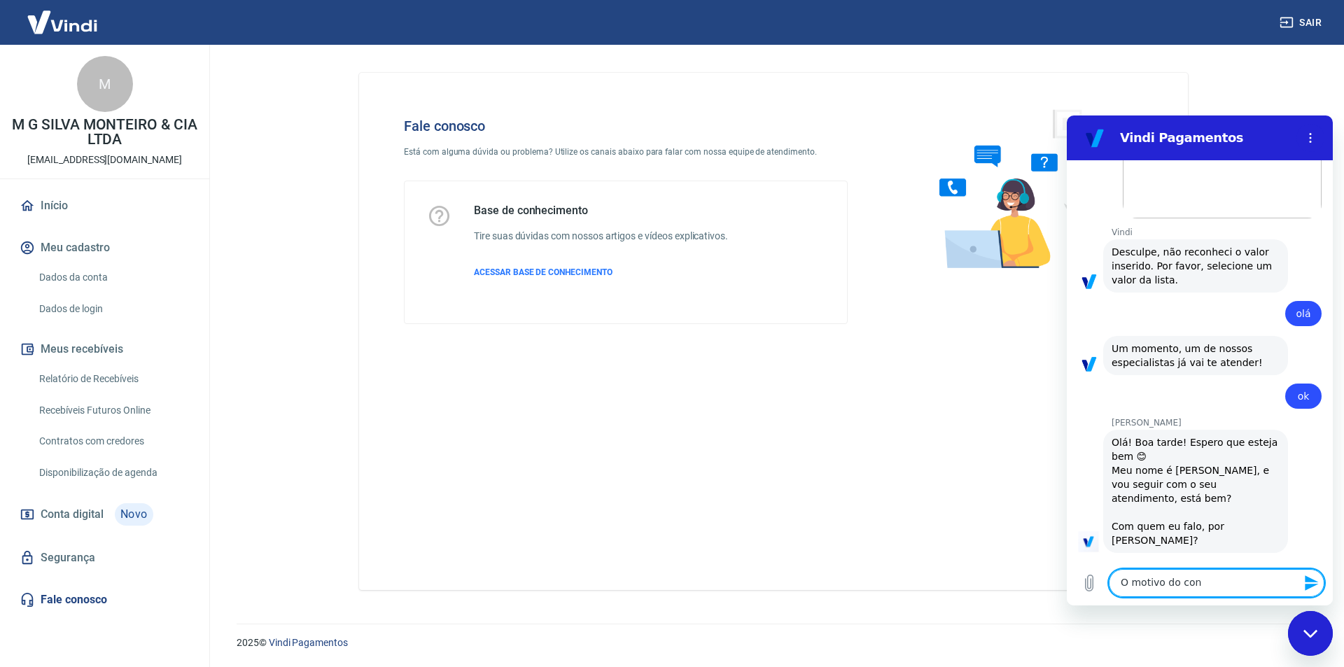
type textarea "x"
type textarea "O motivo do conta"
type textarea "x"
type textarea "O motivo do contat"
type textarea "x"
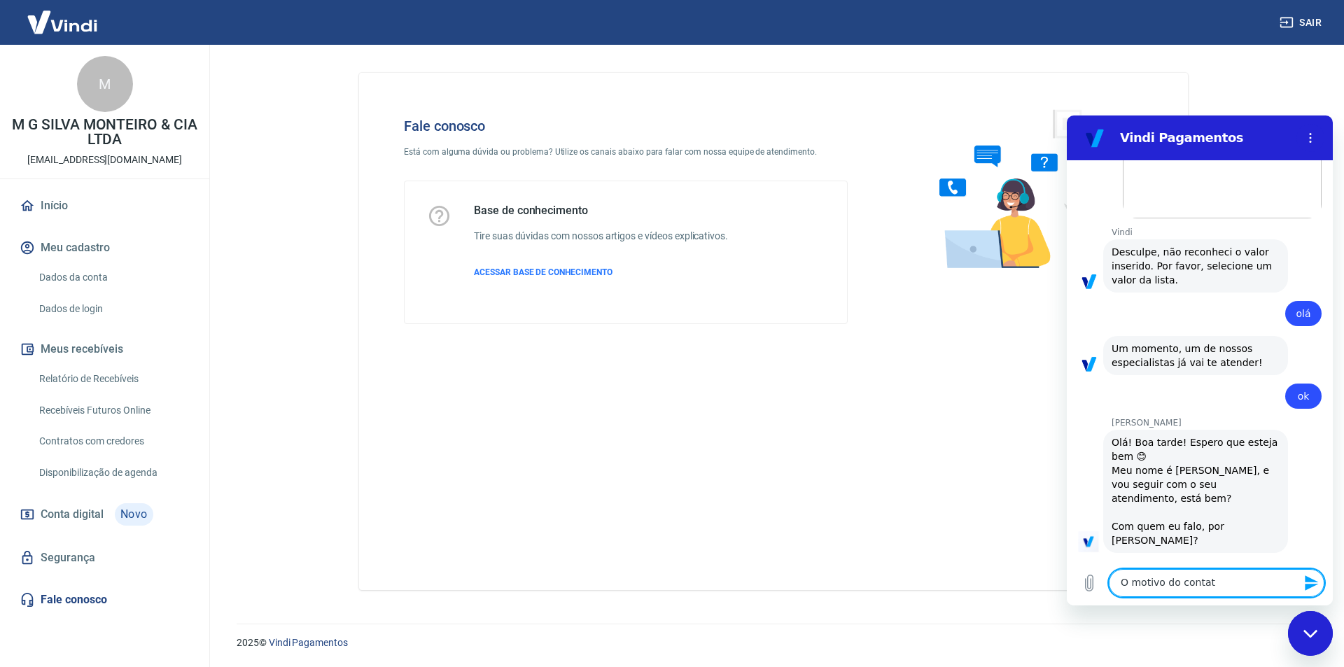
type textarea "O motivo do contato"
type textarea "x"
type textarea "O motivo do contato"
type textarea "x"
type textarea "O motivo do contato é"
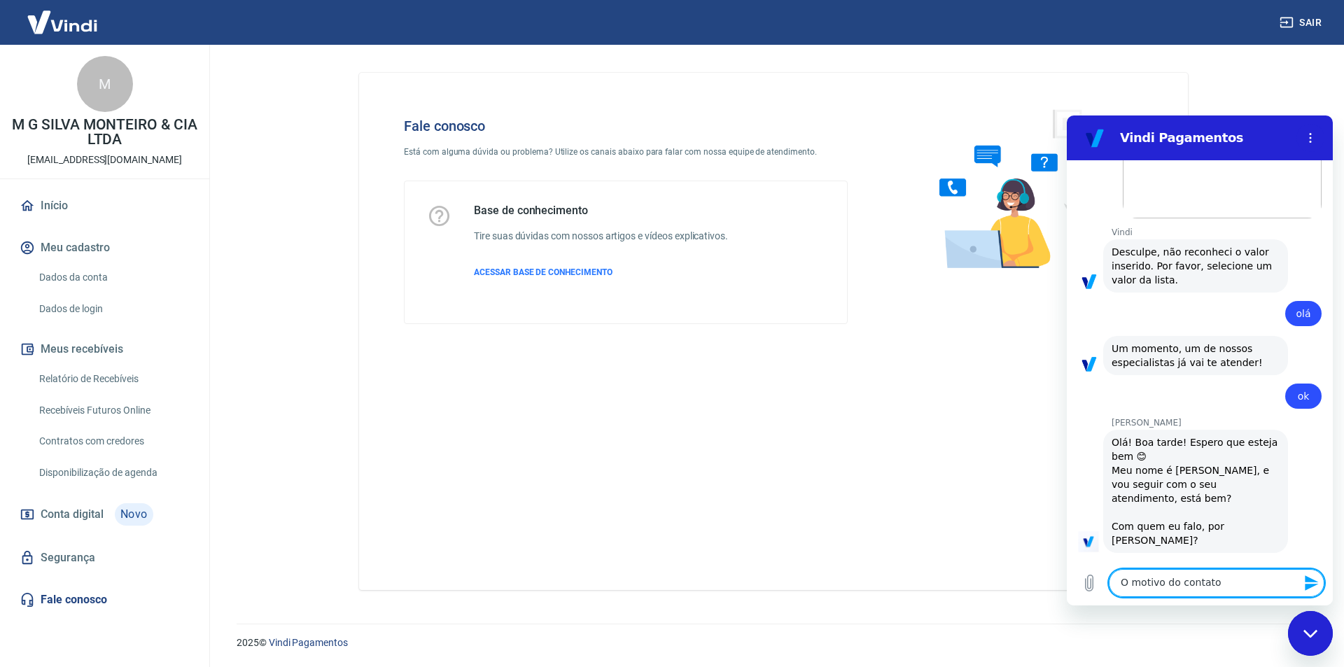
type textarea "x"
type textarea "O motivo do contato é"
type textarea "x"
type textarea "O motivo do contato é p"
type textarea "x"
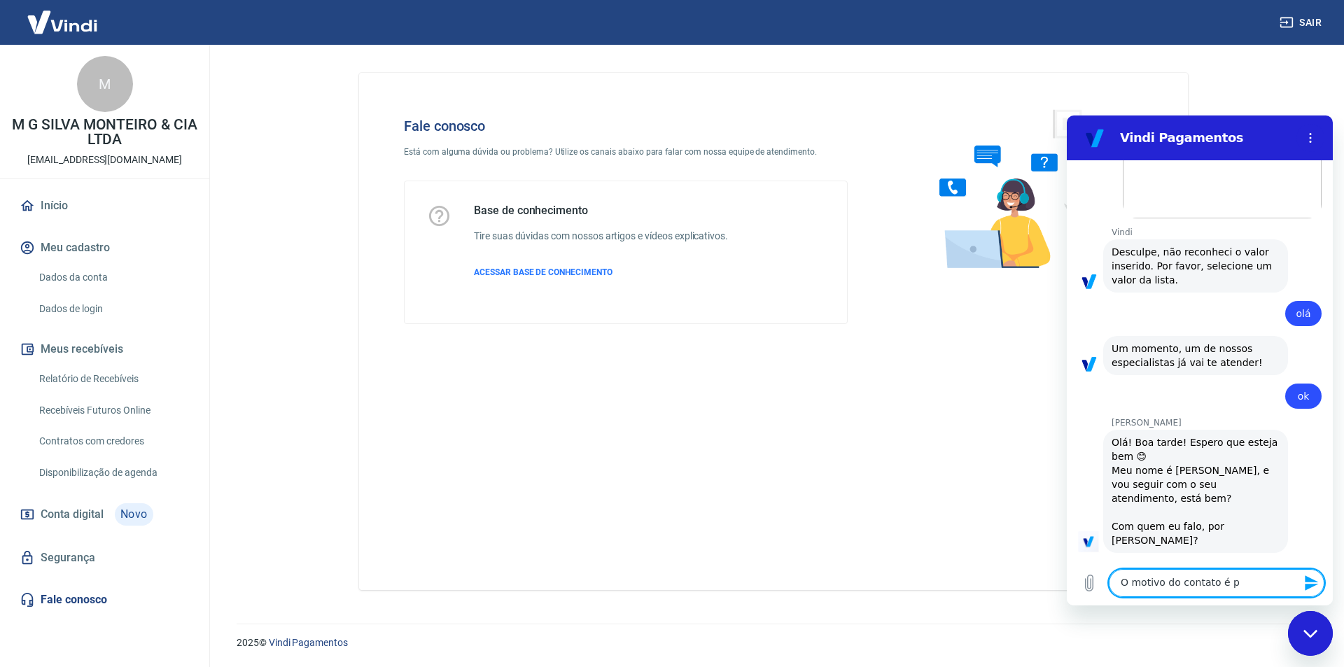
type textarea "O motivo do contato é pa"
type textarea "x"
type textarea "O motivo do contato é par"
type textarea "x"
type textarea "O motivo do contato é para"
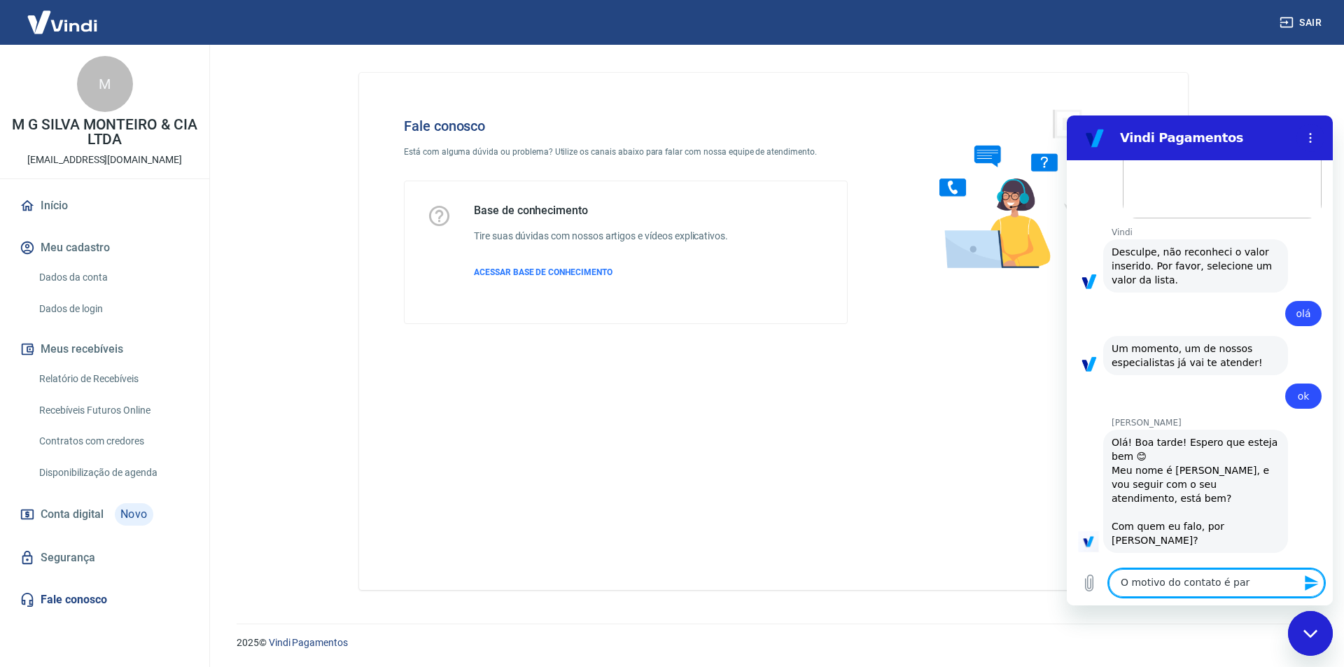
type textarea "x"
type textarea "O motivo do contato é para"
type textarea "x"
type textarea "O motivo do contato é para f"
type textarea "x"
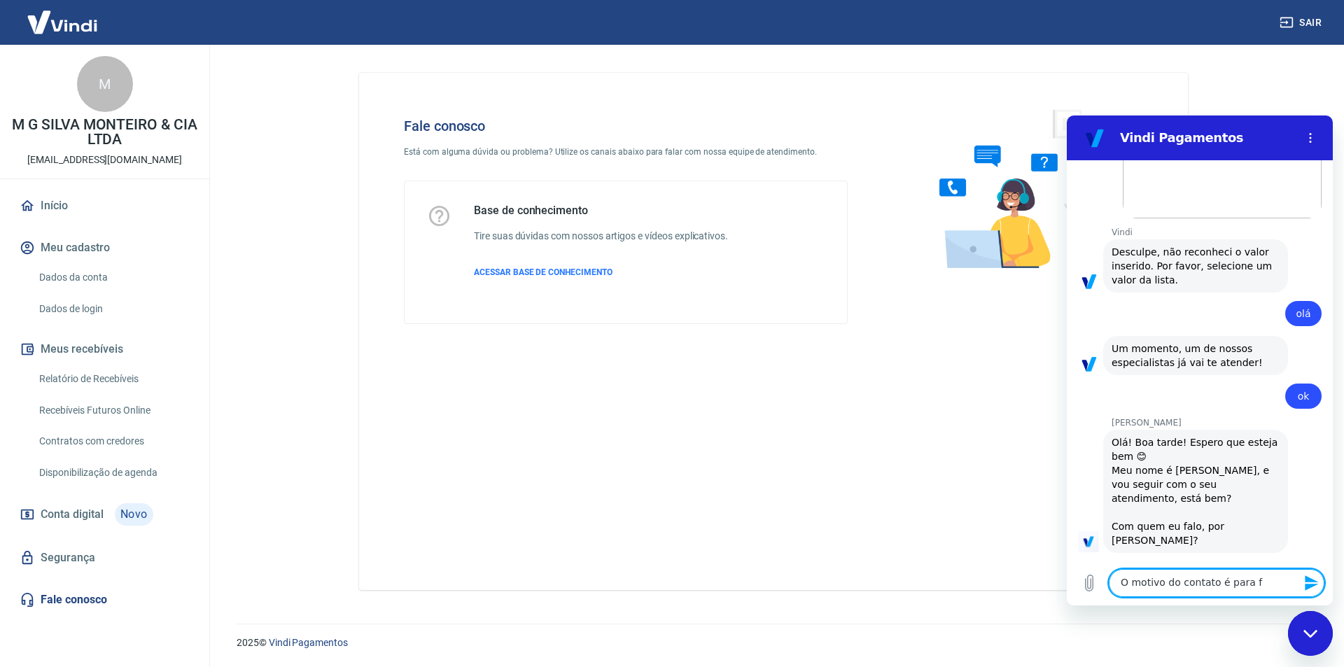
type textarea "O motivo do contato é para fa"
type textarea "x"
type textarea "O motivo do contato é para fal"
type textarea "x"
type textarea "O motivo do contato é para fala"
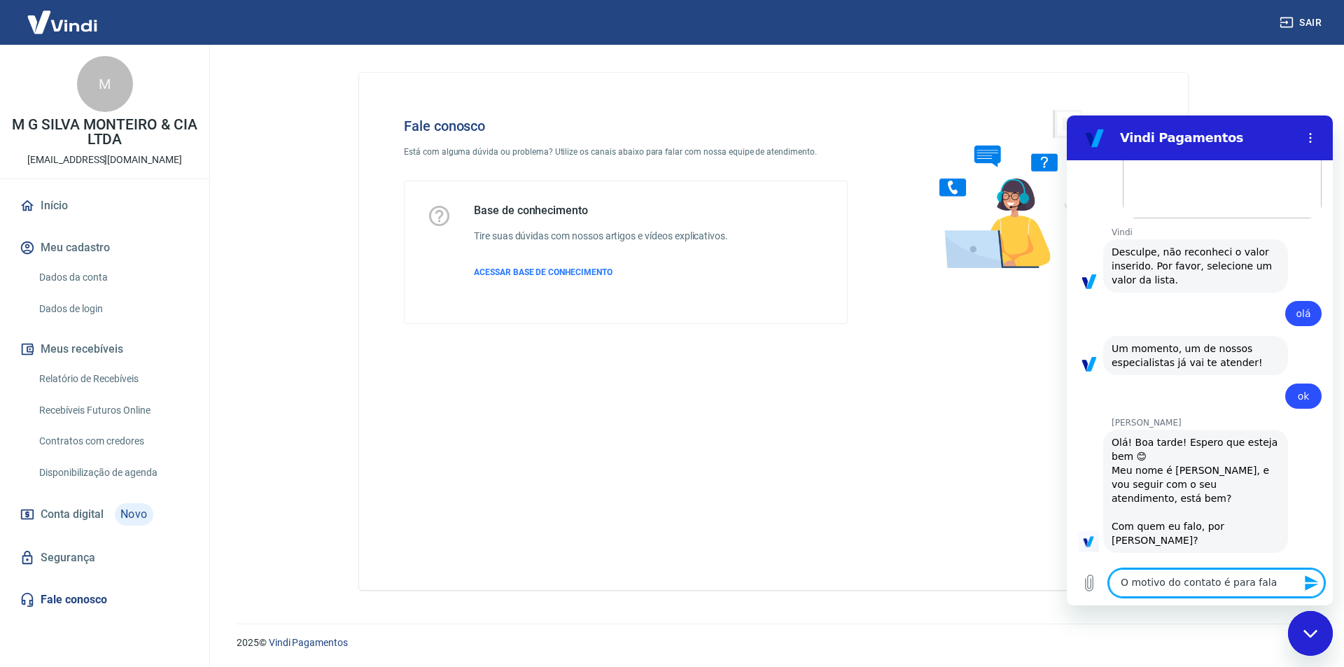
type textarea "x"
type textarea "O motivo do contato é para falar"
type textarea "x"
type textarea "O motivo do contato é para falar"
type textarea "x"
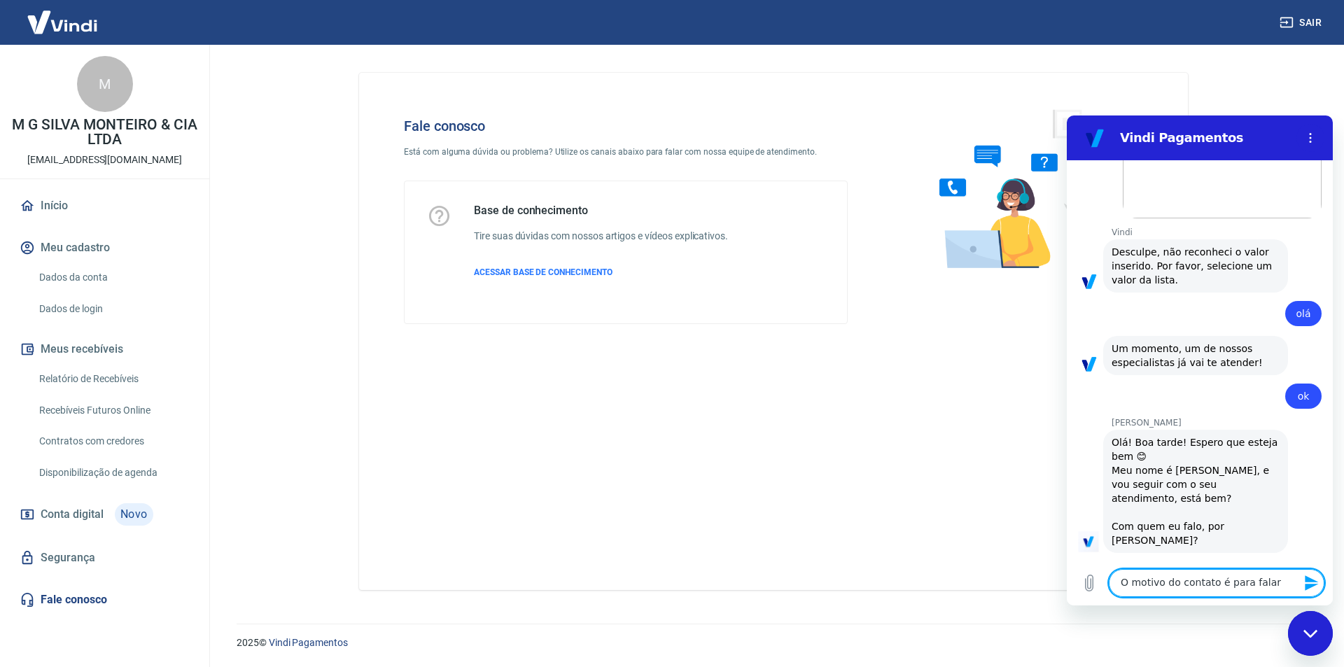
type textarea "O motivo do contato é para falar s"
type textarea "x"
type textarea "O motivo do contato é para falar so"
type textarea "x"
type textarea "O motivo do contato é para falar sob"
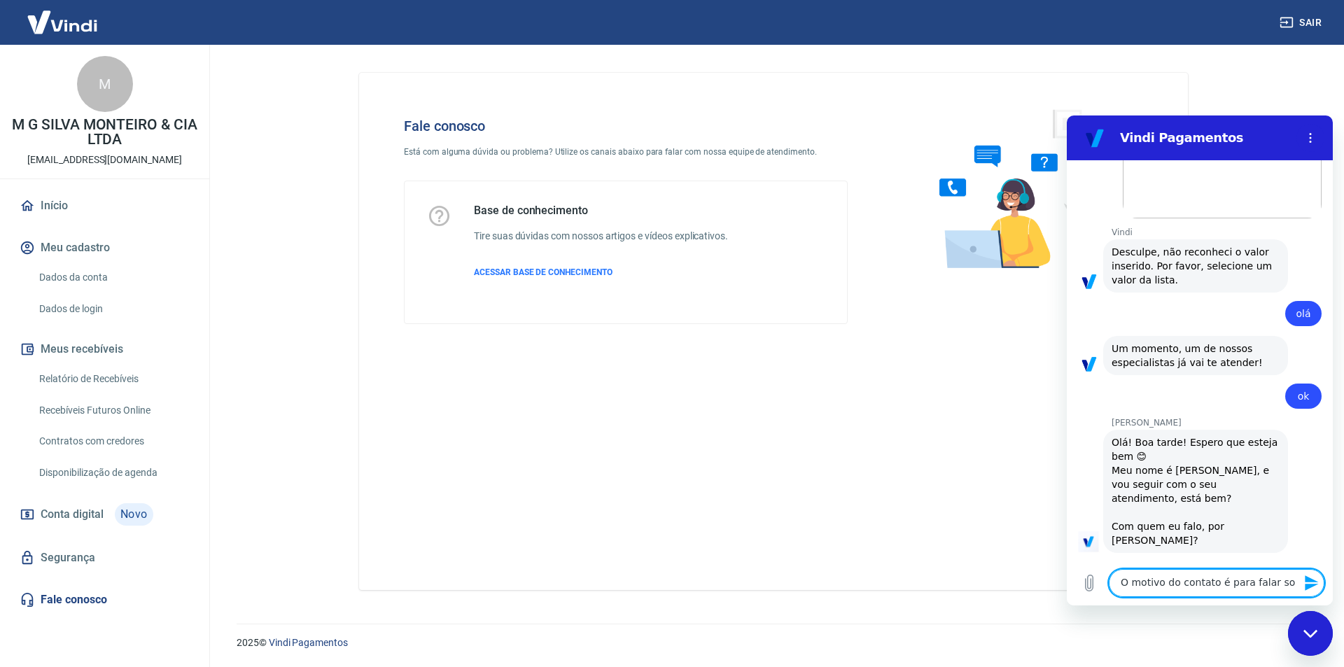
type textarea "x"
type textarea "O motivo do contato é para falar sobr"
type textarea "x"
type textarea "O motivo do contato é para falar sobre"
type textarea "x"
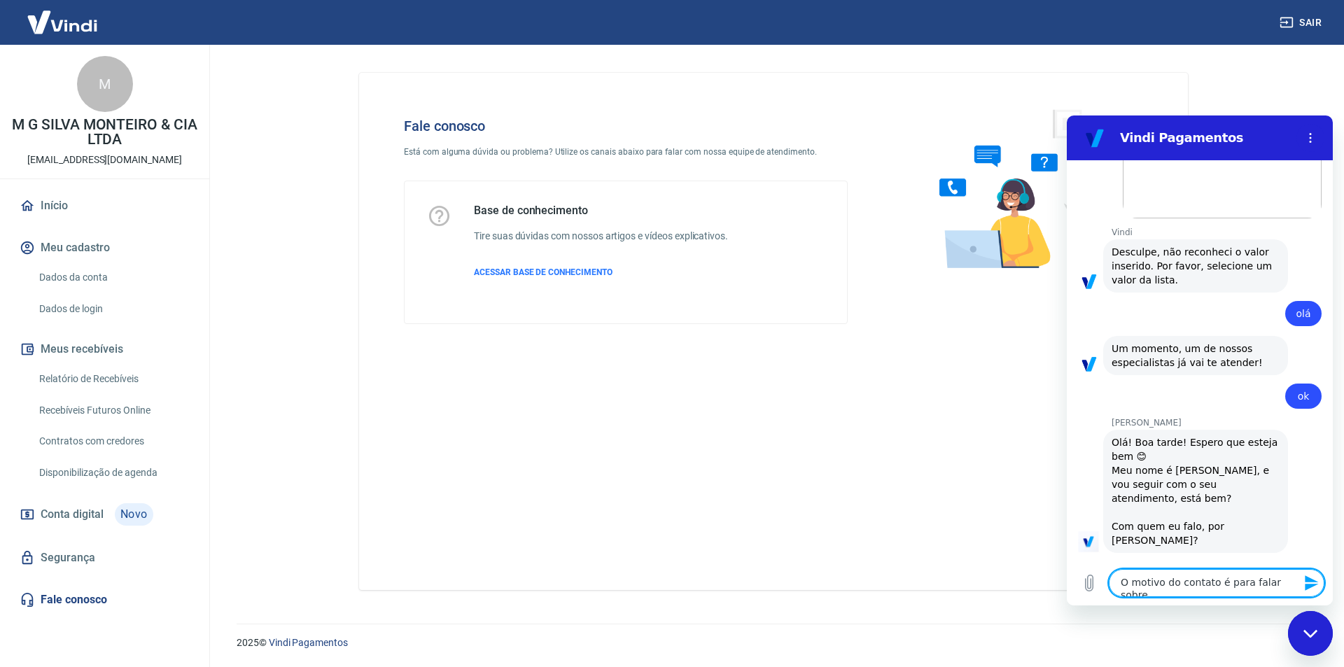
type textarea "O motivo do contato é para falar sobre"
type textarea "x"
type textarea "O motivo do contato é para falar sobre a"
type textarea "x"
type textarea "O motivo do contato é para falar sobre a a"
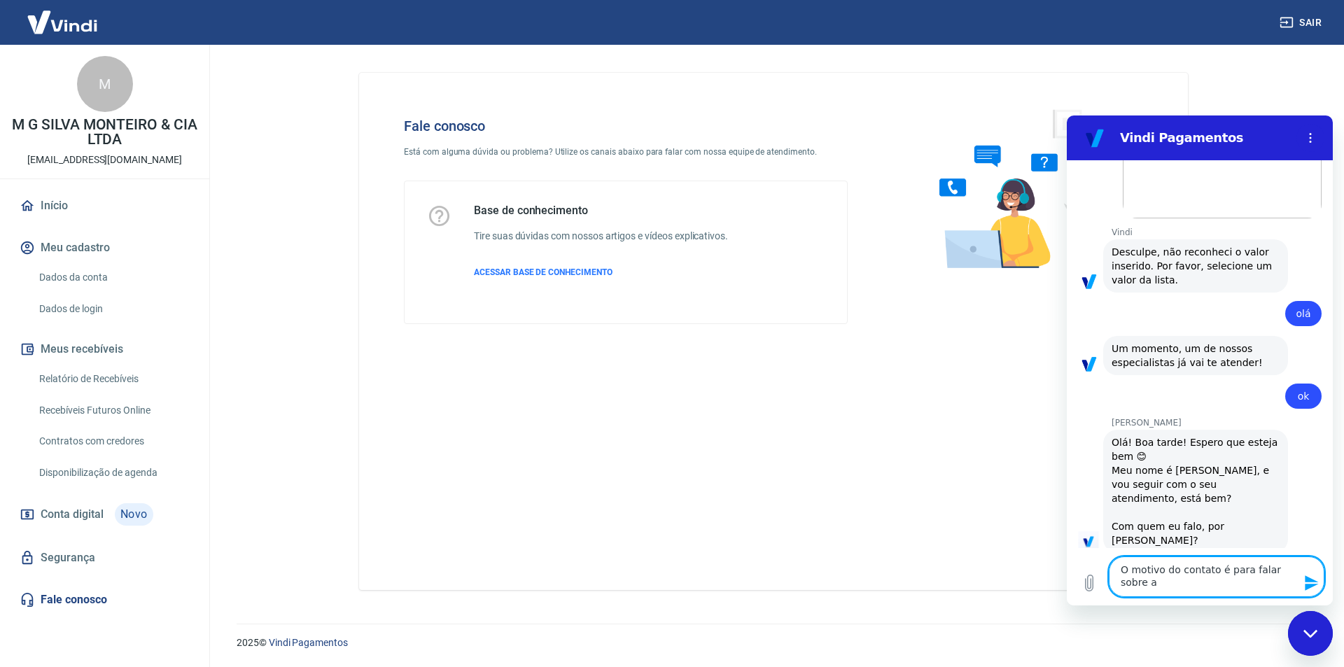
type textarea "x"
type textarea "O motivo do contato é para falar sobre a at"
type textarea "x"
type textarea "O motivo do contato é para falar sobre a ati"
type textarea "x"
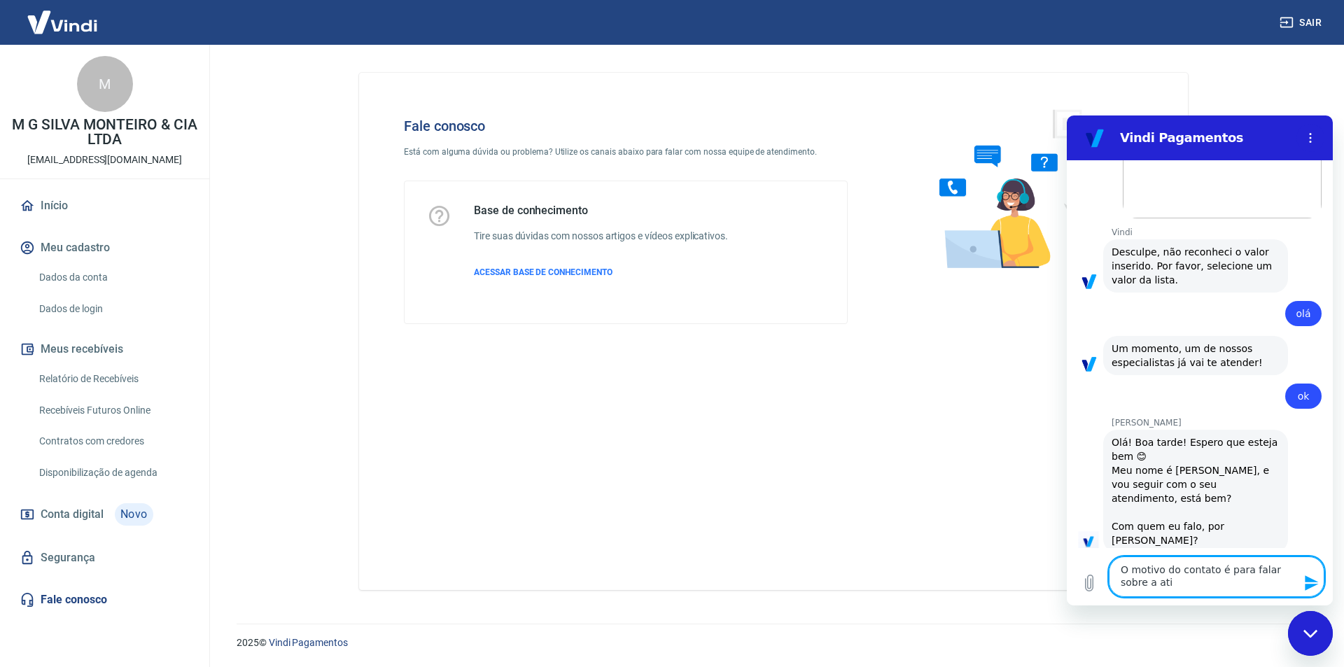
type textarea "O motivo do contato é para falar sobre a ativ"
type textarea "x"
type textarea "O motivo do contato é para falar sobre a ativa"
type textarea "x"
type textarea "O motivo do contato é para falar sobre a ativaç"
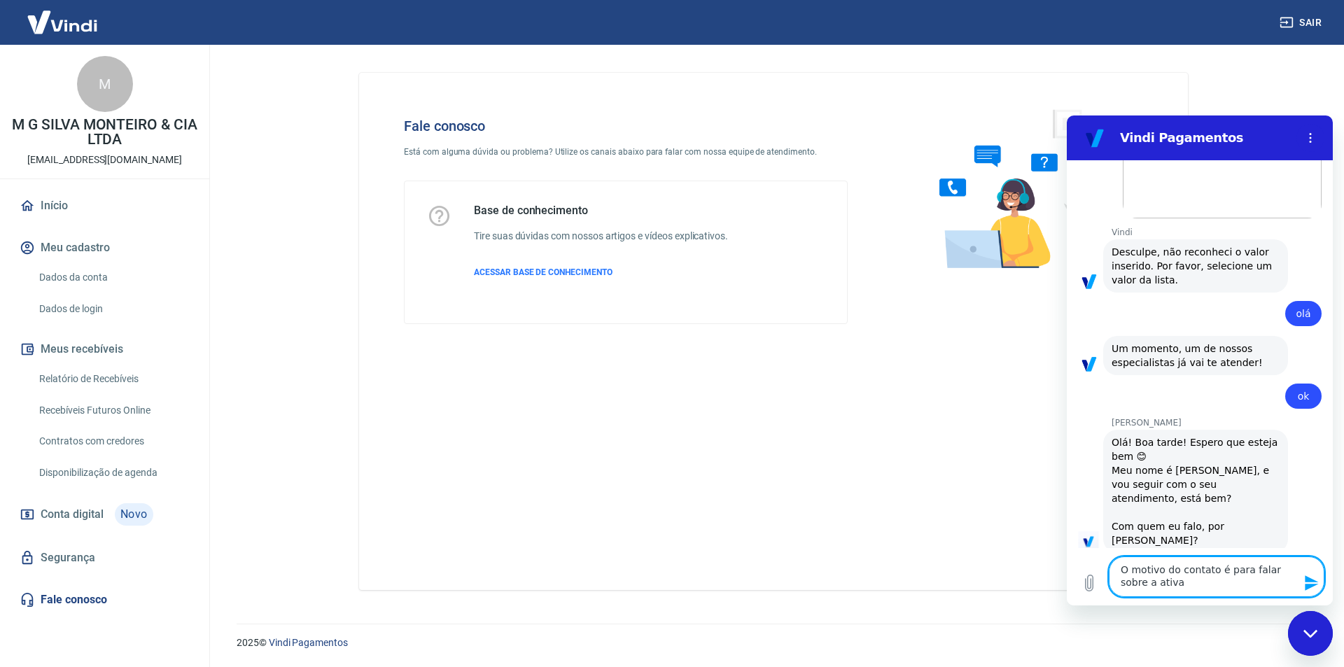
type textarea "x"
type textarea "O motivo do contato é para falar sobre a ativaçã"
type textarea "x"
type textarea "O motivo do contato é para falar sobre a ativação"
type textarea "x"
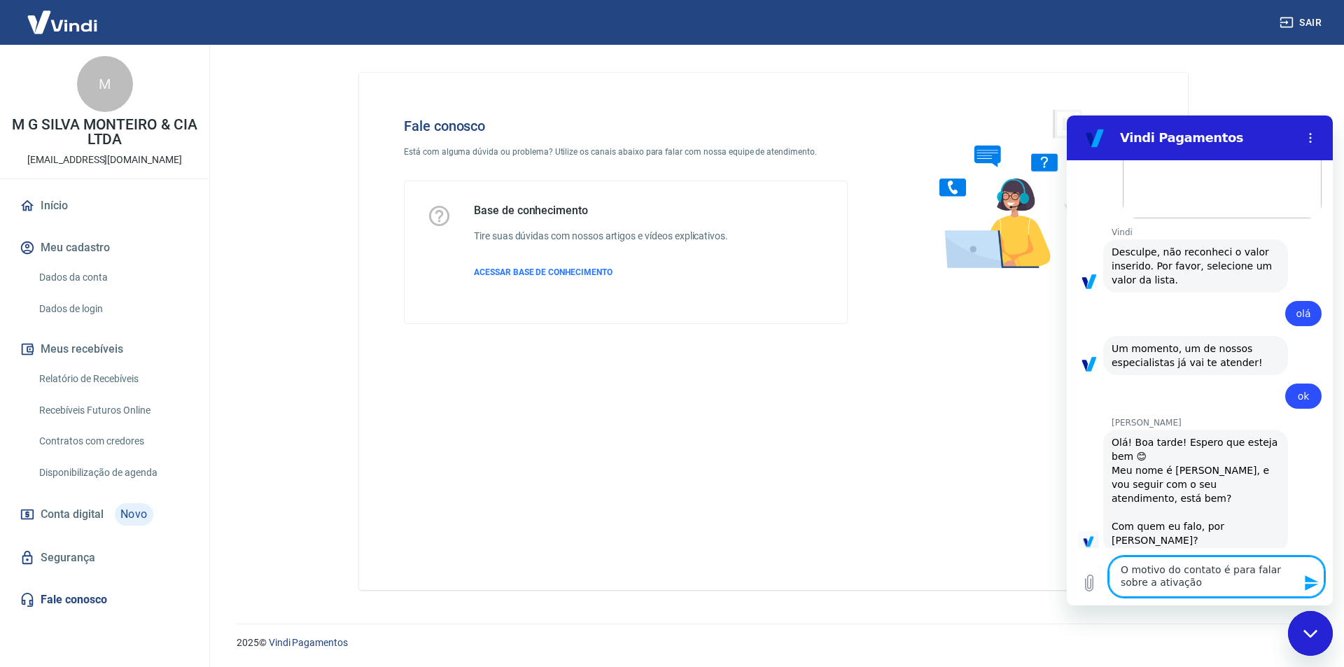
type textarea "O motivo do contato é para falar sobre a ativação"
type textarea "x"
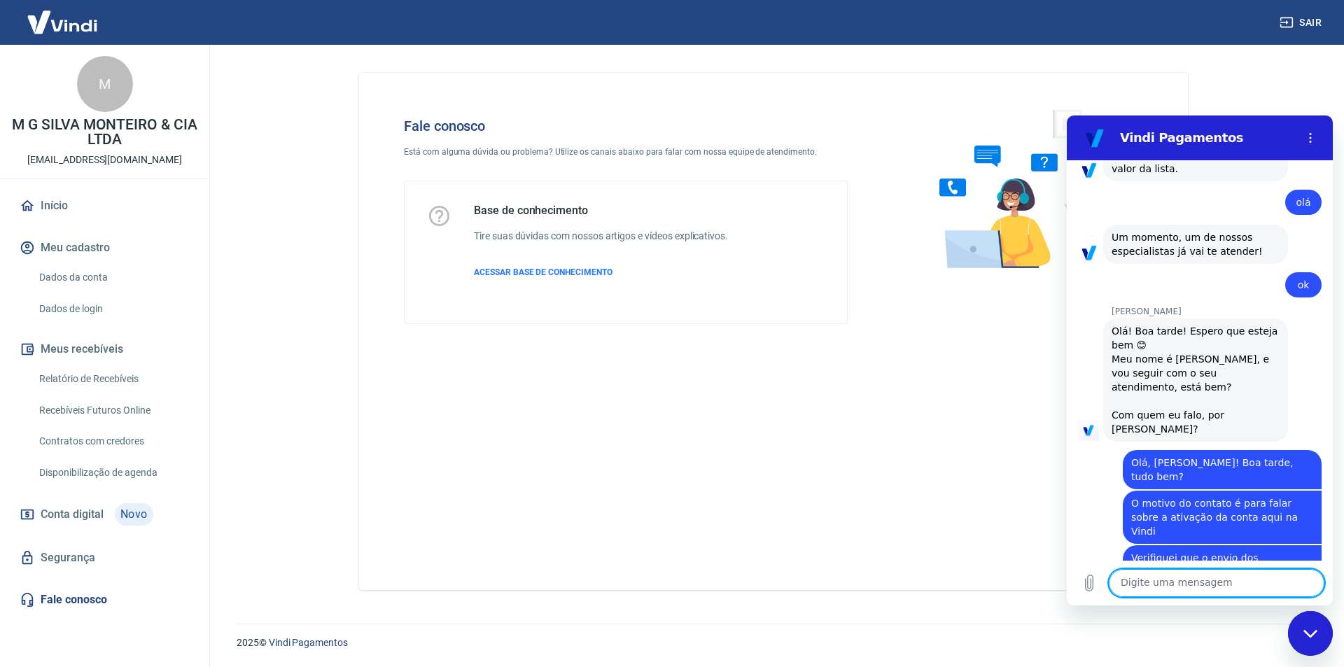
scroll to position [531, 0]
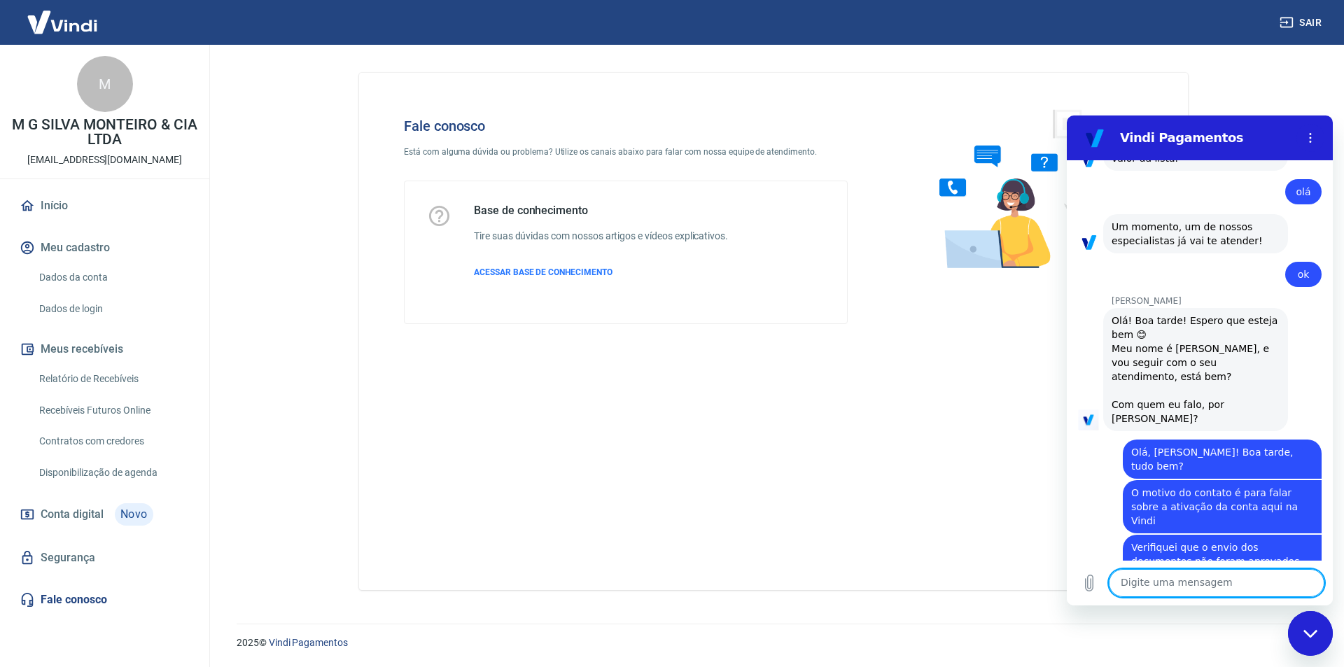
click at [842, 480] on div "Fale conosco Está com alguma dúvida ou problema? Utilize os canais abaixo para …" at bounding box center [773, 331] width 829 height 517
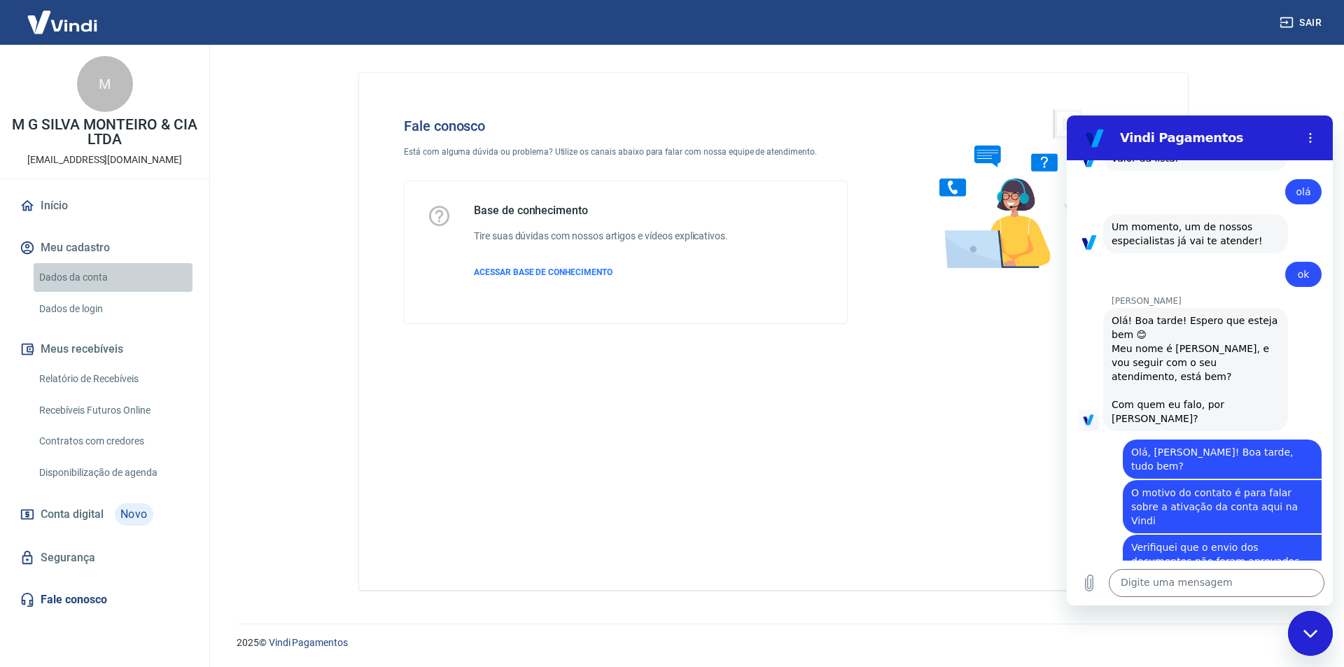
click at [76, 280] on link "Dados da conta" at bounding box center [113, 277] width 159 height 29
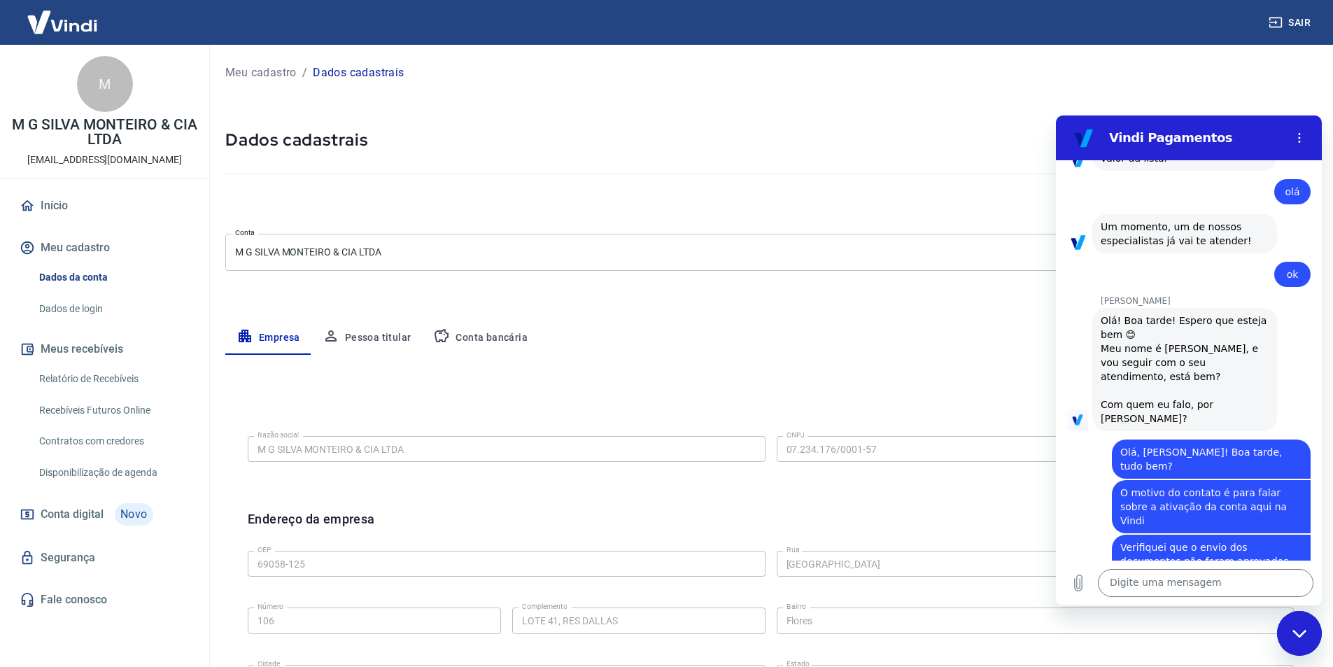
click at [447, 331] on icon "button" at bounding box center [441, 336] width 17 height 17
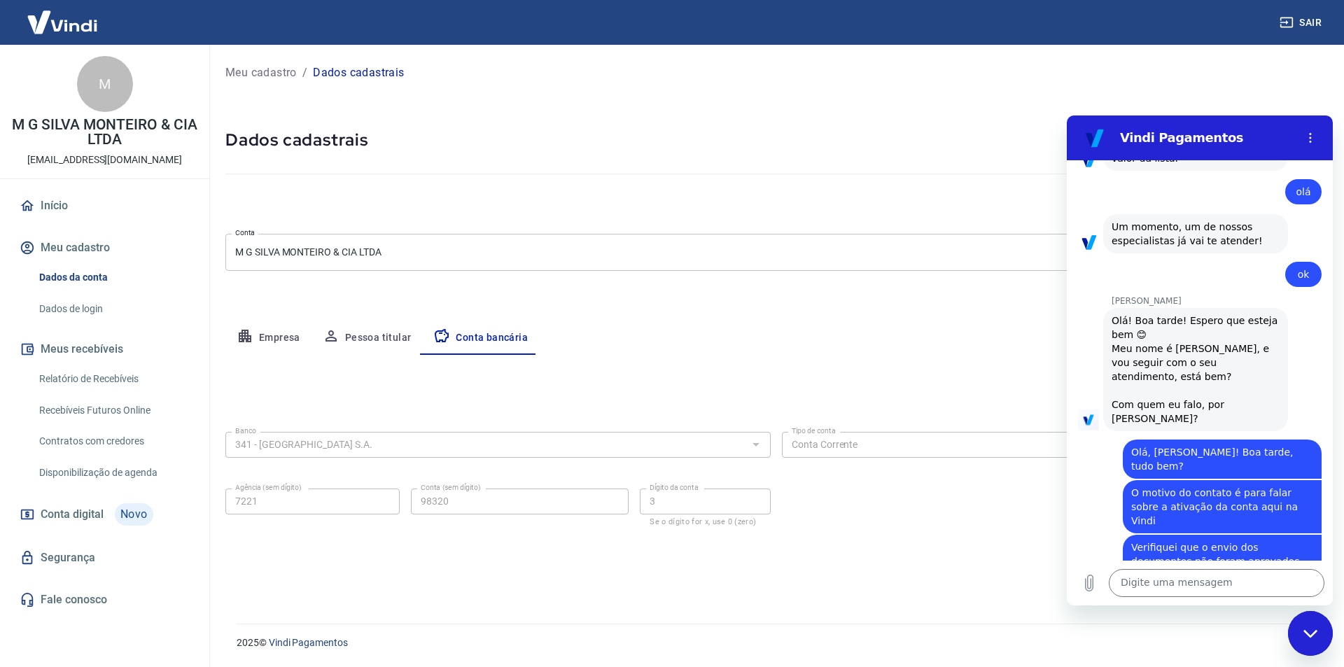
click at [101, 511] on span "Conta digital" at bounding box center [72, 515] width 63 height 20
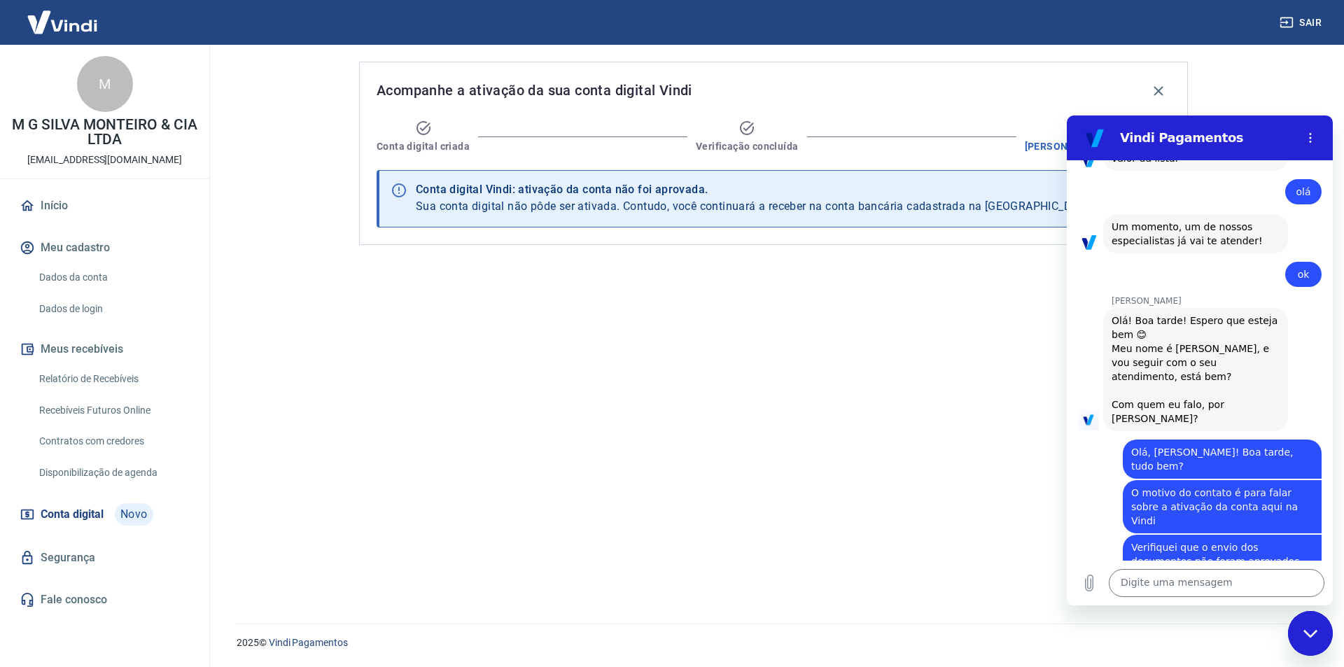
click at [1310, 628] on div "Fechar janela de mensagens" at bounding box center [1310, 633] width 42 height 42
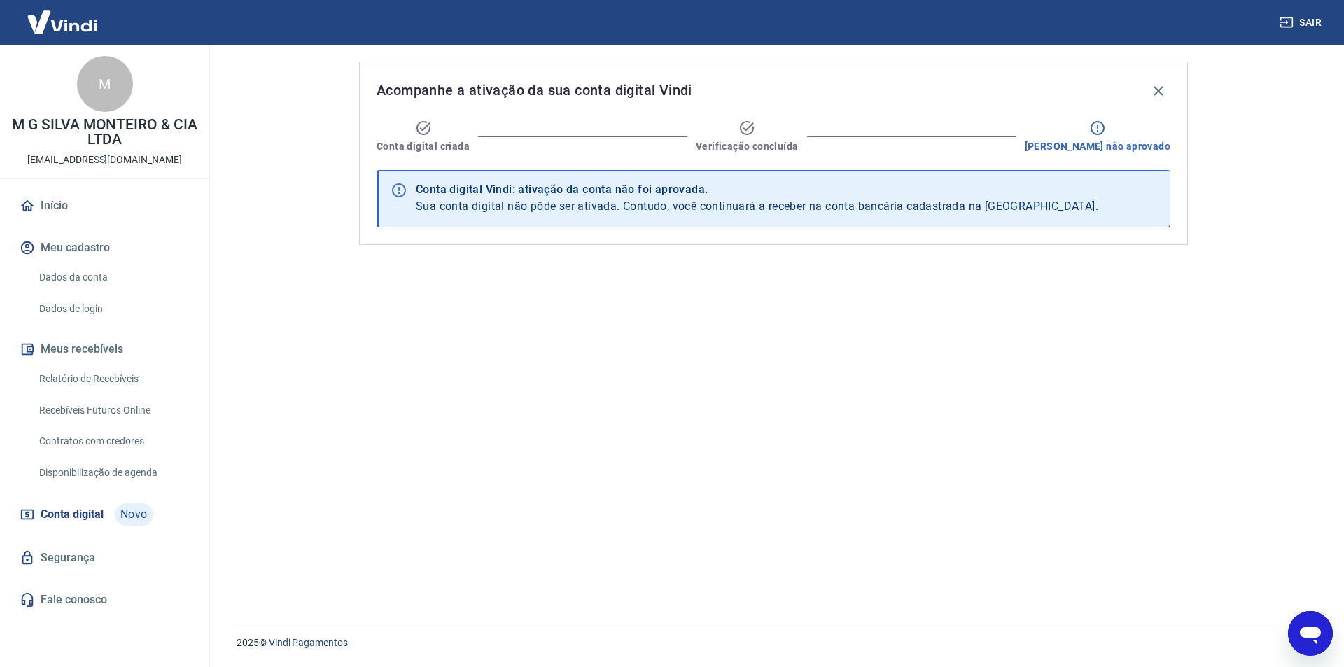
click at [874, 561] on div "Acompanhe a ativação da sua conta digital Vindi Conta digital criada Verificaçã…" at bounding box center [773, 326] width 862 height 562
click at [1310, 636] on icon "Abrir janela de mensagens, 1 mensagem não lida" at bounding box center [1310, 635] width 21 height 17
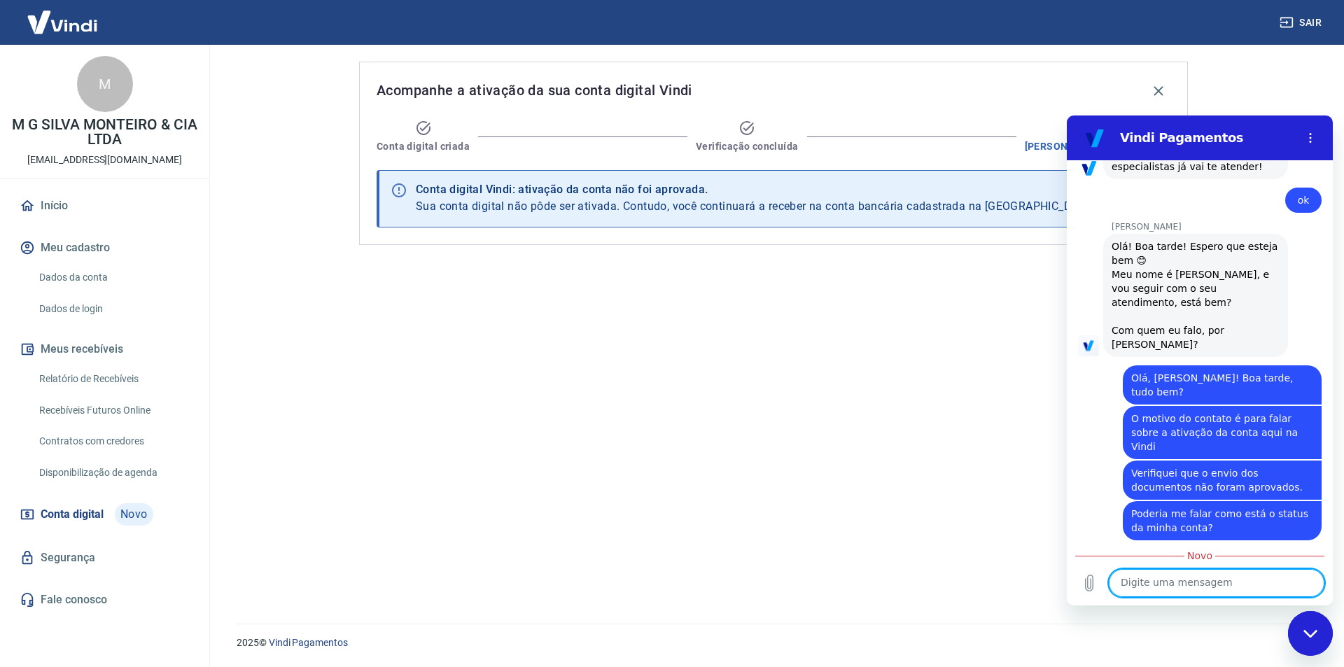
scroll to position [607, 0]
click at [1219, 578] on textarea at bounding box center [1217, 583] width 216 height 28
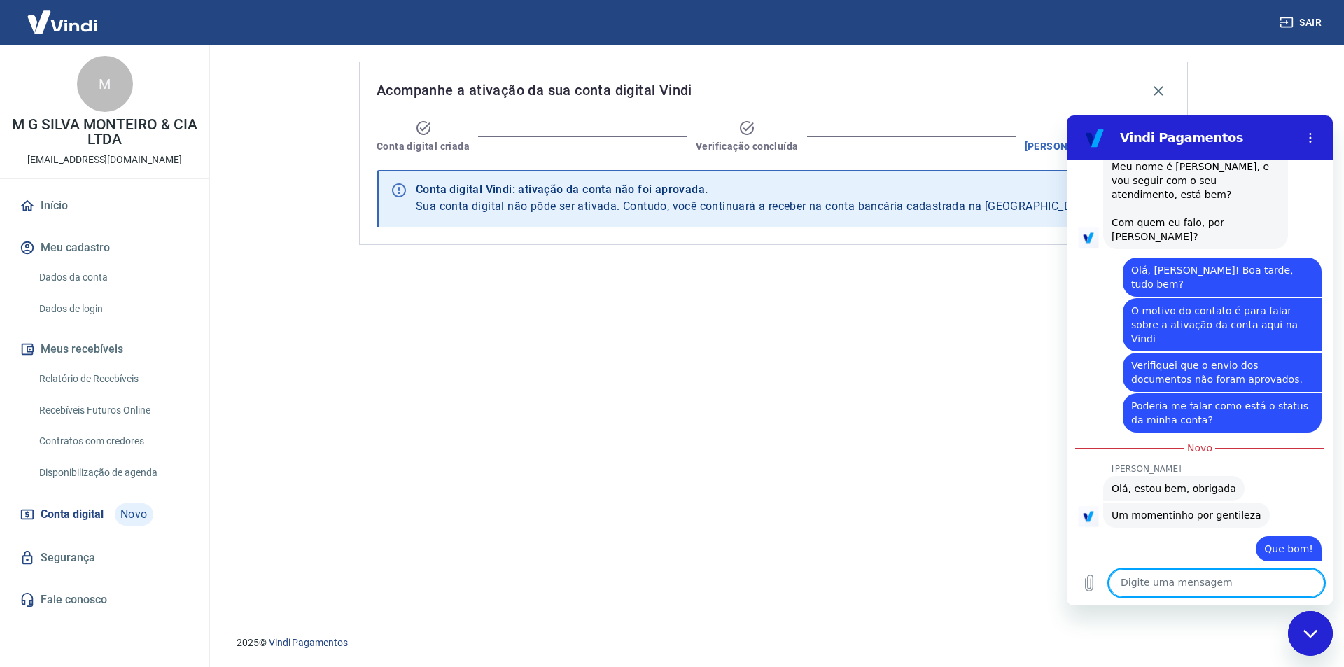
scroll to position [775, 0]
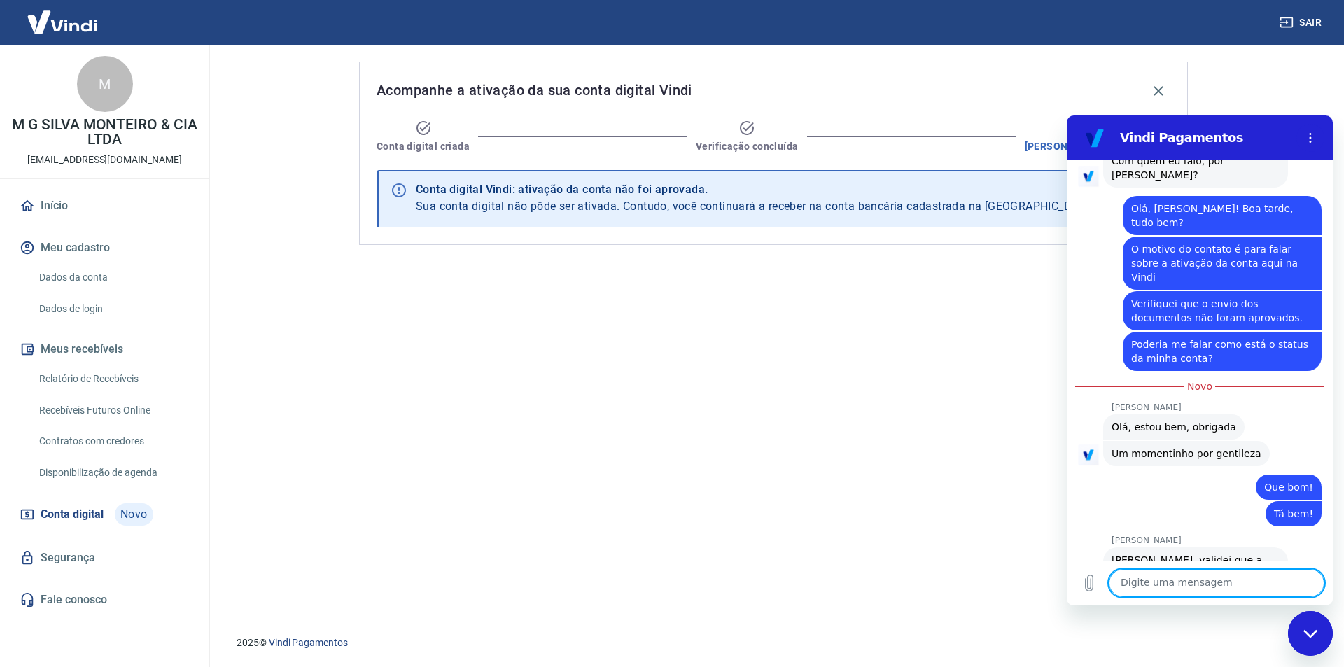
click at [1179, 580] on textarea at bounding box center [1217, 583] width 216 height 28
click at [1183, 582] on textarea at bounding box center [1217, 583] width 216 height 28
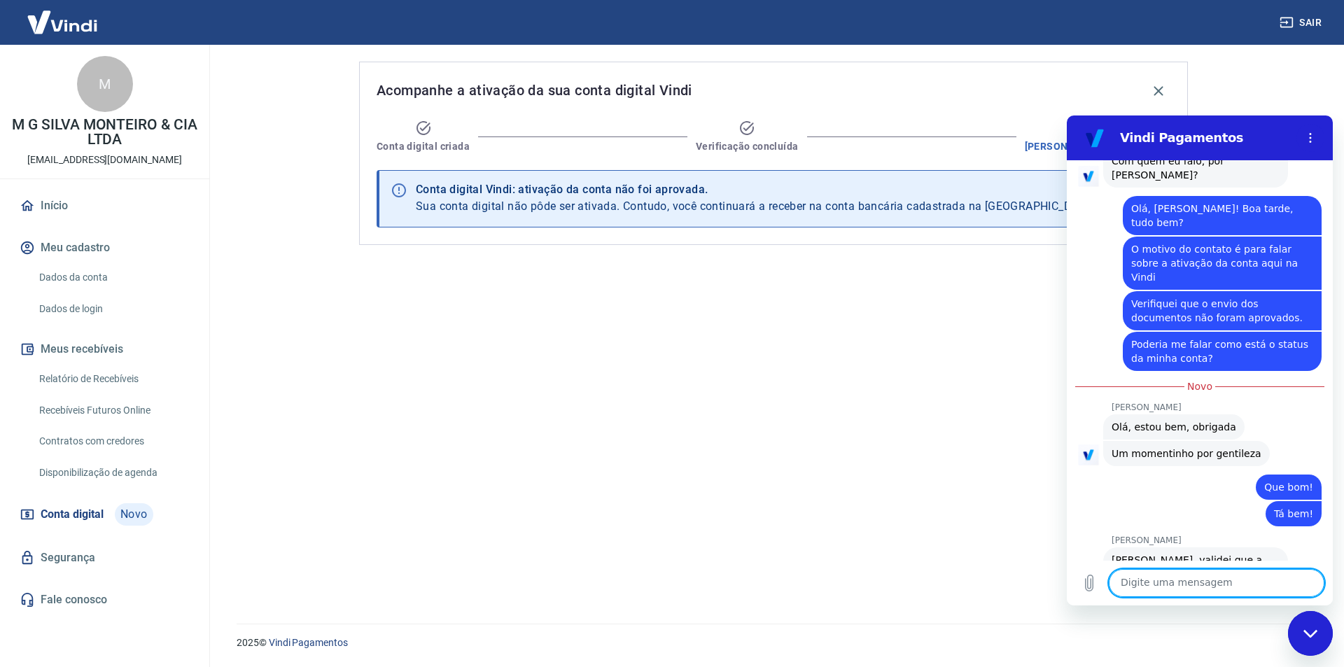
click at [1183, 582] on textarea at bounding box center [1217, 583] width 216 height 28
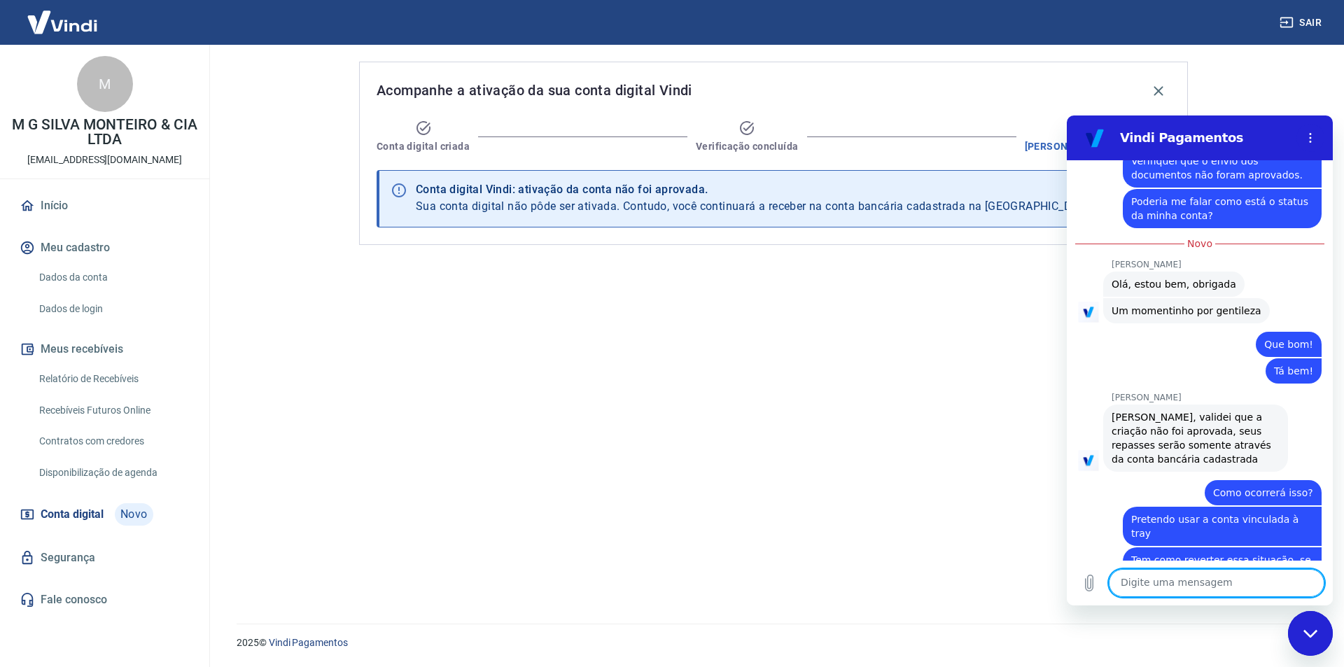
scroll to position [916, 0]
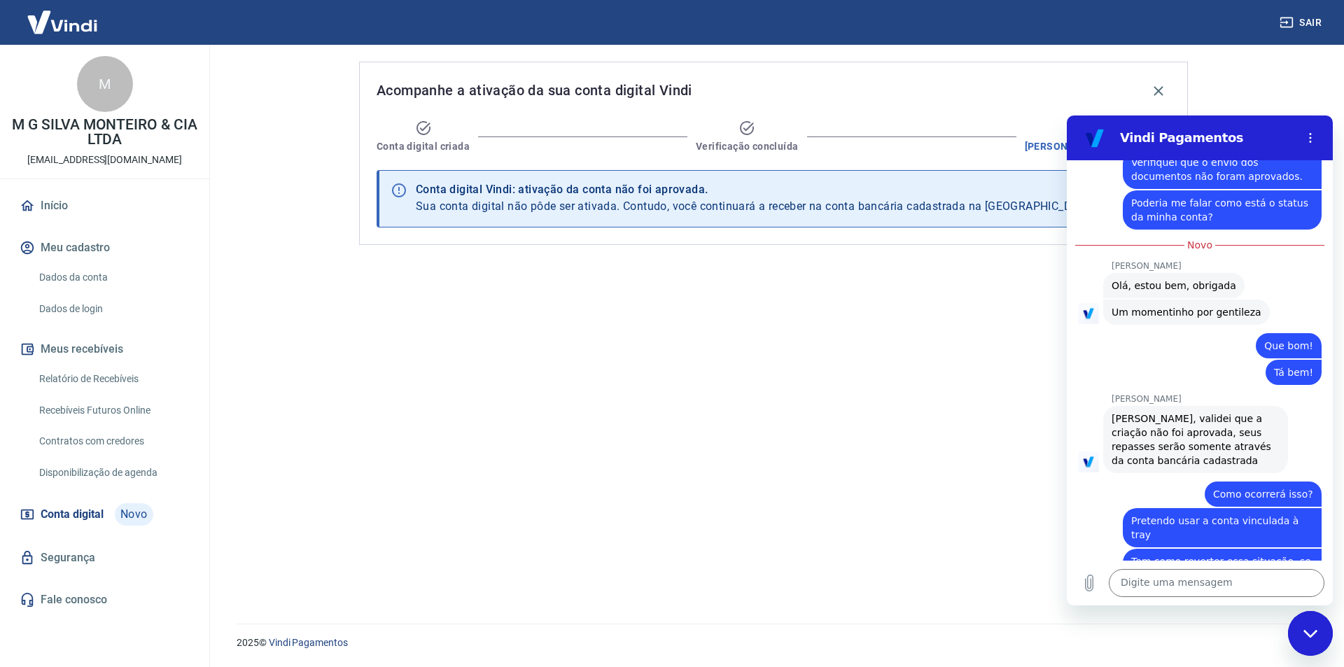
click at [846, 435] on div "Acompanhe a ativação da sua conta digital Vindi Conta digital criada Verificaçã…" at bounding box center [773, 326] width 862 height 562
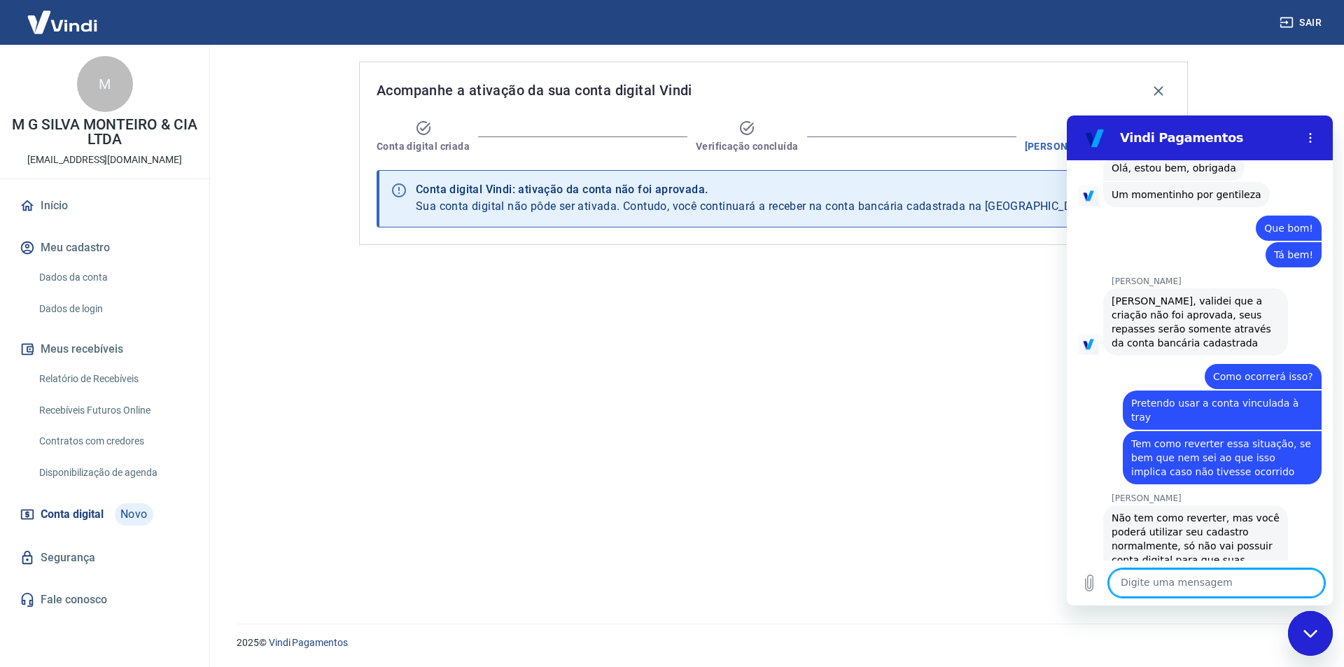
scroll to position [1060, 0]
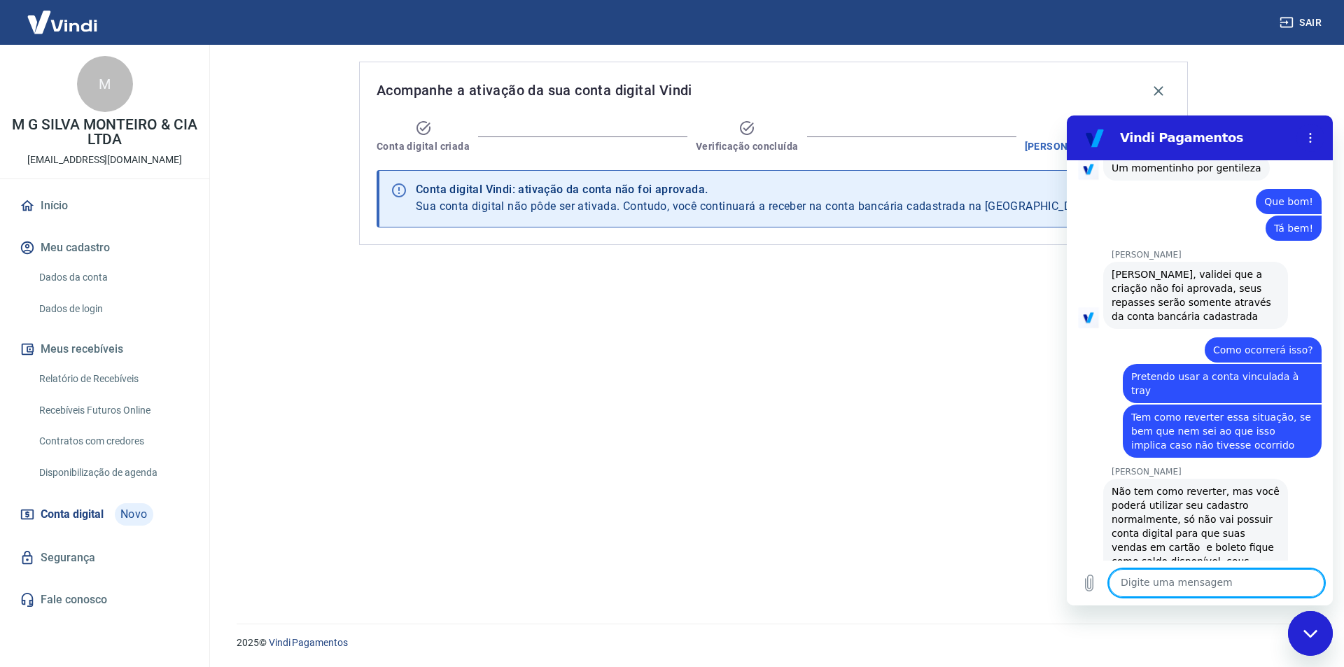
click at [1190, 563] on div "Digite uma mensagem x" at bounding box center [1200, 583] width 266 height 45
click at [1191, 579] on textarea at bounding box center [1217, 583] width 216 height 28
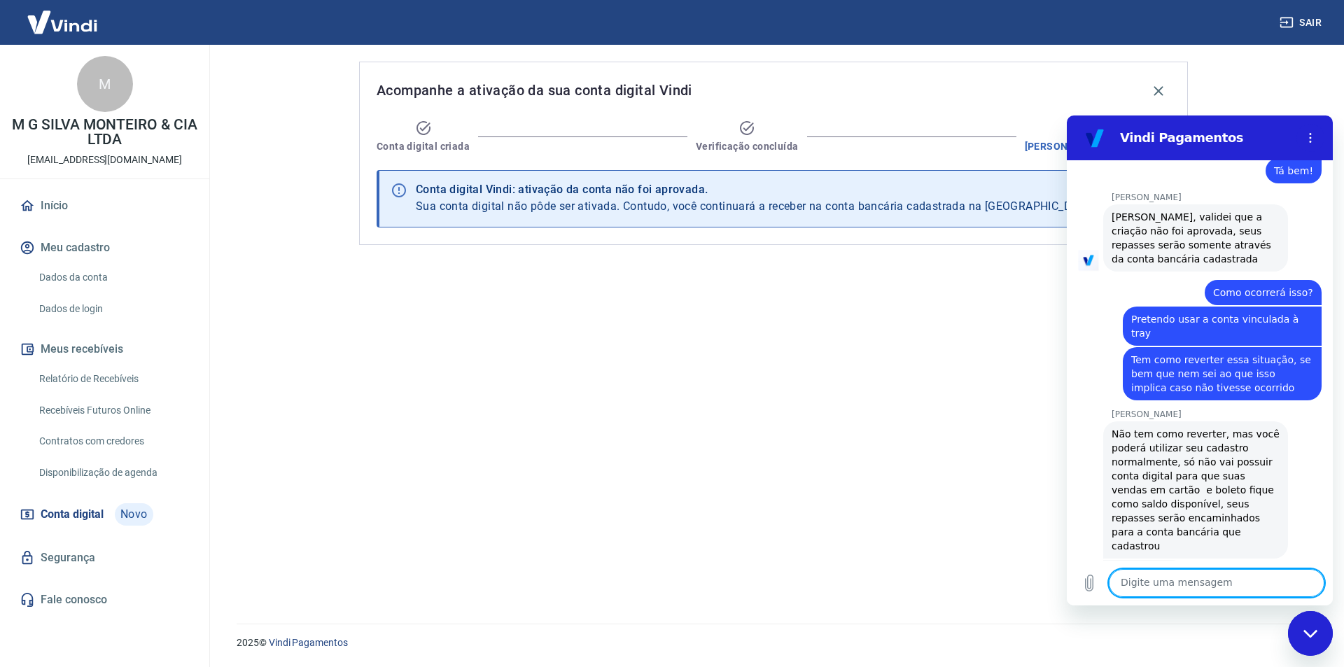
scroll to position [1121, 0]
drag, startPoint x: 1301, startPoint y: 640, endPoint x: 1295, endPoint y: 637, distance: 7.2
click at [1295, 637] on div "Fechar janela de mensagens" at bounding box center [1310, 633] width 42 height 42
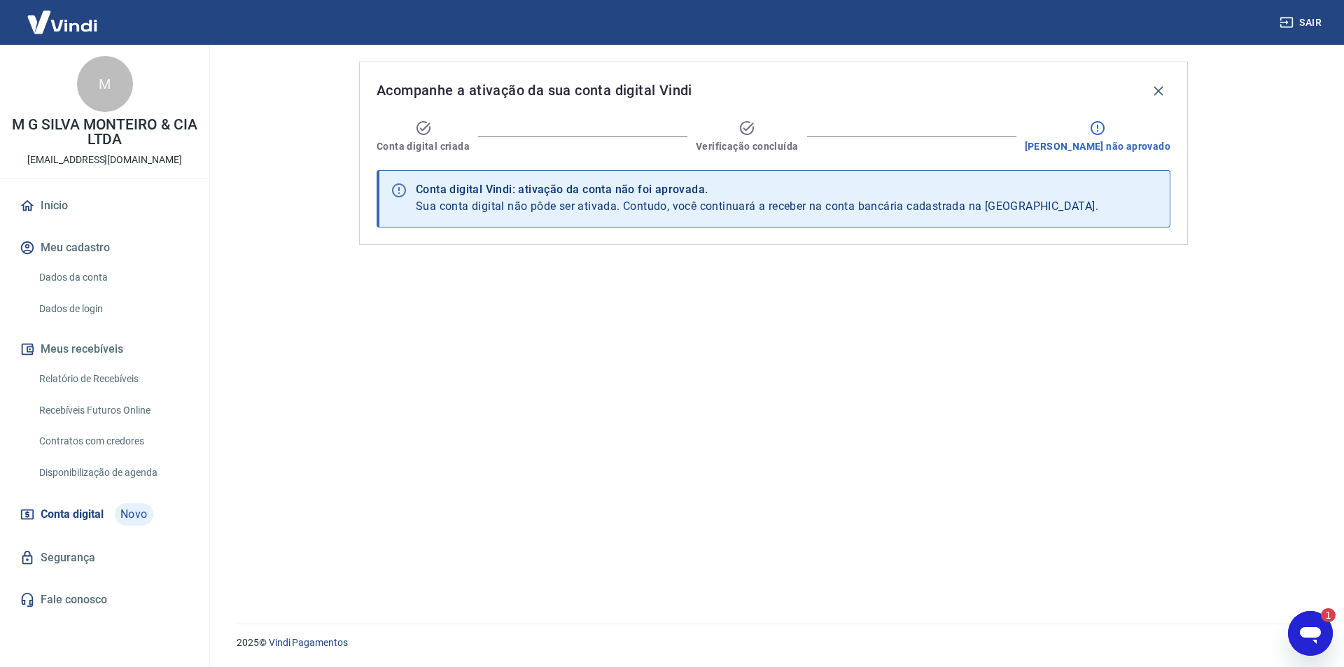
scroll to position [0, 0]
